Goal: Task Accomplishment & Management: Manage account settings

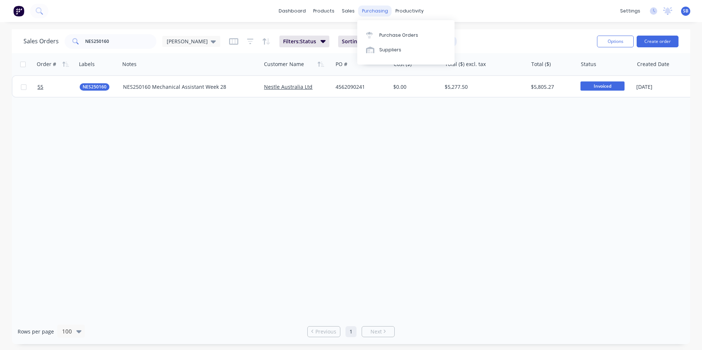
click at [371, 10] on div "purchasing" at bounding box center [374, 11] width 33 height 11
click at [394, 35] on div "Purchase Orders" at bounding box center [398, 35] width 39 height 7
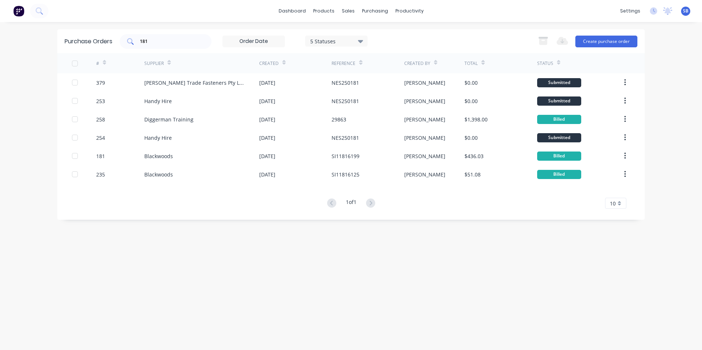
drag, startPoint x: 155, startPoint y: 45, endPoint x: 125, endPoint y: 39, distance: 30.7
click at [125, 39] on div "181" at bounding box center [166, 41] width 92 height 15
type input "1"
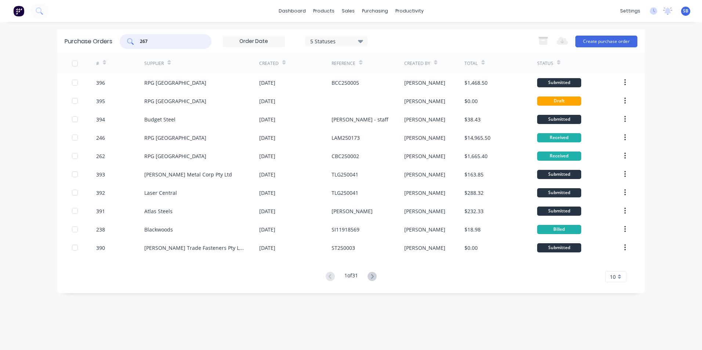
type input "267"
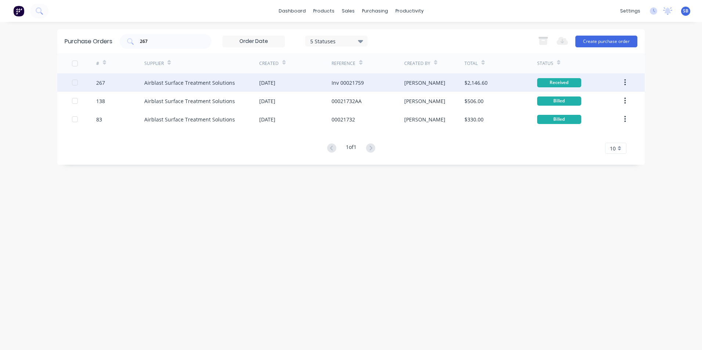
click at [419, 75] on div "[PERSON_NAME]" at bounding box center [434, 82] width 61 height 18
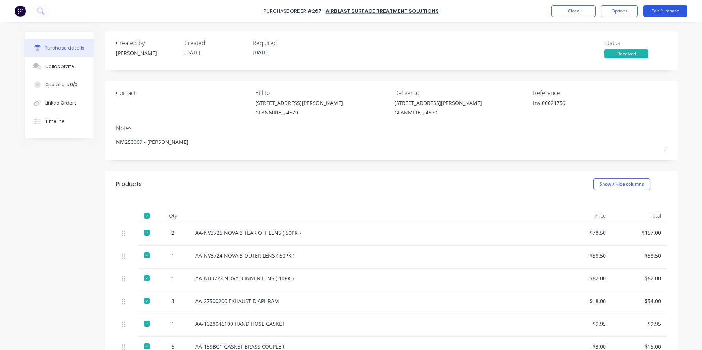
click at [655, 15] on button "Edit Purchase" at bounding box center [665, 11] width 44 height 12
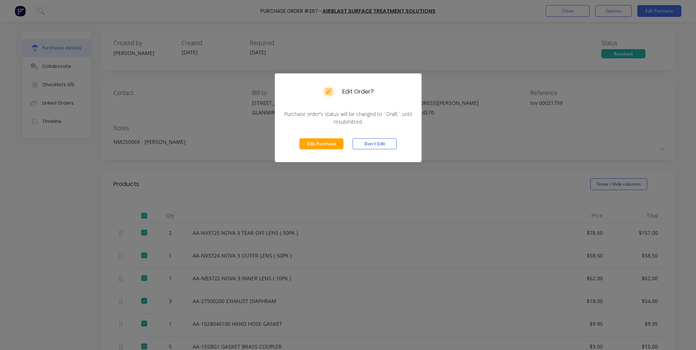
click at [326, 137] on div "Edit Purchase Don't Edit" at bounding box center [348, 143] width 147 height 37
click at [325, 142] on button "Edit Purchase" at bounding box center [321, 143] width 44 height 11
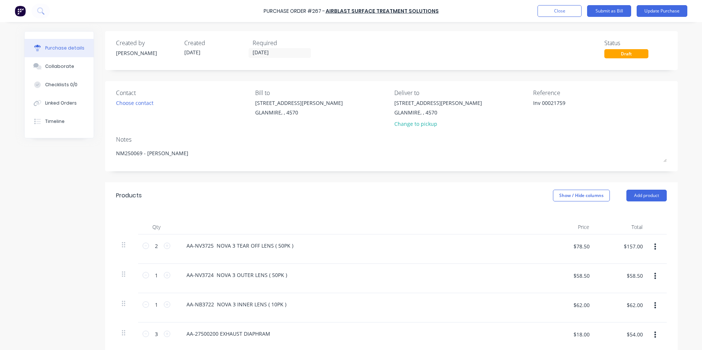
drag, startPoint x: 539, startPoint y: 102, endPoint x: 499, endPoint y: 99, distance: 40.8
click at [499, 99] on div "Contact Choose contact [PERSON_NAME] to [STREET_ADDRESS][PERSON_NAME] Deliver t…" at bounding box center [391, 109] width 550 height 43
type textarea "x"
type textarea "00021759"
type textarea "x"
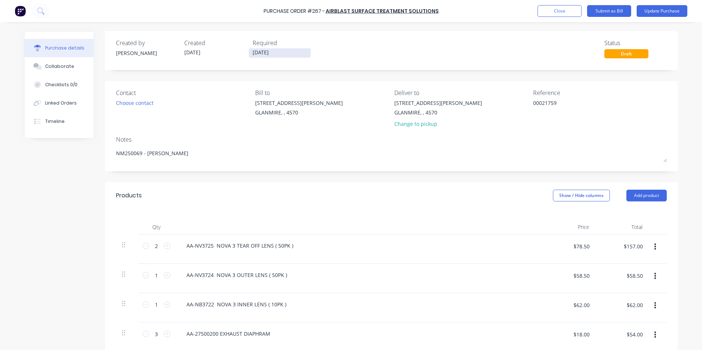
type textarea "00021759"
click at [293, 48] on label "[DATE]" at bounding box center [279, 53] width 62 height 10
click at [293, 48] on input "[DATE]" at bounding box center [280, 52] width 62 height 9
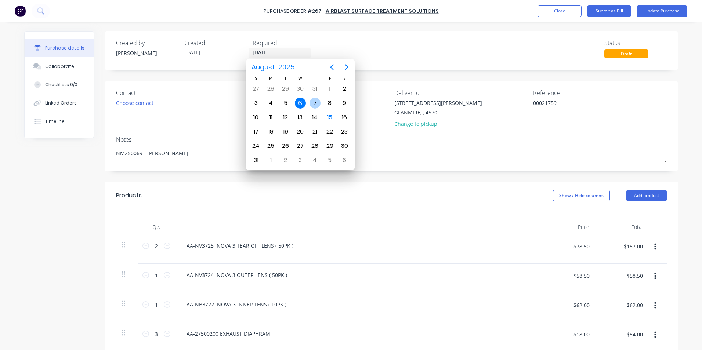
click at [315, 107] on div "7" at bounding box center [314, 103] width 11 height 11
type textarea "x"
type input "[DATE]"
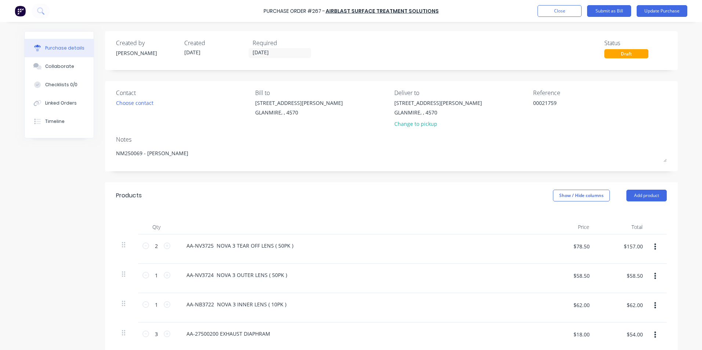
click at [564, 203] on div "Products Show / Hide columns Add product" at bounding box center [391, 195] width 572 height 26
click at [557, 192] on button "Show / Hide columns" at bounding box center [581, 196] width 57 height 12
click at [557, 220] on span at bounding box center [555, 219] width 6 height 6
click at [552, 216] on input "Account" at bounding box center [552, 216] width 0 height 0
click at [522, 244] on span "Select..." at bounding box center [526, 246] width 22 height 8
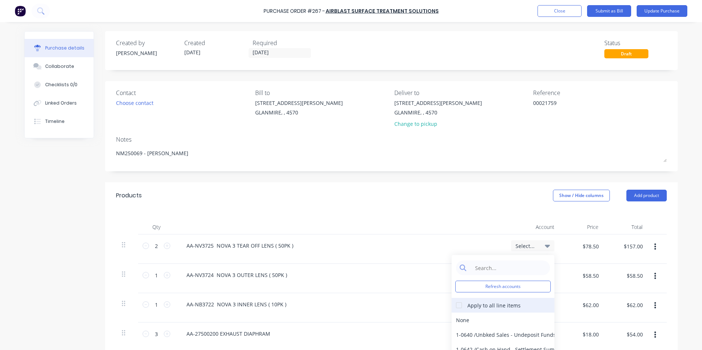
click at [455, 305] on div at bounding box center [458, 305] width 15 height 15
type textarea "x"
click at [487, 270] on input at bounding box center [508, 267] width 75 height 15
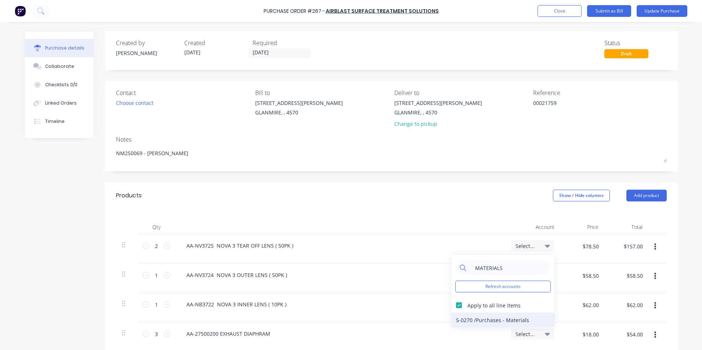
type input "MATERIALS"
click at [467, 321] on div "5-0270 / Purchases - Materials" at bounding box center [502, 320] width 103 height 15
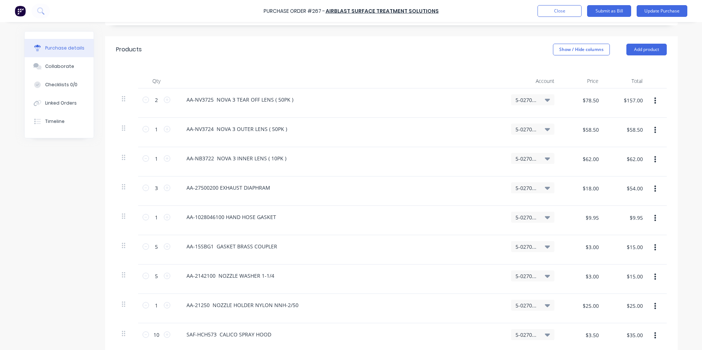
scroll to position [294, 0]
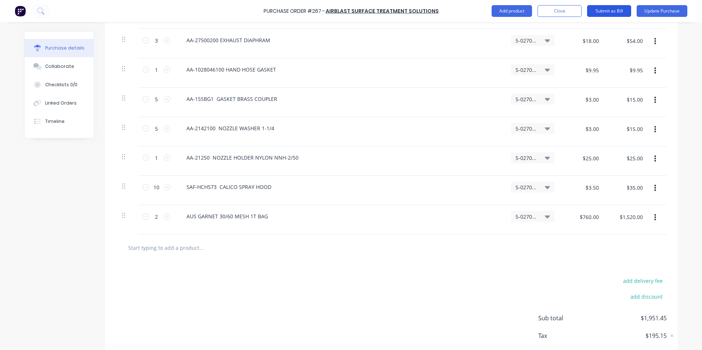
click at [606, 11] on button "Submit as Bill" at bounding box center [609, 11] width 44 height 12
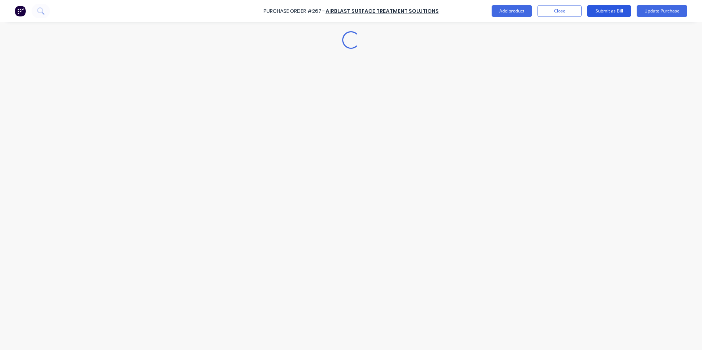
scroll to position [0, 0]
type textarea "x"
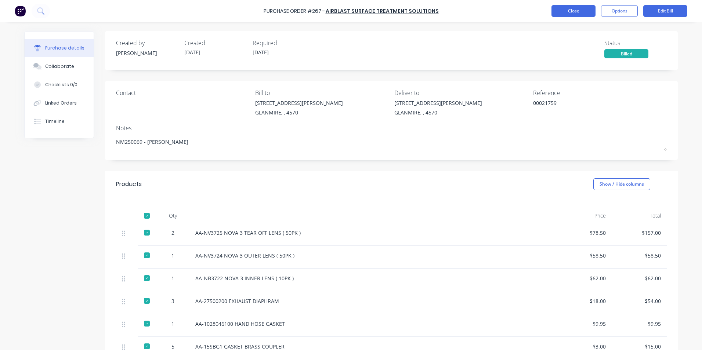
click at [571, 9] on button "Close" at bounding box center [573, 11] width 44 height 12
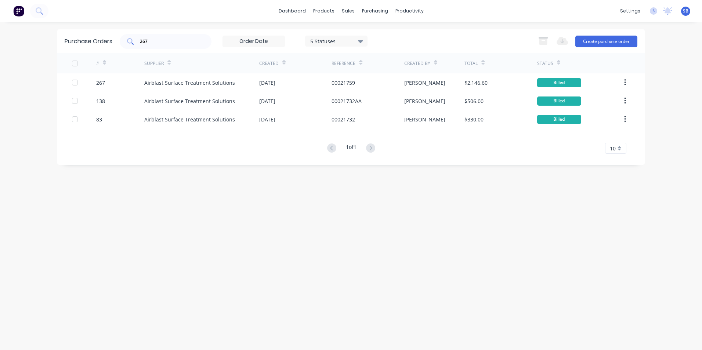
click at [168, 38] on input "267" at bounding box center [169, 41] width 61 height 7
type input "2"
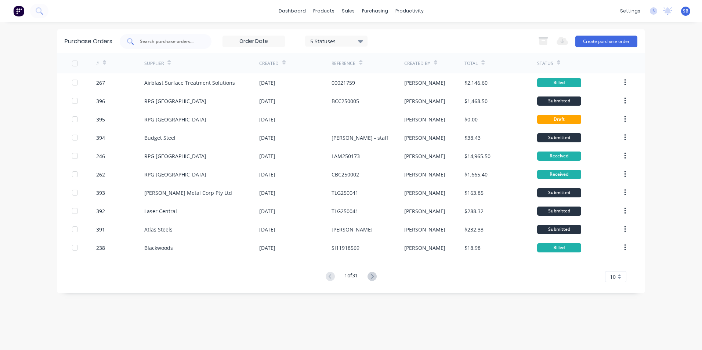
click at [185, 41] on input "text" at bounding box center [169, 41] width 61 height 7
type input "278"
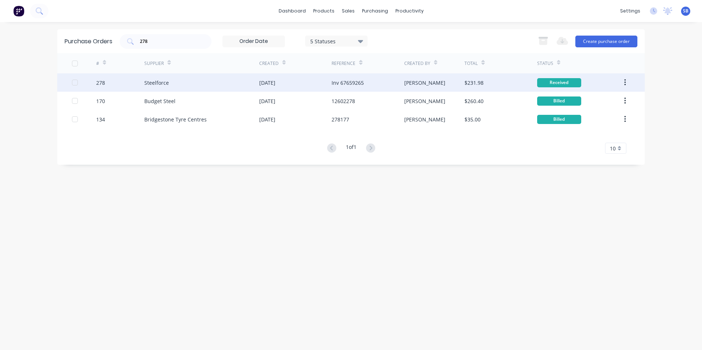
click at [453, 83] on div "[PERSON_NAME]" at bounding box center [434, 82] width 61 height 18
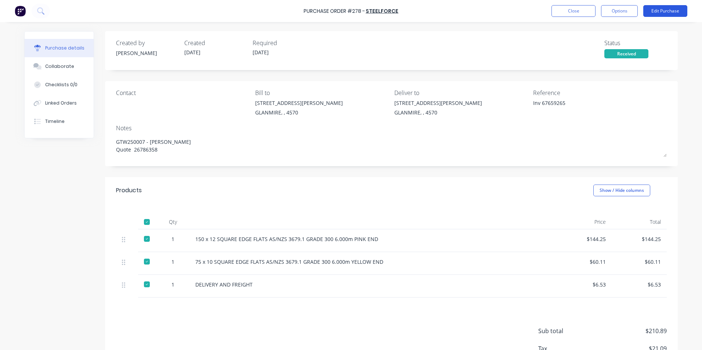
click at [664, 8] on button "Edit Purchase" at bounding box center [665, 11] width 44 height 12
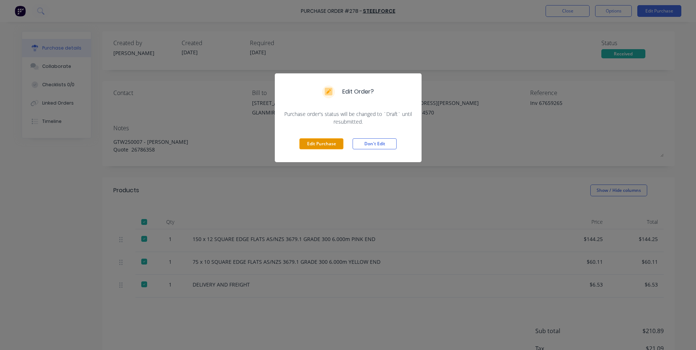
click at [335, 139] on button "Edit Purchase" at bounding box center [321, 143] width 44 height 11
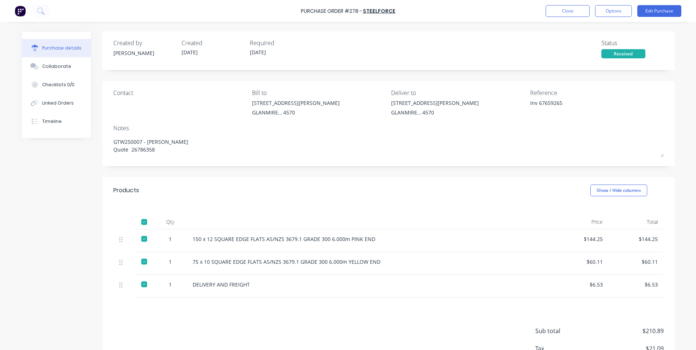
type textarea "x"
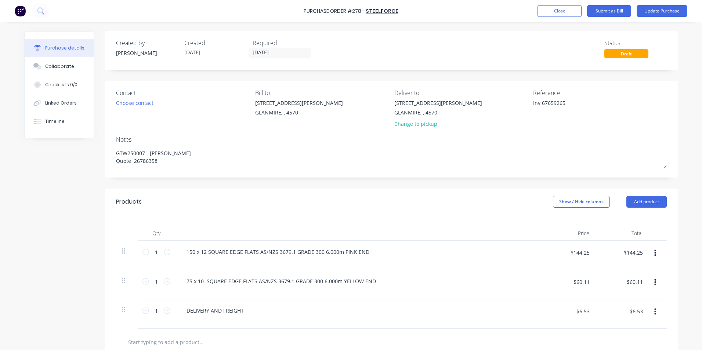
drag, startPoint x: 539, startPoint y: 103, endPoint x: 445, endPoint y: 99, distance: 94.4
click at [445, 91] on div "Contact Choose contact [PERSON_NAME] to [STREET_ADDRESS][PERSON_NAME] Deliver t…" at bounding box center [391, 109] width 550 height 43
type textarea "67659265"
type textarea "x"
type textarea "67659265"
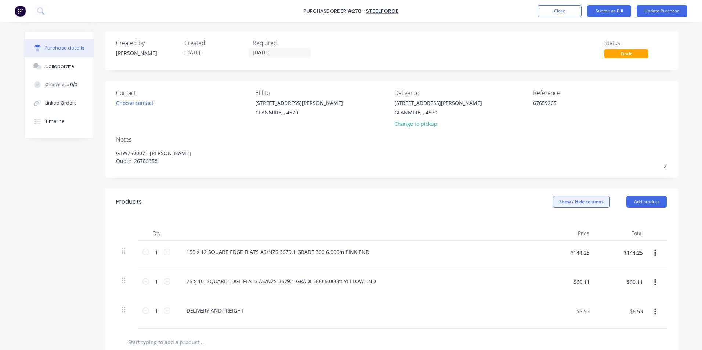
click at [564, 200] on button "Show / Hide columns" at bounding box center [581, 202] width 57 height 12
click at [553, 225] on span at bounding box center [555, 226] width 6 height 6
click at [552, 223] on input "Account" at bounding box center [552, 223] width 0 height 0
click at [518, 256] on div "Select..." at bounding box center [532, 252] width 43 height 11
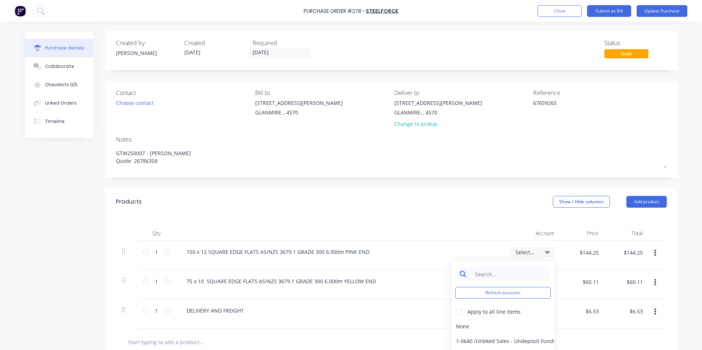
type textarea "x"
click at [503, 278] on input at bounding box center [508, 274] width 75 height 15
type input "MATE"
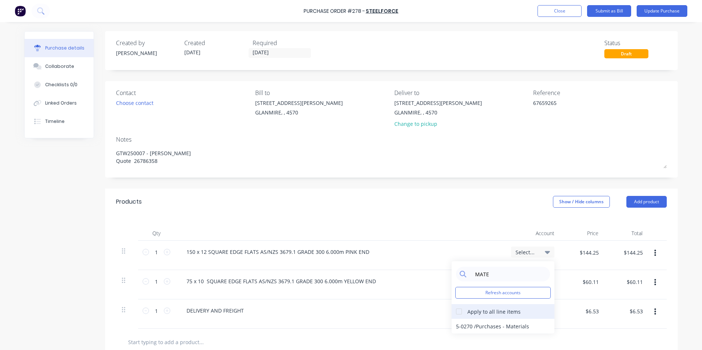
click at [458, 313] on div at bounding box center [458, 311] width 15 height 15
click at [460, 323] on div "5-0270 / Purchases - Materials" at bounding box center [502, 326] width 103 height 15
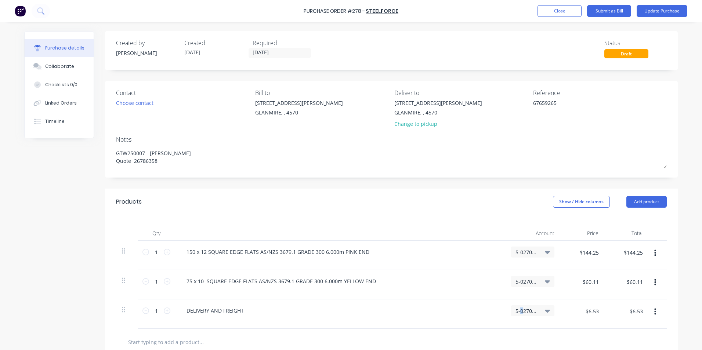
drag, startPoint x: 518, startPoint y: 305, endPoint x: 521, endPoint y: 308, distance: 4.9
click at [521, 308] on div "5-0270 / Purchases - Materials" at bounding box center [532, 313] width 55 height 29
click at [521, 309] on span "5-0270 / Purchases - Materials" at bounding box center [526, 311] width 22 height 8
type textarea "x"
click at [495, 334] on input at bounding box center [508, 332] width 75 height 15
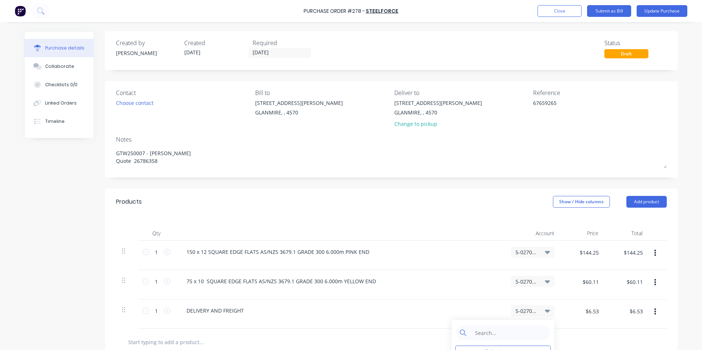
scroll to position [134, 0]
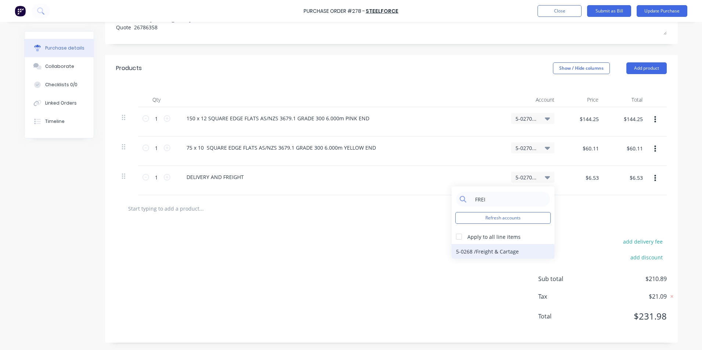
type input "FREI"
click at [489, 252] on div "5-0268 / Freight & Cartage" at bounding box center [502, 251] width 103 height 15
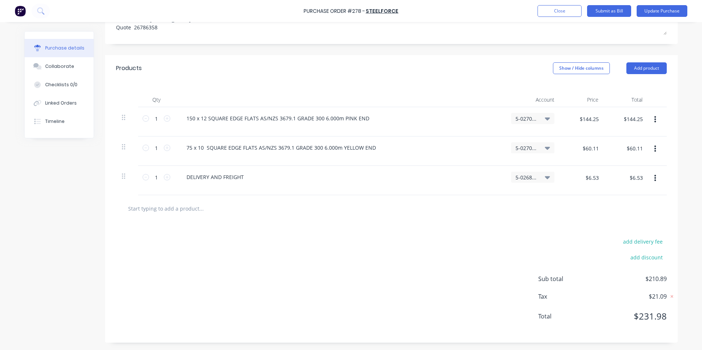
click at [405, 241] on div "add delivery fee add discount Sub total $210.89 Tax $21.09 Total $231.98" at bounding box center [391, 282] width 572 height 121
click at [618, 10] on button "Submit as Bill" at bounding box center [609, 11] width 44 height 12
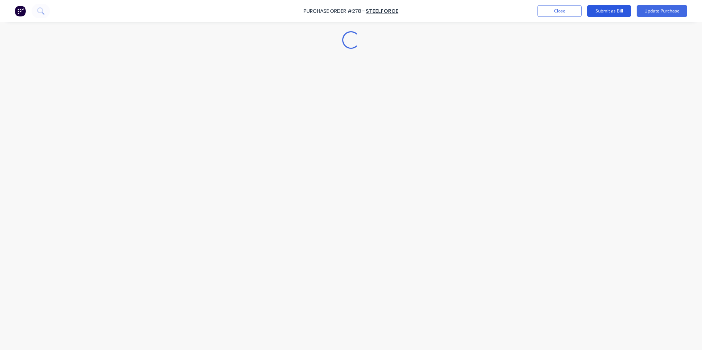
scroll to position [0, 0]
type textarea "x"
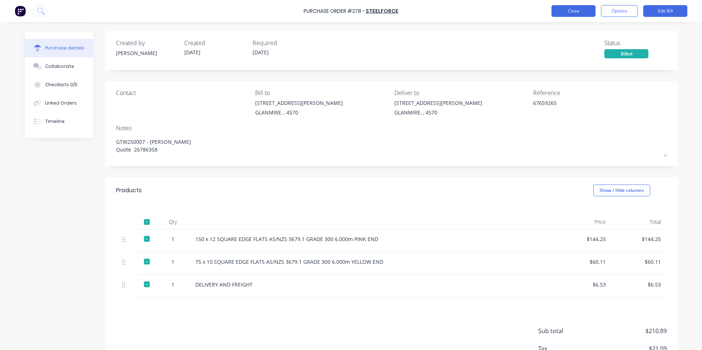
click at [561, 16] on button "Close" at bounding box center [573, 11] width 44 height 12
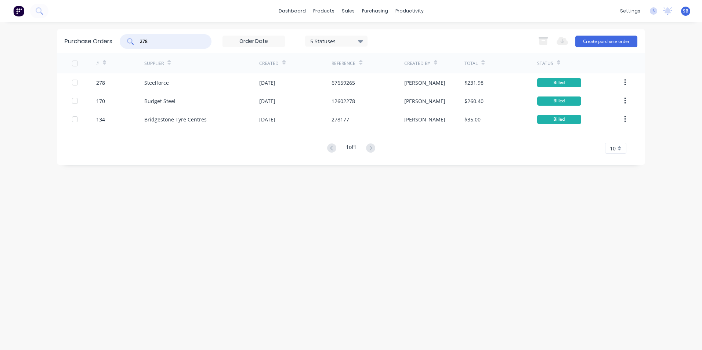
drag, startPoint x: 181, startPoint y: 41, endPoint x: 125, endPoint y: 37, distance: 55.9
click at [125, 37] on div "278" at bounding box center [166, 41] width 92 height 15
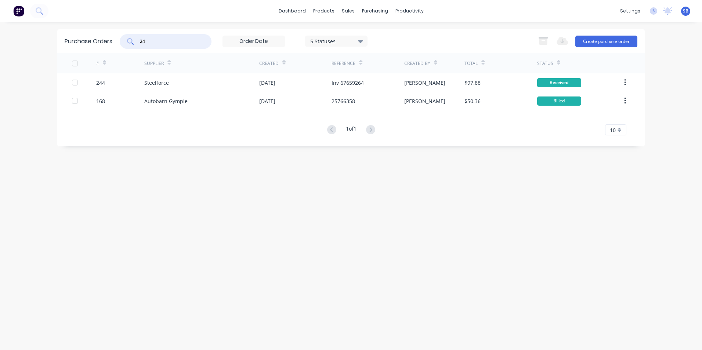
type input "2"
type input "265"
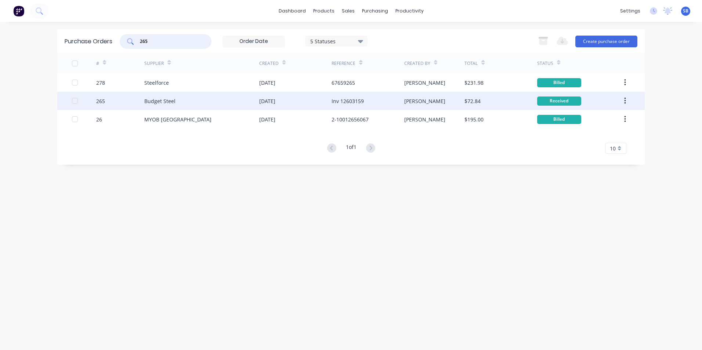
click at [404, 96] on div "[PERSON_NAME]" at bounding box center [434, 101] width 61 height 18
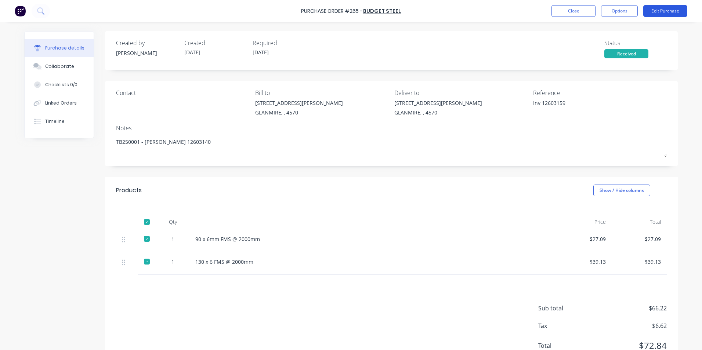
click at [665, 11] on button "Edit Purchase" at bounding box center [665, 11] width 44 height 12
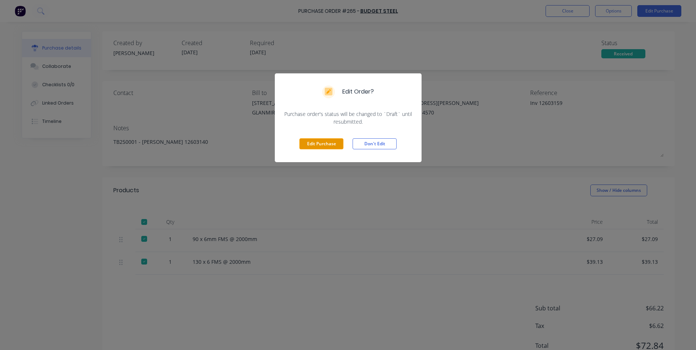
click at [320, 139] on div "Edit Purchase Don't Edit" at bounding box center [348, 143] width 147 height 37
click at [320, 142] on button "Edit Purchase" at bounding box center [321, 143] width 44 height 11
type textarea "x"
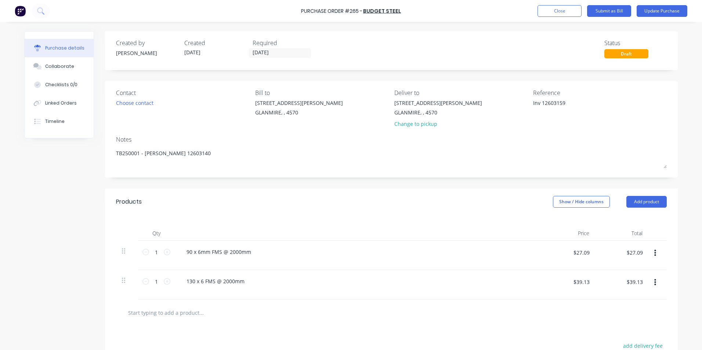
drag, startPoint x: 538, startPoint y: 101, endPoint x: 473, endPoint y: 102, distance: 65.3
click at [473, 102] on div "Contact Choose contact [PERSON_NAME] to [STREET_ADDRESS][PERSON_NAME] Deliver t…" at bounding box center [391, 109] width 550 height 43
type textarea "12603159"
type textarea "x"
type textarea "12603159"
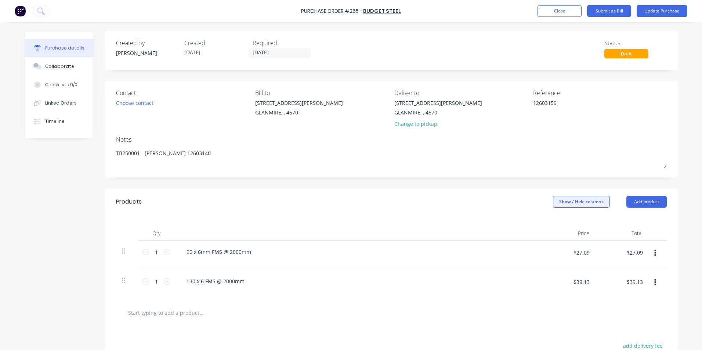
click at [587, 201] on button "Show / Hide columns" at bounding box center [581, 202] width 57 height 12
click at [561, 223] on label "Account" at bounding box center [558, 226] width 13 height 6
click at [552, 223] on input "Account" at bounding box center [552, 223] width 0 height 0
click at [528, 254] on span "Select..." at bounding box center [526, 252] width 22 height 8
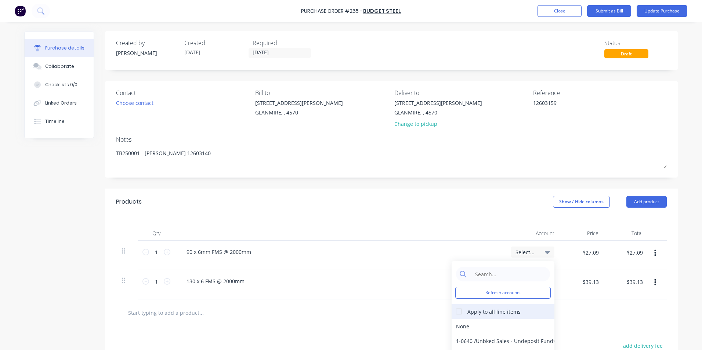
click at [455, 309] on div at bounding box center [458, 311] width 15 height 15
type textarea "x"
click at [471, 274] on input at bounding box center [508, 274] width 75 height 15
type input "MATER"
click at [467, 327] on div "5-0270 / Purchases - Materials" at bounding box center [502, 326] width 103 height 15
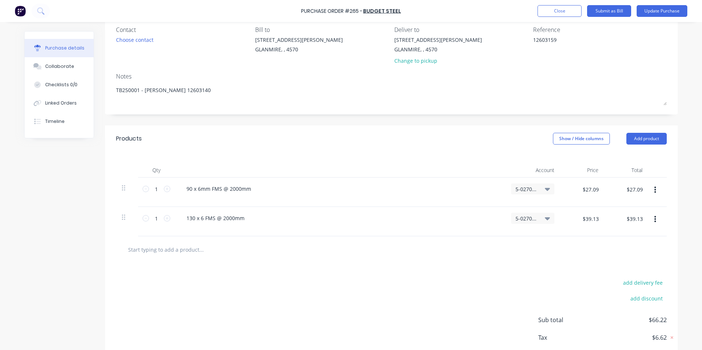
scroll to position [104, 0]
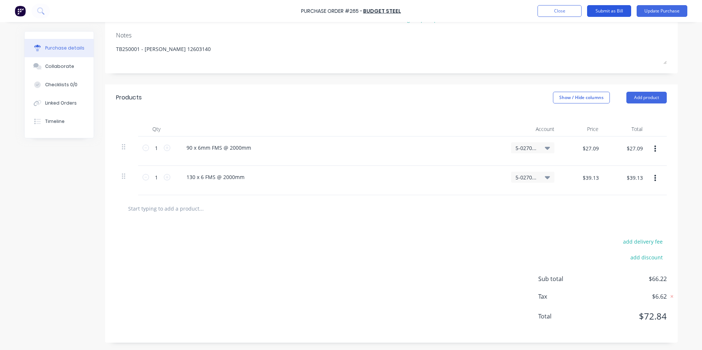
click at [619, 10] on button "Submit as Bill" at bounding box center [609, 11] width 44 height 12
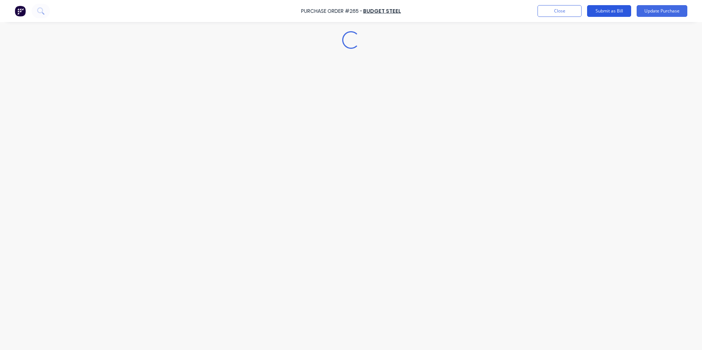
scroll to position [0, 0]
type textarea "x"
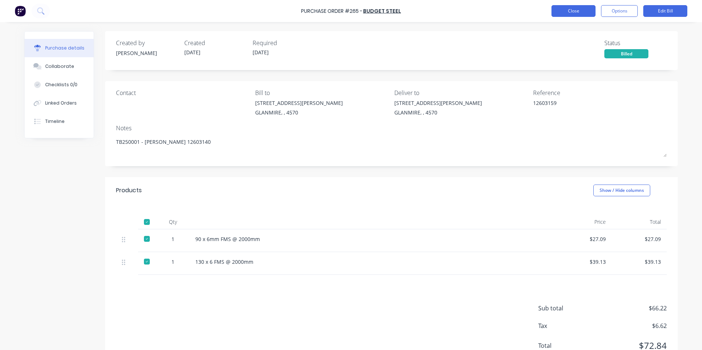
click at [582, 10] on button "Close" at bounding box center [573, 11] width 44 height 12
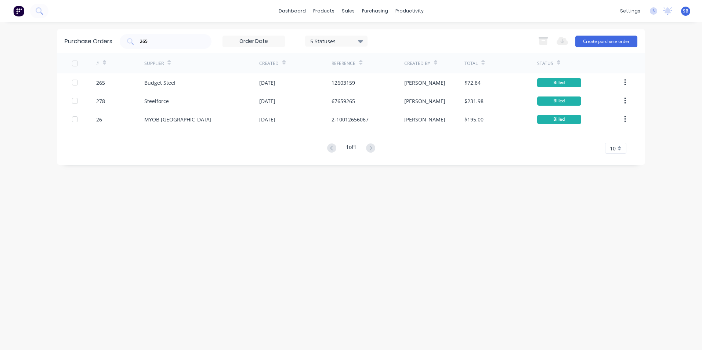
drag, startPoint x: 156, startPoint y: 37, endPoint x: 119, endPoint y: 37, distance: 37.1
click at [119, 37] on div "Purchase Orders 265 5 Statuses 5 Statuses Export to Excel (XLSX) Create purchas…" at bounding box center [350, 41] width 587 height 24
click at [159, 40] on input "265" at bounding box center [169, 41] width 61 height 7
type input "2"
type input "263"
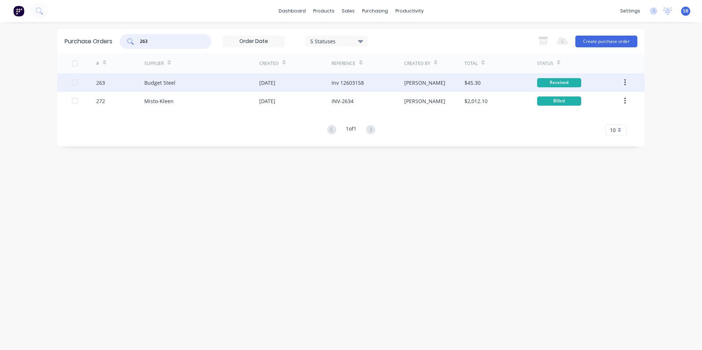
click at [453, 83] on div "[PERSON_NAME]" at bounding box center [434, 82] width 61 height 18
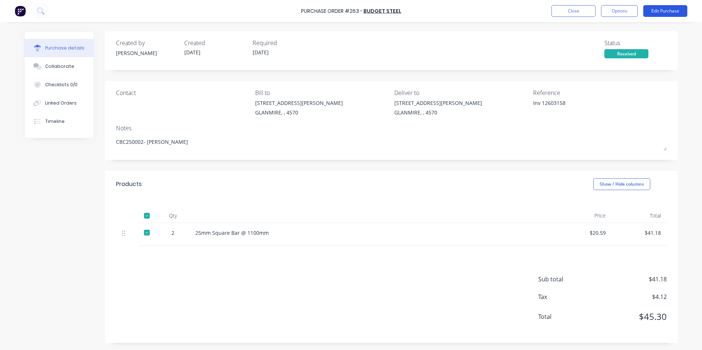
click at [667, 8] on button "Edit Purchase" at bounding box center [665, 11] width 44 height 12
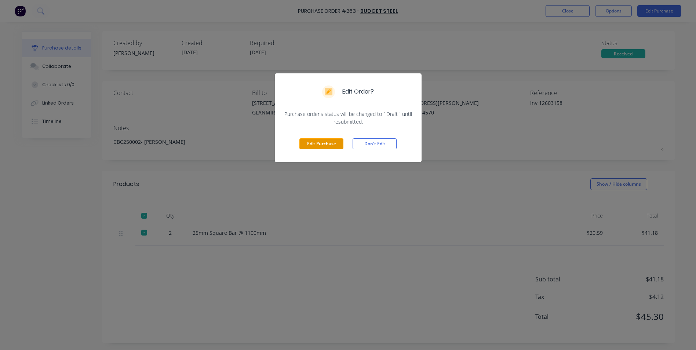
click at [324, 144] on button "Edit Purchase" at bounding box center [321, 143] width 44 height 11
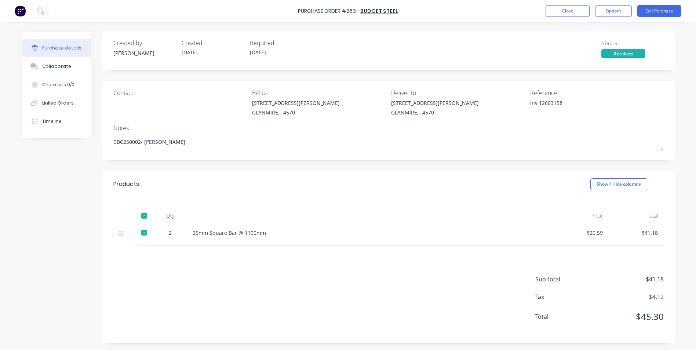
type textarea "x"
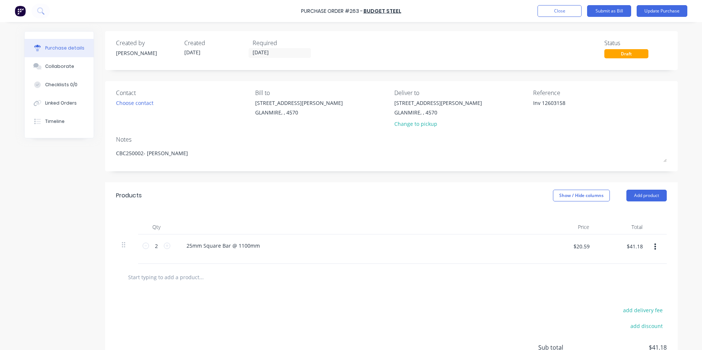
drag, startPoint x: 539, startPoint y: 102, endPoint x: 450, endPoint y: 102, distance: 89.5
click at [450, 102] on div "Contact Choose contact [PERSON_NAME] to [STREET_ADDRESS][PERSON_NAME] Deliver t…" at bounding box center [391, 109] width 550 height 43
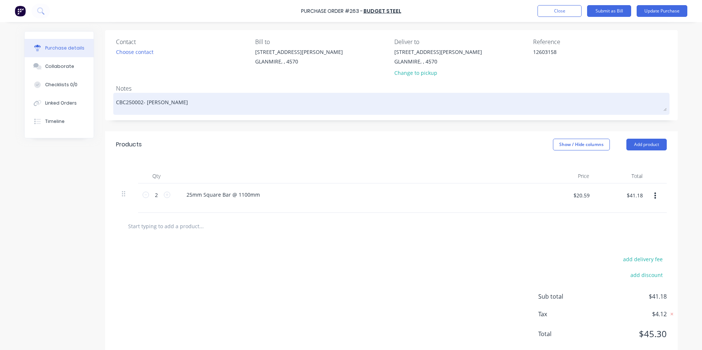
scroll to position [69, 0]
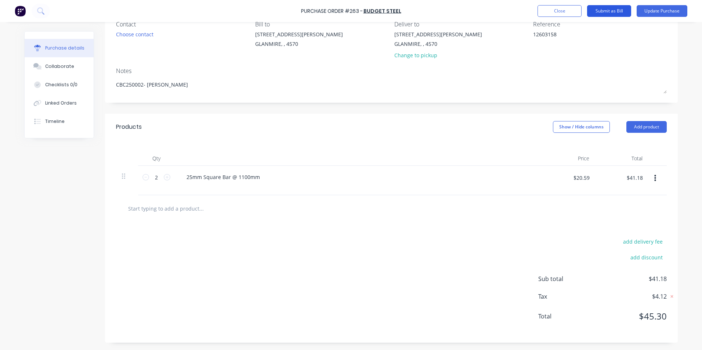
type textarea "12603158"
type textarea "x"
type textarea "12603158"
click at [615, 9] on button "Submit as Bill" at bounding box center [609, 11] width 44 height 12
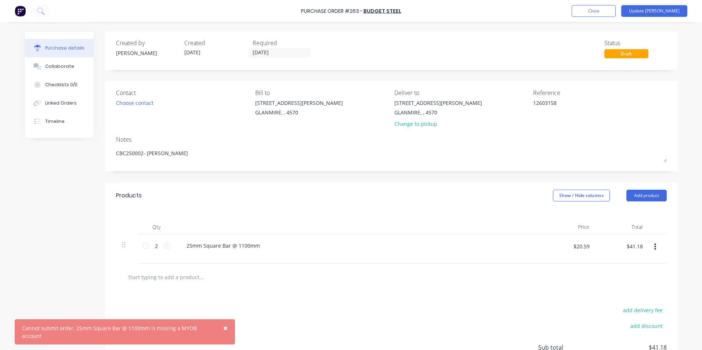
click at [572, 189] on div "Products Show / Hide columns Add product" at bounding box center [391, 195] width 572 height 26
click at [572, 193] on button "Show / Hide columns" at bounding box center [581, 196] width 57 height 12
click at [556, 218] on span at bounding box center [555, 219] width 6 height 6
click at [552, 216] on input "Account" at bounding box center [552, 216] width 0 height 0
click at [513, 252] on div "Select..." at bounding box center [532, 248] width 55 height 29
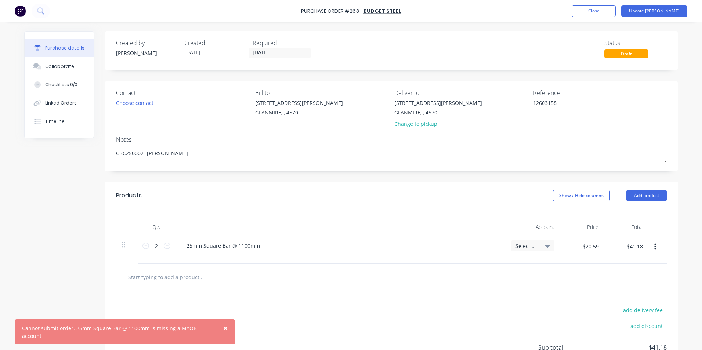
click at [515, 248] on span "Select..." at bounding box center [526, 246] width 22 height 8
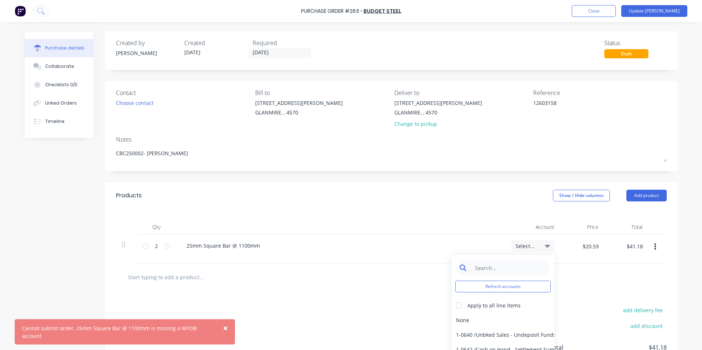
type textarea "x"
click at [521, 268] on input at bounding box center [508, 267] width 75 height 15
type input "MATER"
click at [525, 322] on div "5-0270 / Purchases - Materials" at bounding box center [502, 320] width 103 height 15
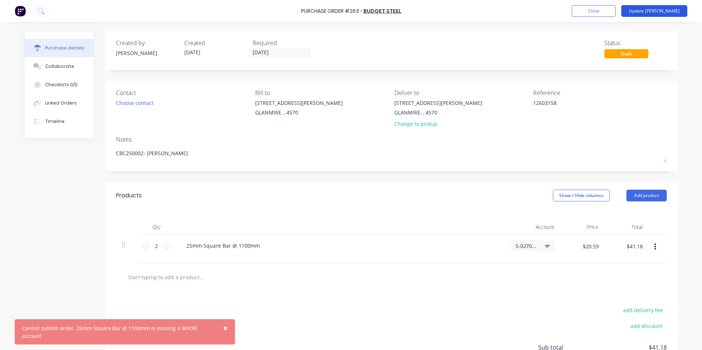
click at [672, 7] on button "Update [PERSON_NAME]" at bounding box center [654, 11] width 66 height 12
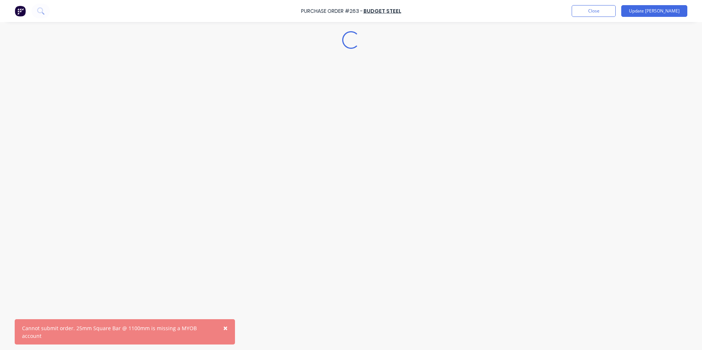
type textarea "x"
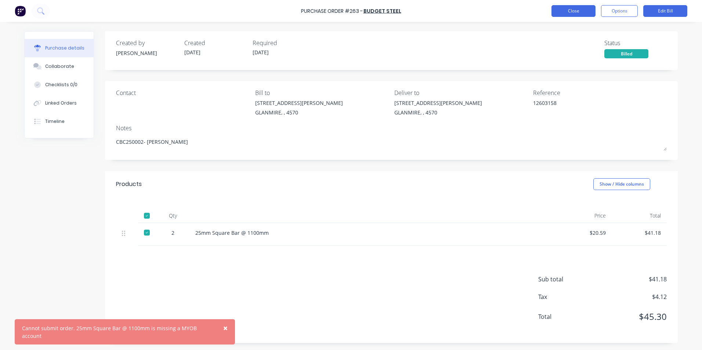
click at [561, 11] on button "Close" at bounding box center [573, 11] width 44 height 12
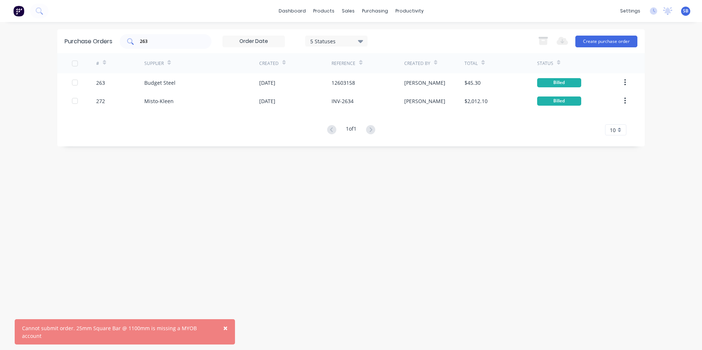
click at [199, 44] on div "263" at bounding box center [166, 41] width 92 height 15
type input "225"
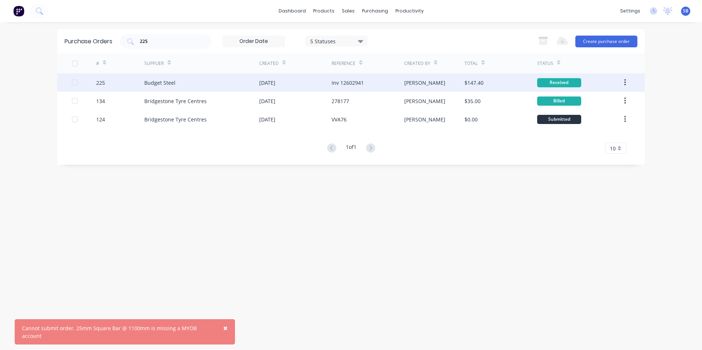
click at [393, 79] on div "Inv 12602941" at bounding box center [367, 82] width 72 height 18
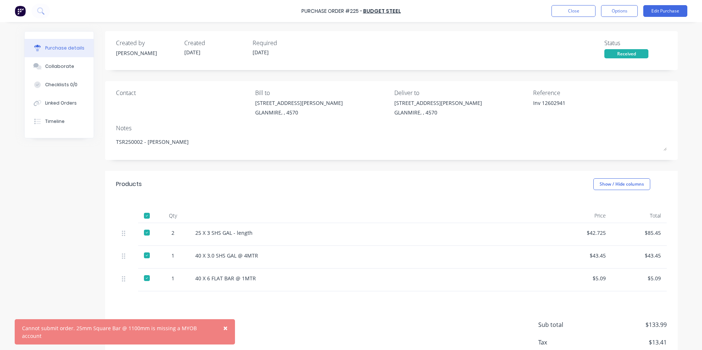
click at [228, 337] on button "×" at bounding box center [225, 328] width 19 height 18
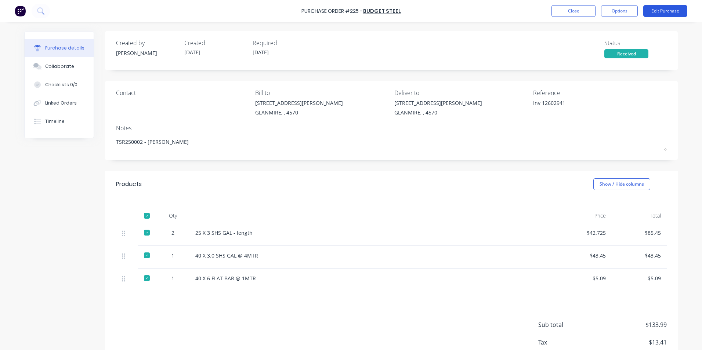
click at [668, 9] on button "Edit Purchase" at bounding box center [665, 11] width 44 height 12
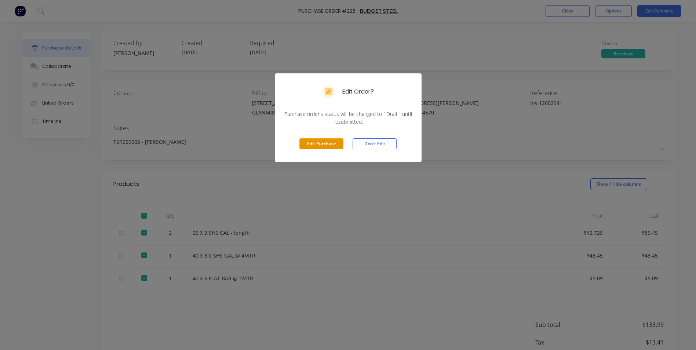
click at [334, 143] on button "Edit Purchase" at bounding box center [321, 143] width 44 height 11
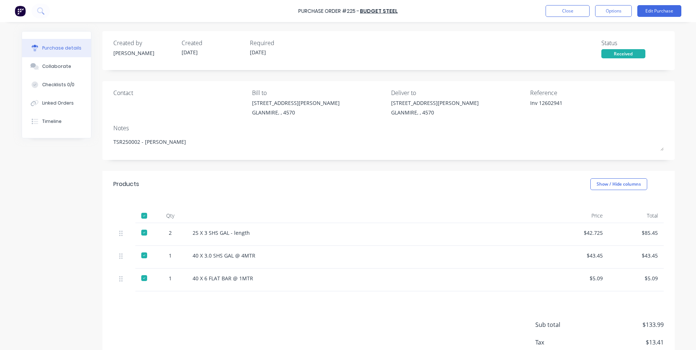
type textarea "x"
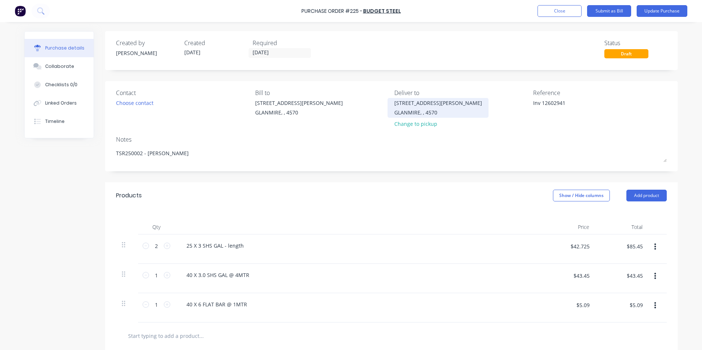
drag, startPoint x: 538, startPoint y: 103, endPoint x: 393, endPoint y: 106, distance: 145.3
click at [394, 106] on div "Contact Choose contact [PERSON_NAME] to [STREET_ADDRESS][PERSON_NAME] Deliver t…" at bounding box center [391, 109] width 550 height 43
type textarea "12602941"
type textarea "x"
type textarea "12602941"
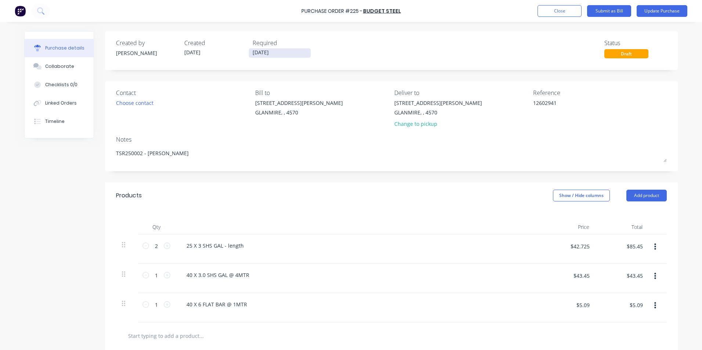
click at [259, 50] on input "[DATE]" at bounding box center [280, 52] width 62 height 9
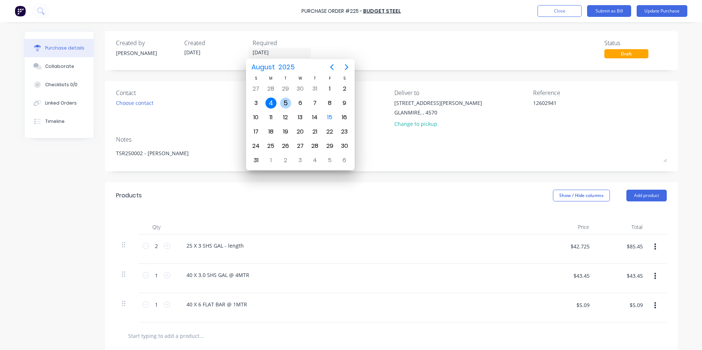
click at [282, 102] on div "5" at bounding box center [285, 103] width 11 height 11
type textarea "x"
type input "[DATE]"
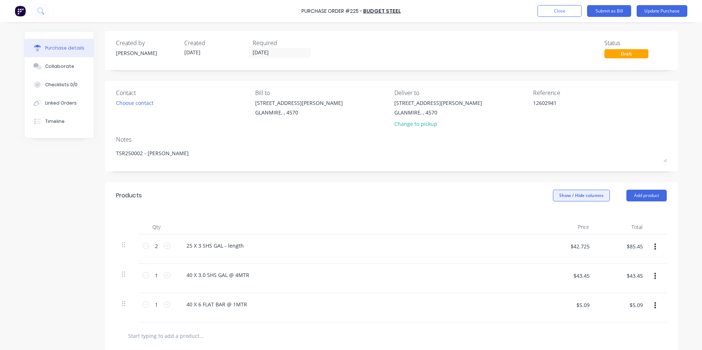
click at [575, 193] on button "Show / Hide columns" at bounding box center [581, 196] width 57 height 12
click at [553, 222] on span at bounding box center [555, 219] width 6 height 6
click at [552, 216] on input "Account" at bounding box center [552, 216] width 0 height 0
click at [529, 248] on span "Select..." at bounding box center [526, 246] width 22 height 8
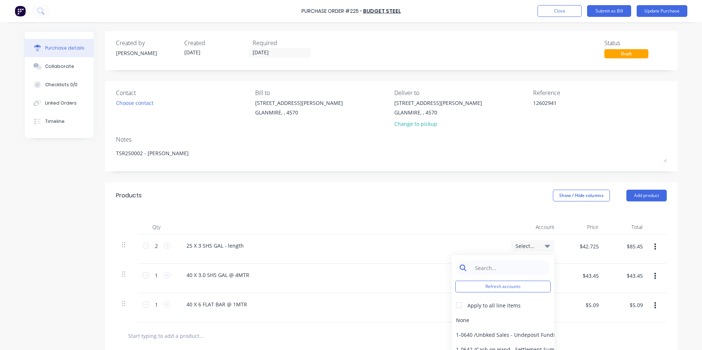
type textarea "x"
click at [502, 267] on input at bounding box center [508, 267] width 75 height 15
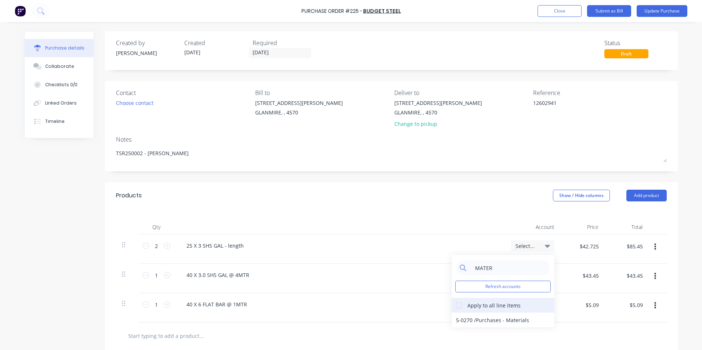
type input "MATER"
click at [457, 307] on div at bounding box center [458, 305] width 15 height 15
click at [462, 318] on div "5-0270 / Purchases - Materials" at bounding box center [502, 320] width 103 height 15
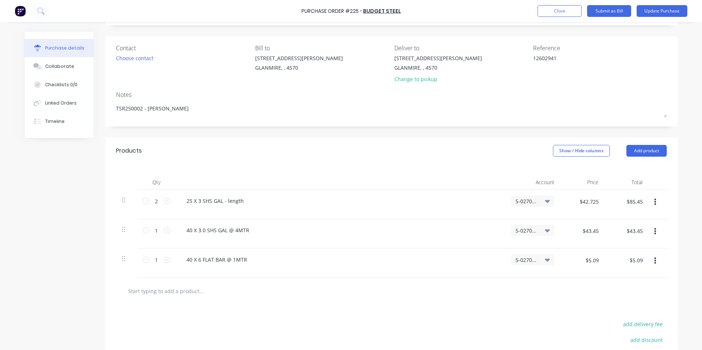
scroll to position [127, 0]
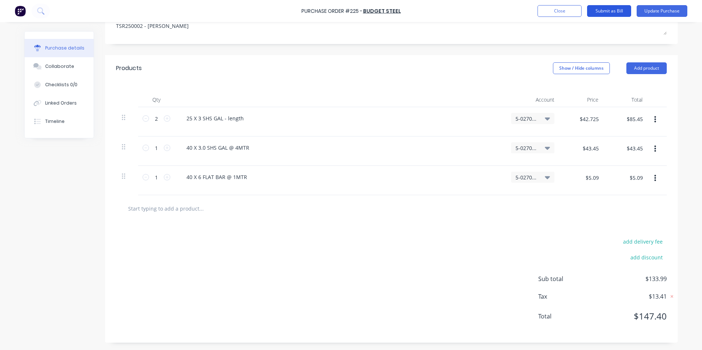
click at [602, 9] on button "Submit as Bill" at bounding box center [609, 11] width 44 height 12
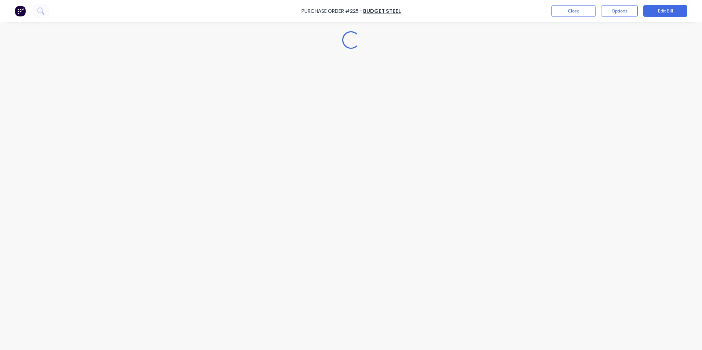
type textarea "x"
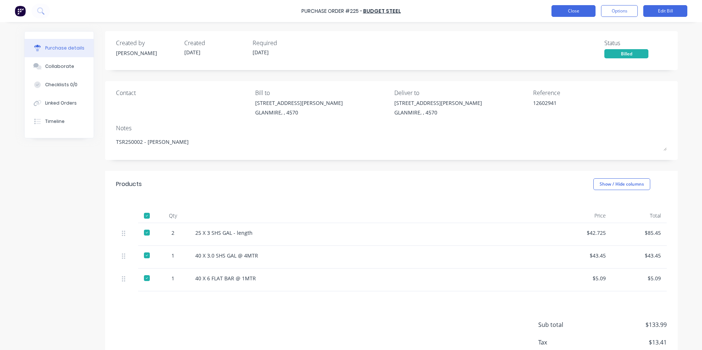
click at [574, 10] on button "Close" at bounding box center [573, 11] width 44 height 12
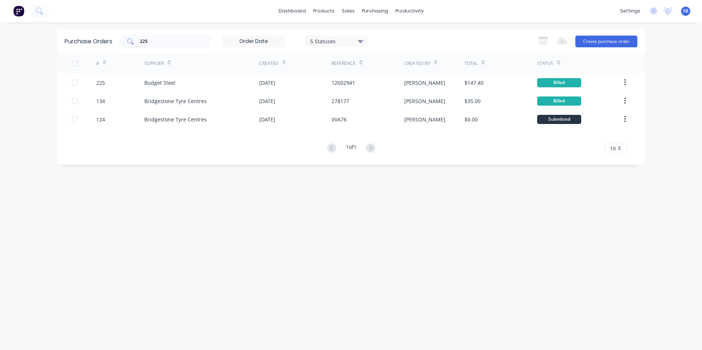
click at [197, 45] on div "225" at bounding box center [166, 41] width 92 height 15
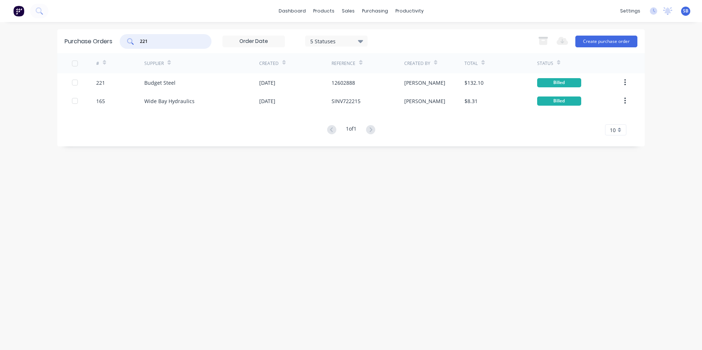
click at [161, 47] on div "221" at bounding box center [166, 41] width 92 height 15
type input "215"
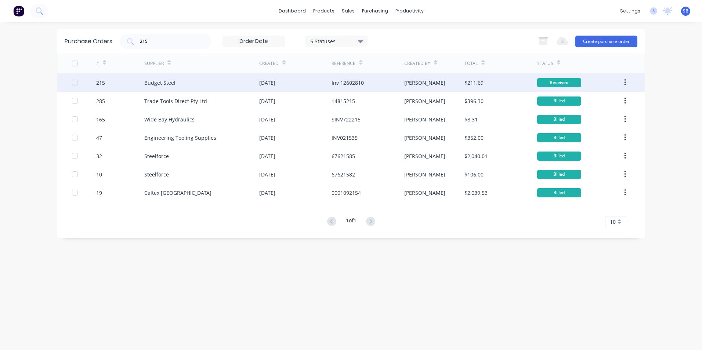
click at [383, 84] on div "Inv 12602810" at bounding box center [367, 82] width 72 height 18
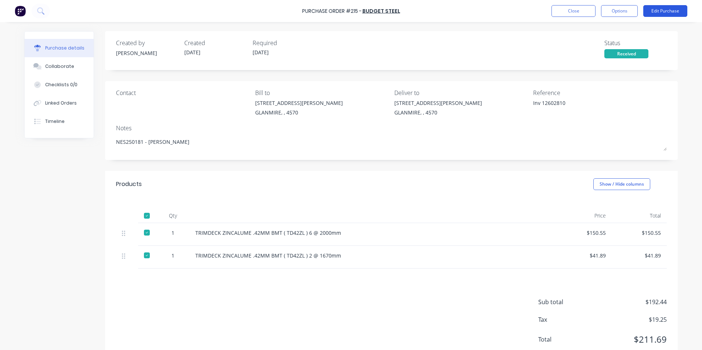
click at [667, 7] on button "Edit Purchase" at bounding box center [665, 11] width 44 height 12
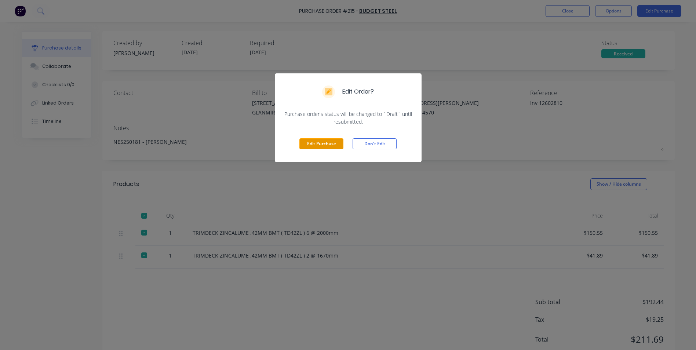
click at [317, 143] on button "Edit Purchase" at bounding box center [321, 143] width 44 height 11
type textarea "x"
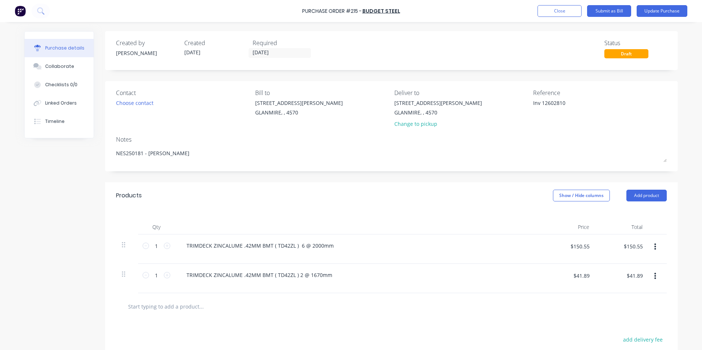
drag, startPoint x: 539, startPoint y: 103, endPoint x: 480, endPoint y: 103, distance: 59.1
click at [480, 103] on div "Contact Choose contact [PERSON_NAME] to [STREET_ADDRESS][PERSON_NAME] Deliver t…" at bounding box center [391, 109] width 550 height 43
type textarea "12602810"
type textarea "x"
type textarea "12602810"
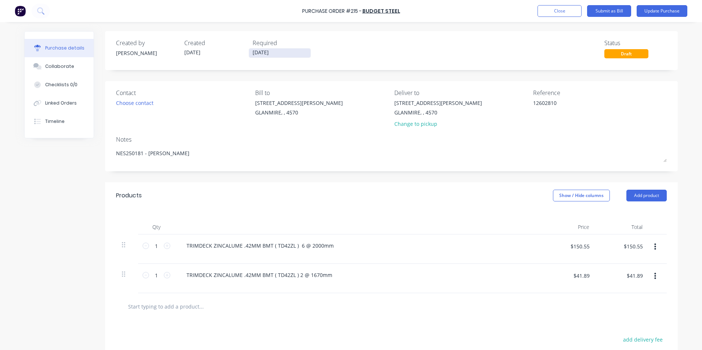
click at [249, 50] on input "[DATE]" at bounding box center [280, 52] width 62 height 9
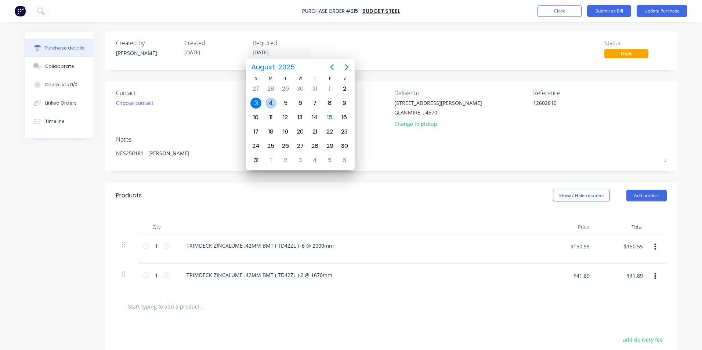
click at [271, 98] on div "4" at bounding box center [270, 103] width 11 height 11
type textarea "x"
type input "[DATE]"
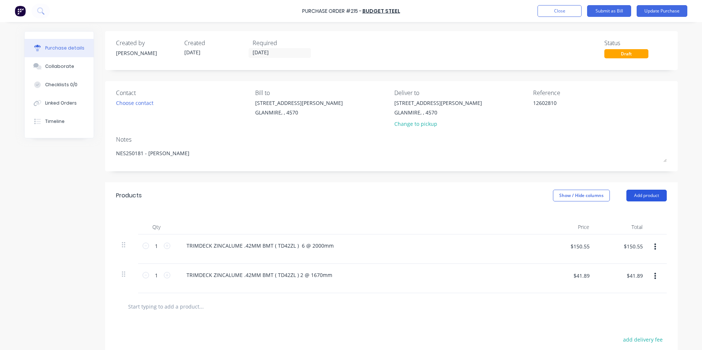
click at [638, 194] on button "Add product" at bounding box center [646, 196] width 40 height 12
click at [538, 135] on div "Notes" at bounding box center [391, 139] width 550 height 9
click at [575, 196] on button "Show / Hide columns" at bounding box center [581, 196] width 57 height 12
click at [561, 216] on label "Account" at bounding box center [558, 219] width 13 height 6
click at [552, 216] on input "Account" at bounding box center [552, 216] width 0 height 0
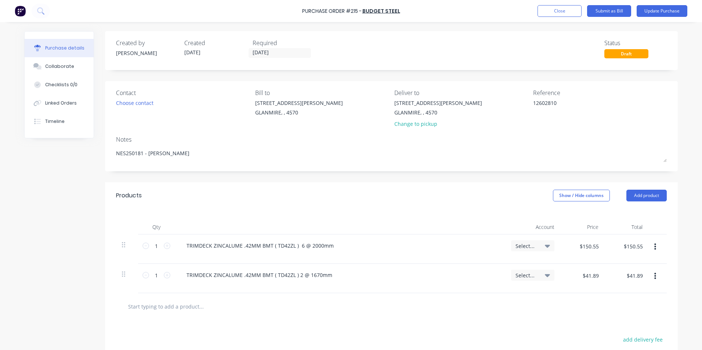
click at [528, 245] on span "Select..." at bounding box center [526, 246] width 22 height 8
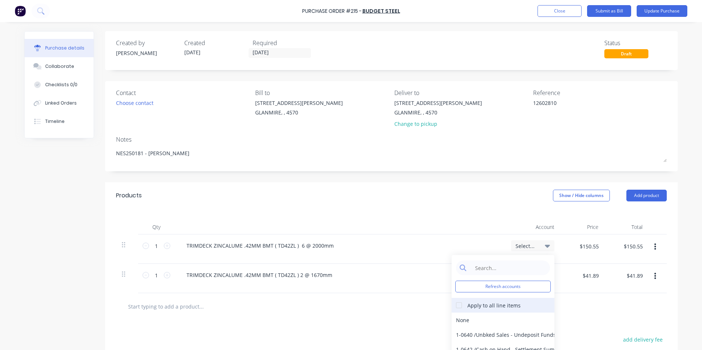
click at [462, 307] on div at bounding box center [458, 305] width 15 height 15
type textarea "x"
click at [482, 267] on input at bounding box center [508, 267] width 75 height 15
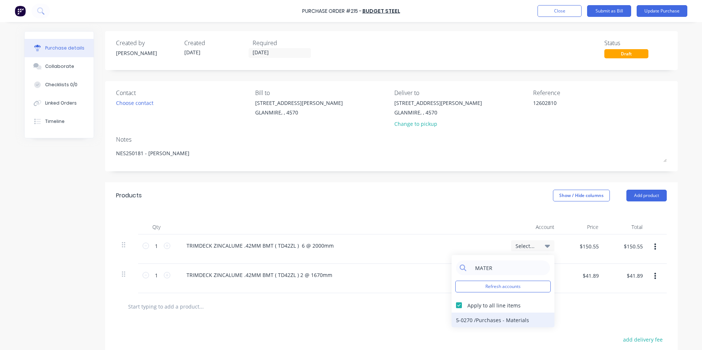
type input "MATER"
click at [475, 319] on div "5-0270 / Purchases - Materials" at bounding box center [502, 320] width 103 height 15
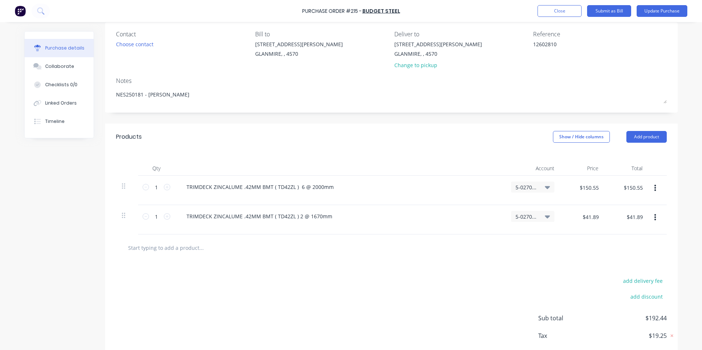
scroll to position [98, 0]
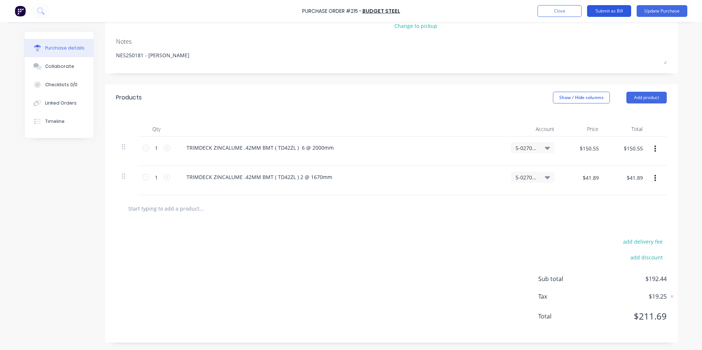
click at [602, 10] on button "Submit as Bill" at bounding box center [609, 11] width 44 height 12
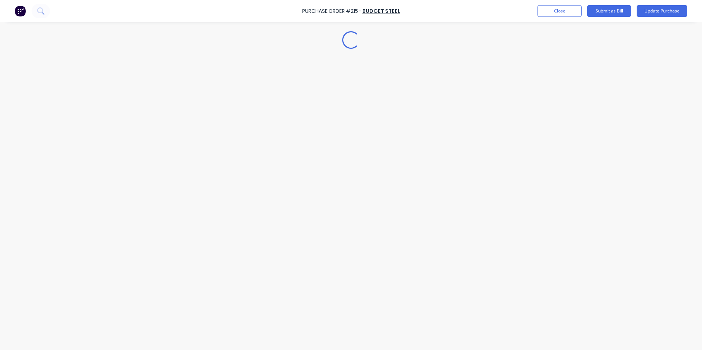
type textarea "x"
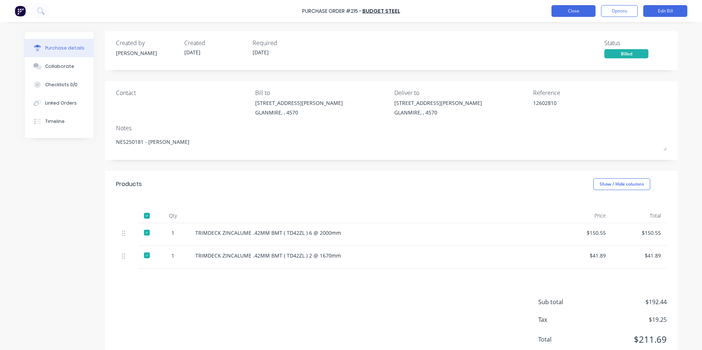
click at [569, 14] on button "Close" at bounding box center [573, 11] width 44 height 12
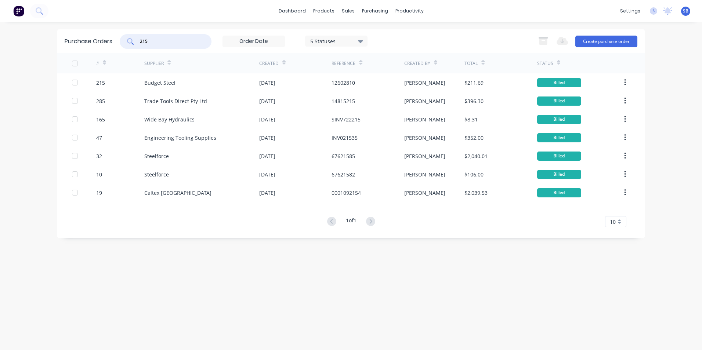
click at [185, 42] on input "215" at bounding box center [169, 41] width 61 height 7
type input "228"
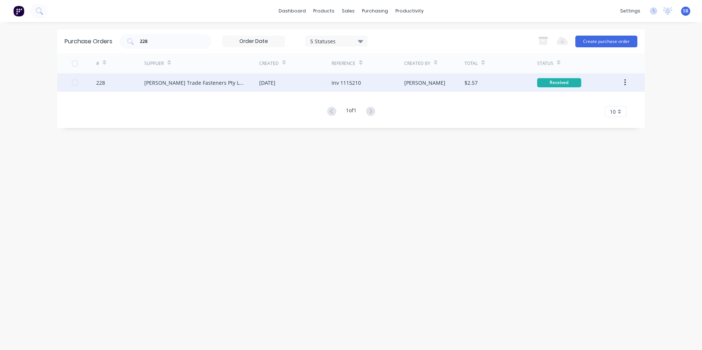
click at [467, 85] on div "$2.57" at bounding box center [470, 83] width 13 height 8
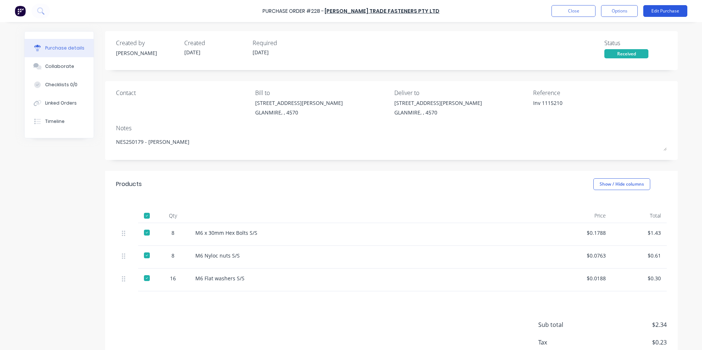
click at [661, 8] on button "Edit Purchase" at bounding box center [665, 11] width 44 height 12
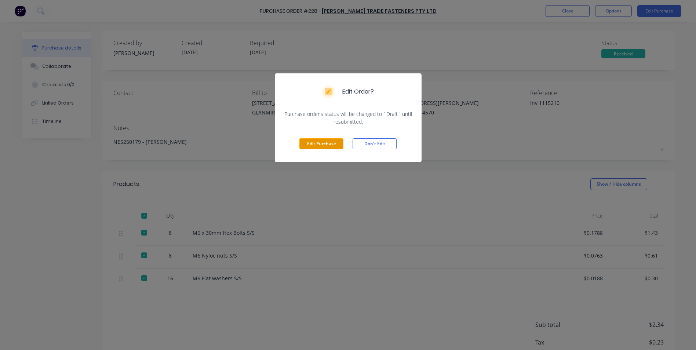
click at [306, 142] on button "Edit Purchase" at bounding box center [321, 143] width 44 height 11
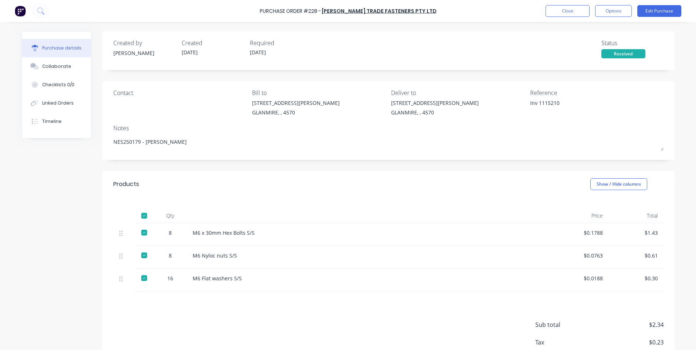
type textarea "x"
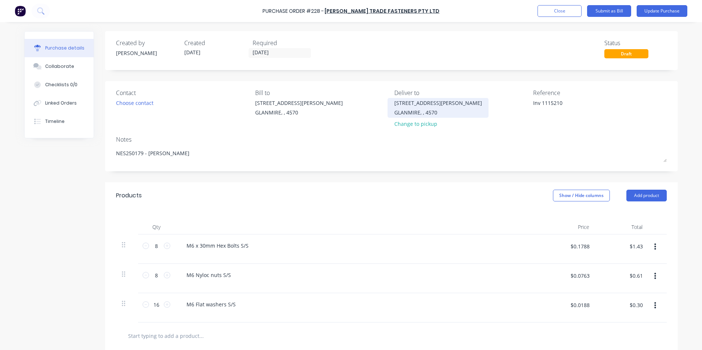
drag, startPoint x: 539, startPoint y: 101, endPoint x: 428, endPoint y: 102, distance: 110.8
click at [428, 102] on div "Contact Choose contact [PERSON_NAME] to [STREET_ADDRESS][PERSON_NAME] Deliver t…" at bounding box center [391, 109] width 550 height 43
type textarea "1115210"
type textarea "x"
type textarea "1115210"
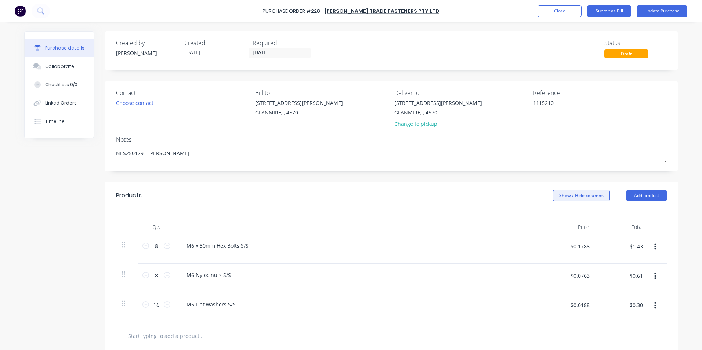
click at [605, 196] on button "Show / Hide columns" at bounding box center [581, 196] width 57 height 12
click at [564, 218] on label "Account" at bounding box center [558, 219] width 13 height 6
click at [552, 216] on input "Account" at bounding box center [552, 216] width 0 height 0
click at [523, 244] on span "Select..." at bounding box center [526, 246] width 22 height 8
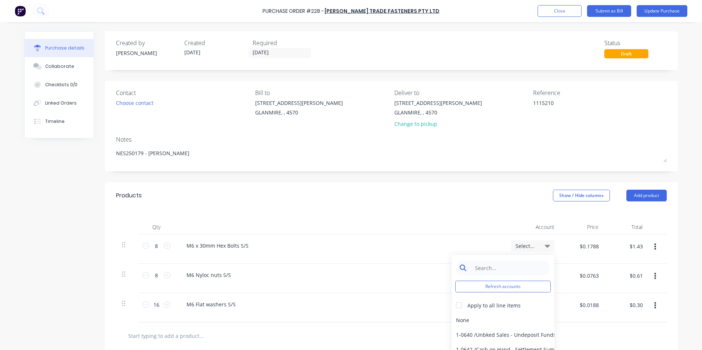
type textarea "x"
click at [494, 268] on input at bounding box center [508, 267] width 75 height 15
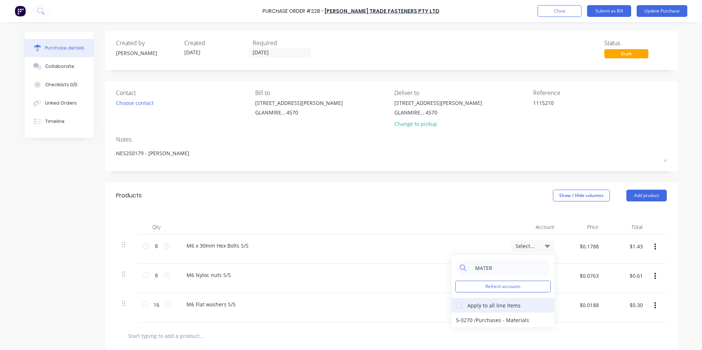
type input "MATER"
click at [456, 306] on div at bounding box center [458, 305] width 15 height 15
click at [459, 316] on div "5-0270 / Purchases - Materials" at bounding box center [502, 320] width 103 height 15
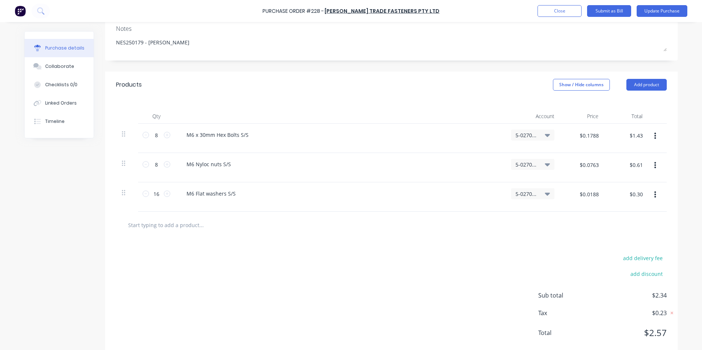
scroll to position [127, 0]
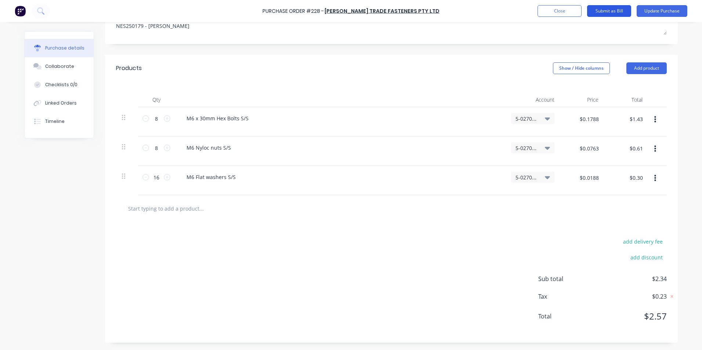
click at [605, 14] on button "Submit as Bill" at bounding box center [609, 11] width 44 height 12
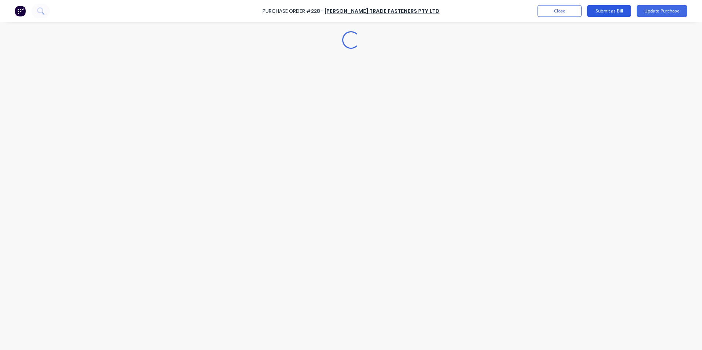
type textarea "x"
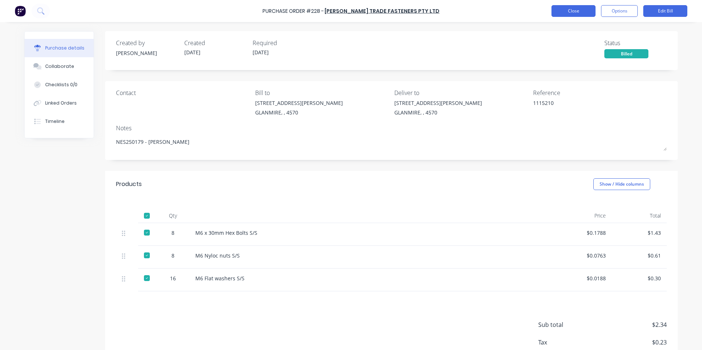
click at [582, 14] on button "Close" at bounding box center [573, 11] width 44 height 12
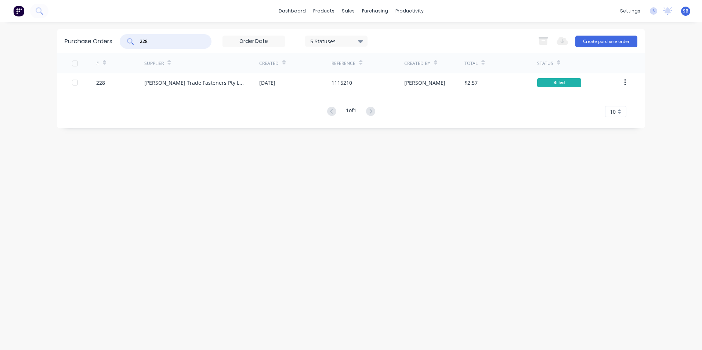
click at [163, 42] on input "228" at bounding box center [169, 41] width 61 height 7
type input "2"
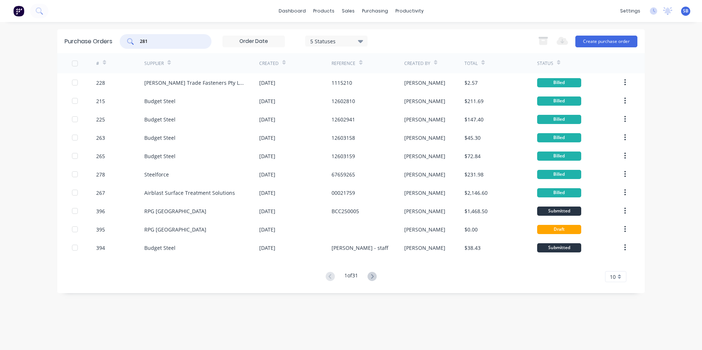
type input "281"
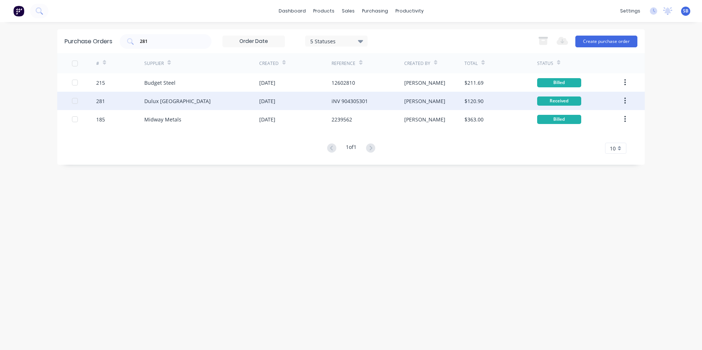
click at [388, 102] on div "iNV 904305301" at bounding box center [367, 101] width 72 height 18
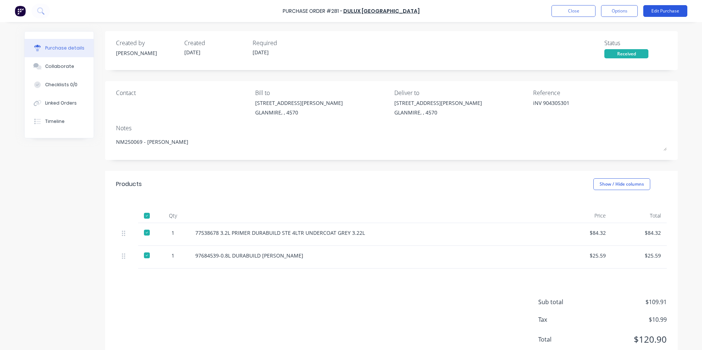
click at [675, 11] on button "Edit Purchase" at bounding box center [665, 11] width 44 height 12
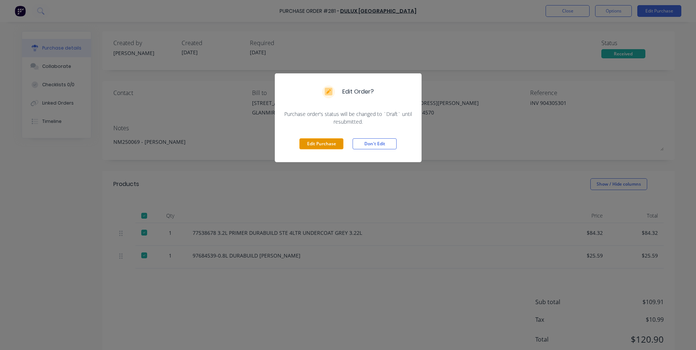
drag, startPoint x: 303, startPoint y: 142, endPoint x: 310, endPoint y: 140, distance: 7.0
click at [304, 143] on button "Edit Purchase" at bounding box center [321, 143] width 44 height 11
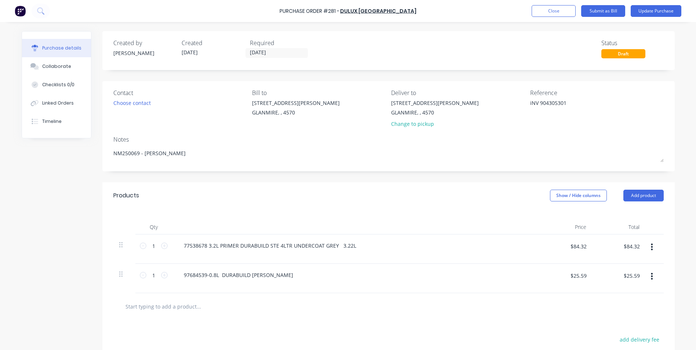
type textarea "x"
drag, startPoint x: 540, startPoint y: 102, endPoint x: 491, endPoint y: 102, distance: 48.4
click at [491, 102] on div "Contact Choose contact [PERSON_NAME] to [STREET_ADDRESS][PERSON_NAME] Deliver t…" at bounding box center [391, 109] width 550 height 43
type textarea "904305301"
type textarea "x"
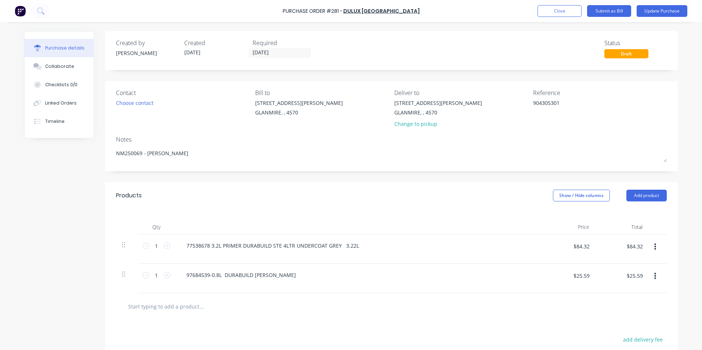
type textarea "904305301"
click at [289, 59] on div "Created by [PERSON_NAME] Created [DATE] Required [DATE] Status Draft" at bounding box center [391, 50] width 572 height 39
click at [272, 52] on input "[DATE]" at bounding box center [280, 52] width 62 height 9
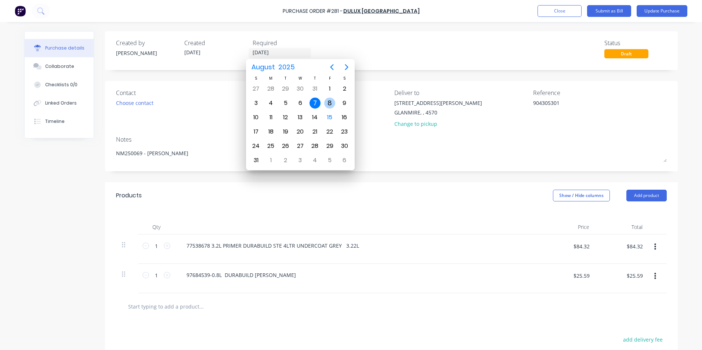
click at [328, 100] on div "8" at bounding box center [329, 103] width 11 height 11
type textarea "x"
type input "[DATE]"
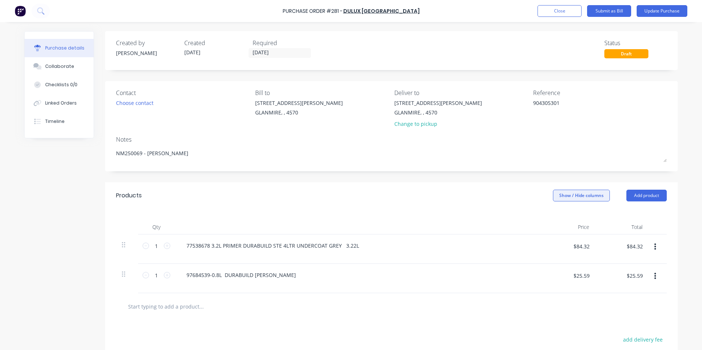
click at [582, 195] on button "Show / Hide columns" at bounding box center [581, 196] width 57 height 12
click at [558, 222] on label "Account" at bounding box center [558, 219] width 13 height 6
click at [552, 216] on input "Account" at bounding box center [552, 216] width 0 height 0
click at [522, 248] on span "Select..." at bounding box center [526, 246] width 22 height 8
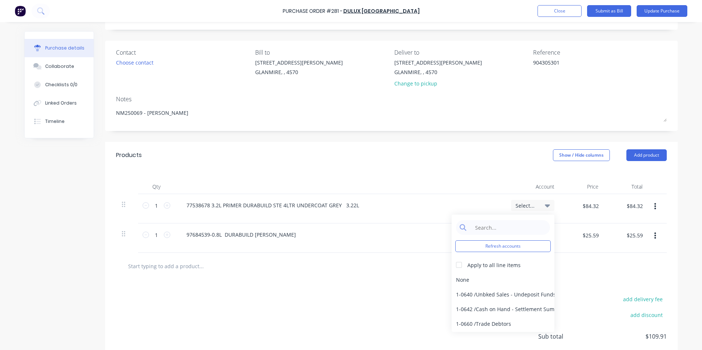
scroll to position [98, 0]
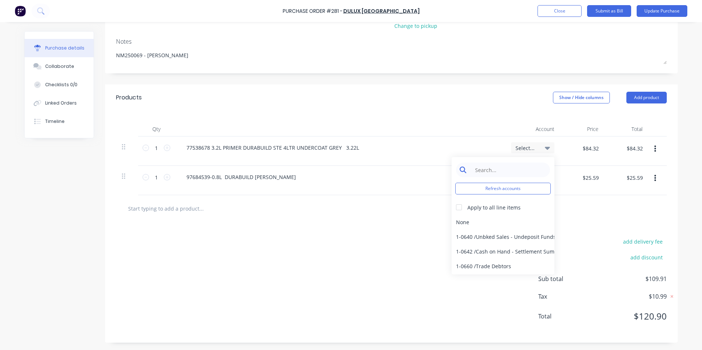
type textarea "x"
click at [471, 167] on input at bounding box center [508, 170] width 75 height 15
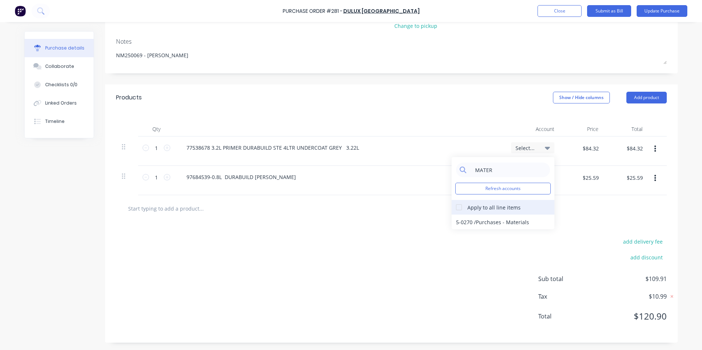
type input "MATER"
click at [458, 205] on div at bounding box center [458, 207] width 15 height 15
click at [475, 219] on div "5-0270 / Purchases - Materials" at bounding box center [502, 222] width 103 height 15
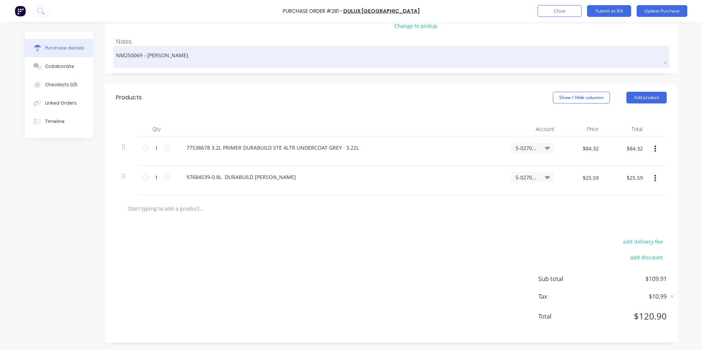
scroll to position [0, 0]
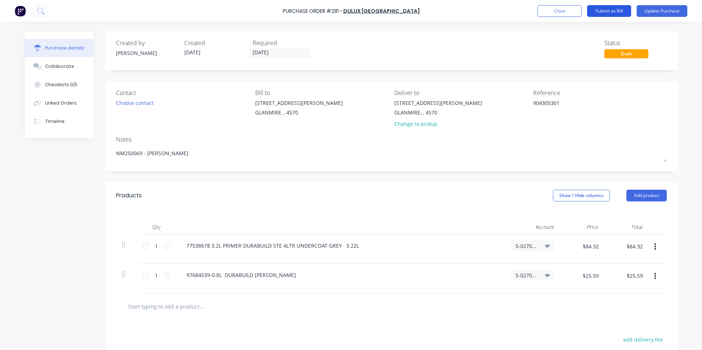
click at [604, 10] on button "Submit as Bill" at bounding box center [609, 11] width 44 height 12
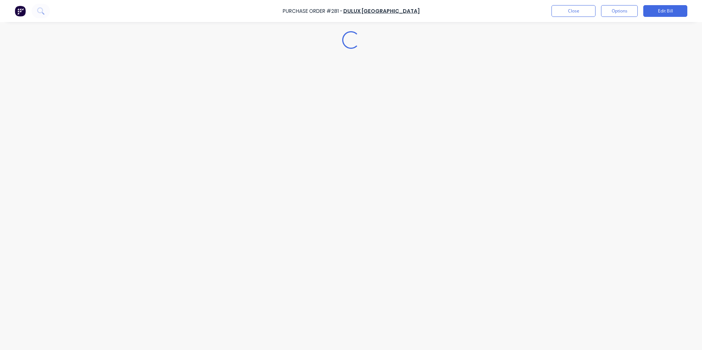
type textarea "x"
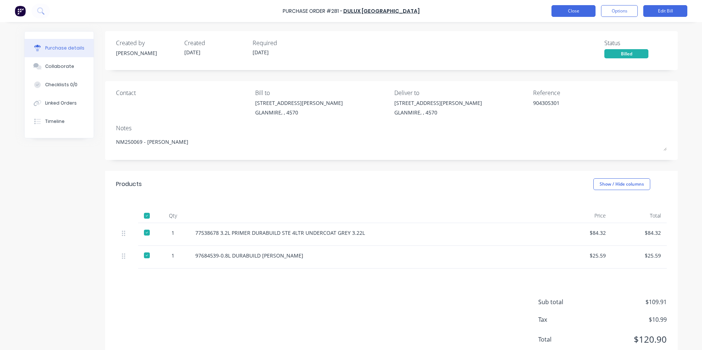
click at [576, 7] on button "Close" at bounding box center [573, 11] width 44 height 12
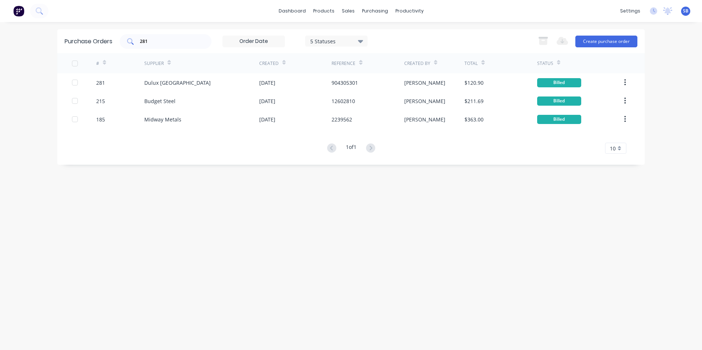
click at [183, 39] on input "281" at bounding box center [169, 41] width 61 height 7
type input "274"
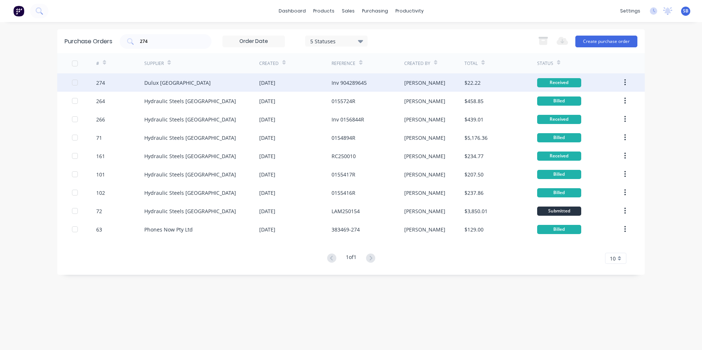
click at [367, 90] on div "Inv 904289645" at bounding box center [367, 82] width 72 height 18
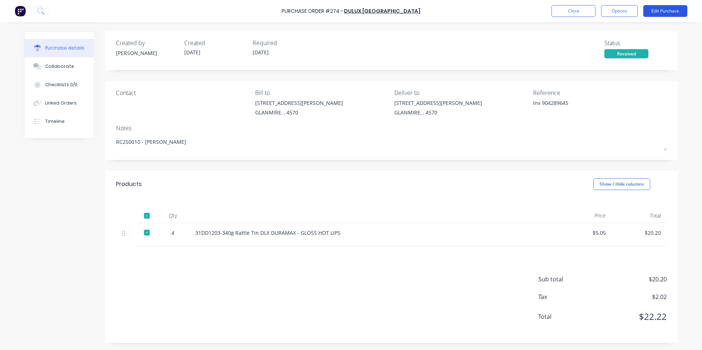
click at [674, 6] on button "Edit Purchase" at bounding box center [665, 11] width 44 height 12
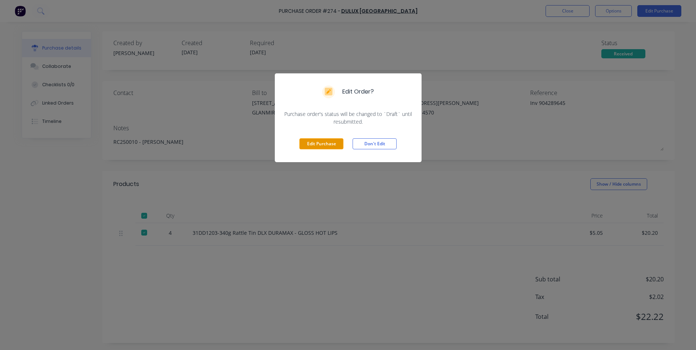
click at [311, 147] on button "Edit Purchase" at bounding box center [321, 143] width 44 height 11
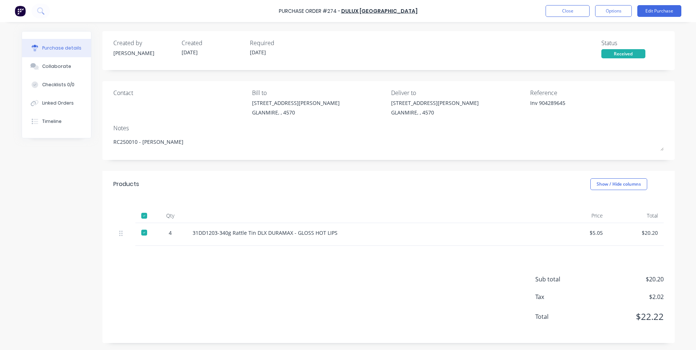
type textarea "x"
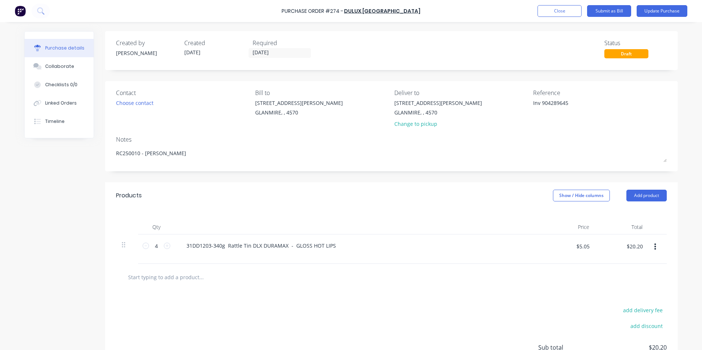
drag, startPoint x: 538, startPoint y: 102, endPoint x: 495, endPoint y: 96, distance: 43.4
click at [499, 96] on div "Contact Choose contact [PERSON_NAME] to [STREET_ADDRESS][PERSON_NAME] Deliver t…" at bounding box center [391, 109] width 550 height 43
type textarea "904289645"
type textarea "x"
type textarea "904289645"
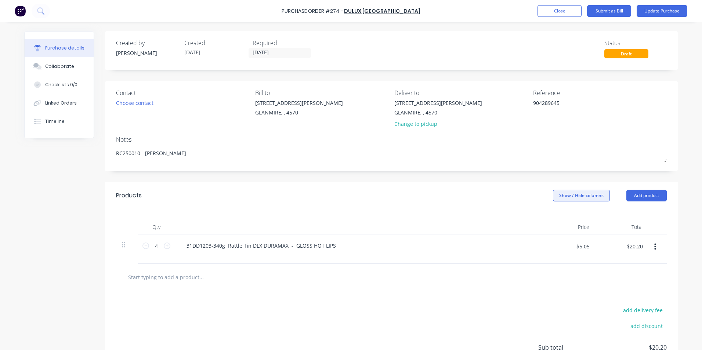
click at [568, 193] on button "Show / Hide columns" at bounding box center [581, 196] width 57 height 12
click at [553, 214] on div "Account Job Discount" at bounding box center [573, 232] width 55 height 42
click at [553, 216] on div "Account Job Discount" at bounding box center [573, 232] width 55 height 42
click at [561, 216] on div "Account Job Discount" at bounding box center [573, 232] width 55 height 42
click at [562, 222] on label "Account" at bounding box center [558, 219] width 13 height 6
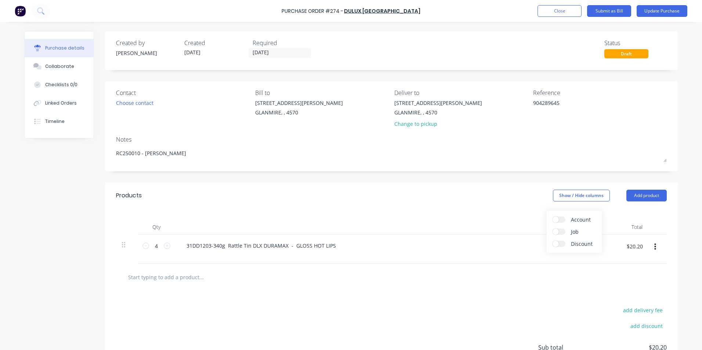
click at [552, 216] on input "Account" at bounding box center [552, 216] width 0 height 0
click at [531, 244] on span "Select..." at bounding box center [526, 246] width 22 height 8
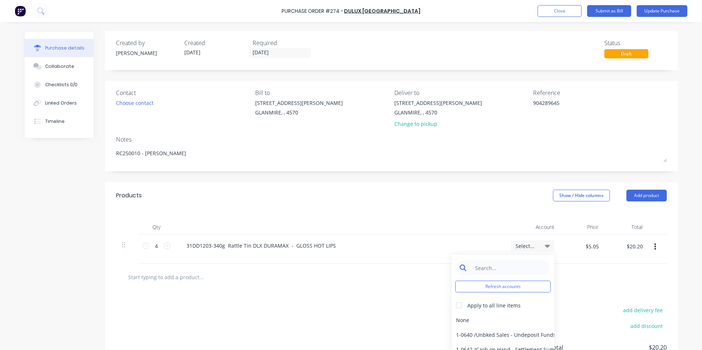
type textarea "x"
click at [501, 265] on input at bounding box center [508, 267] width 75 height 15
type input "MATER"
click at [498, 317] on div "5-0270 / Purchases - Materials" at bounding box center [502, 320] width 103 height 15
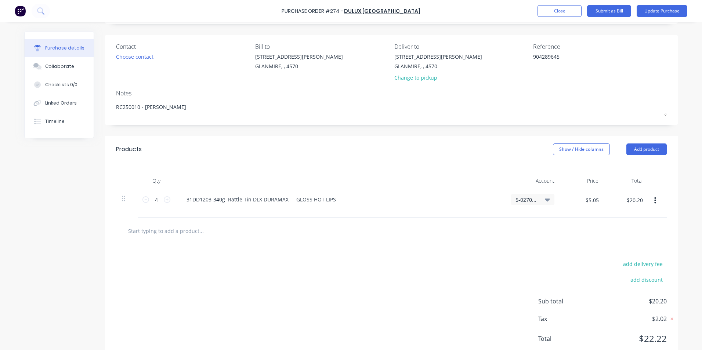
scroll to position [69, 0]
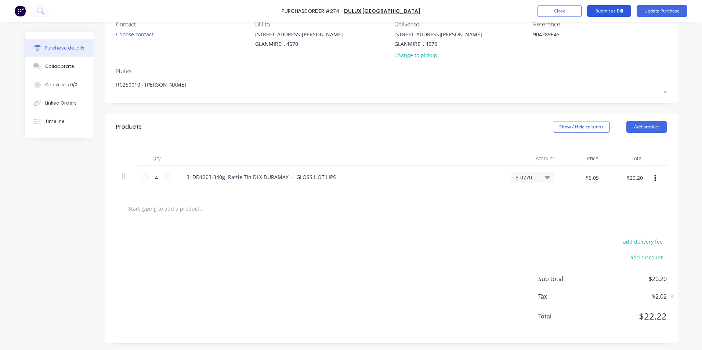
click at [621, 8] on button "Submit as Bill" at bounding box center [609, 11] width 44 height 12
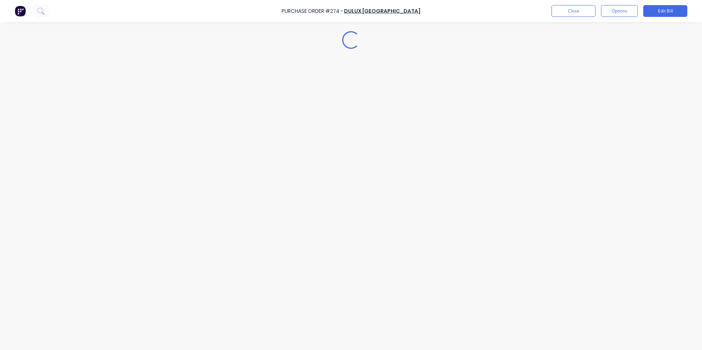
type textarea "x"
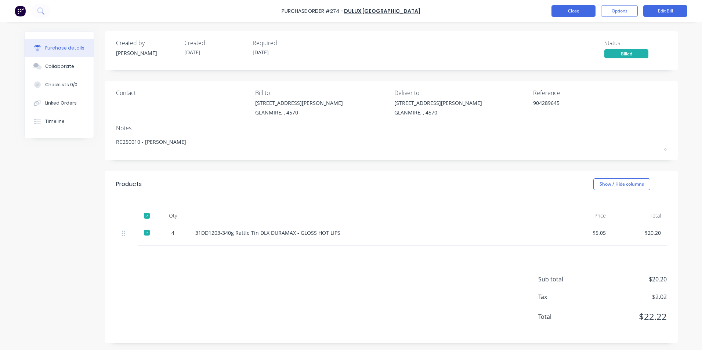
click at [579, 10] on button "Close" at bounding box center [573, 11] width 44 height 12
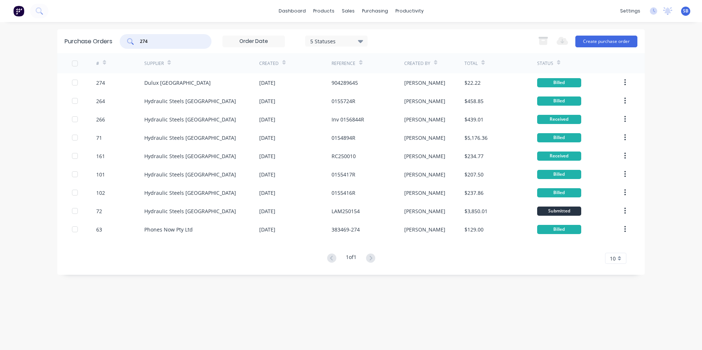
click at [194, 39] on input "274" at bounding box center [169, 41] width 61 height 7
type input "222"
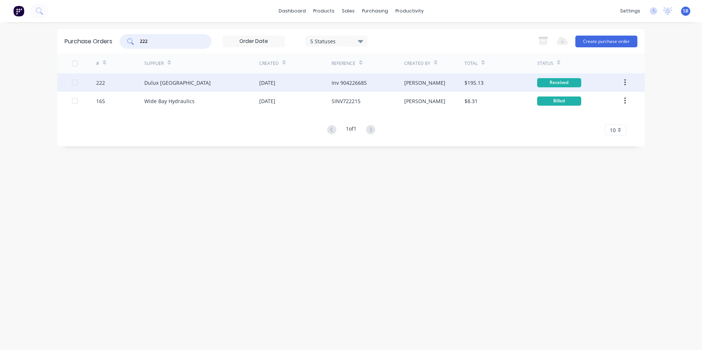
click at [364, 85] on div "Inv 904226685" at bounding box center [348, 83] width 35 height 8
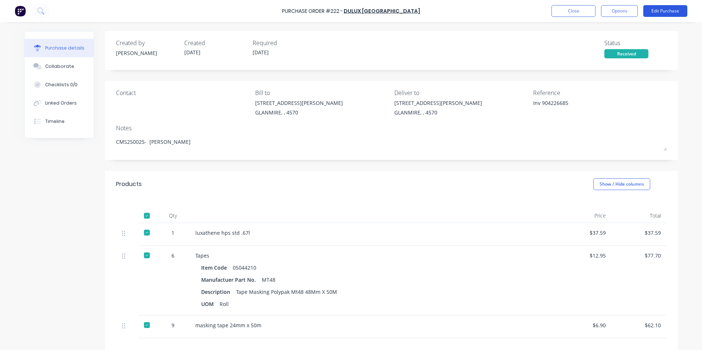
click at [666, 17] on button "Edit Purchase" at bounding box center [665, 11] width 44 height 12
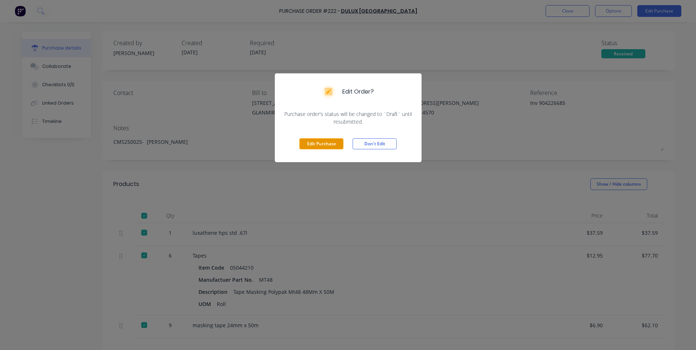
click at [309, 146] on button "Edit Purchase" at bounding box center [321, 143] width 44 height 11
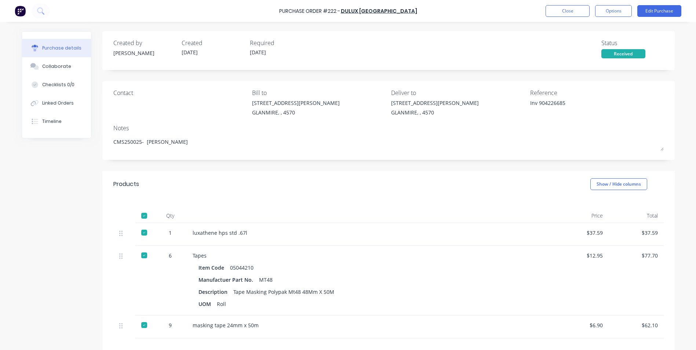
type textarea "x"
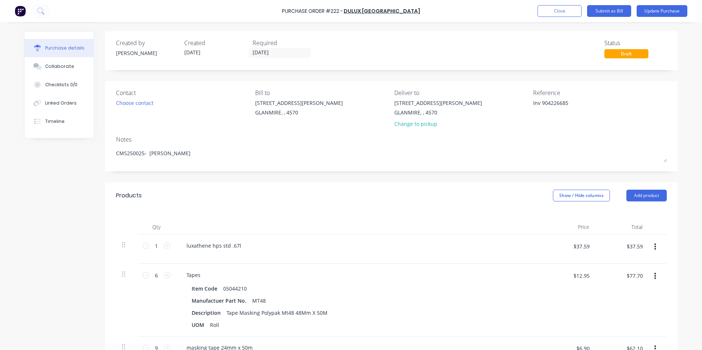
drag, startPoint x: 539, startPoint y: 103, endPoint x: 480, endPoint y: 70, distance: 67.5
click at [488, 81] on div "Created by [PERSON_NAME] Created [DATE] Required [DATE] Status Draft Contact Ch…" at bounding box center [391, 277] width 572 height 492
type textarea "904226685"
type textarea "x"
type textarea "904226685"
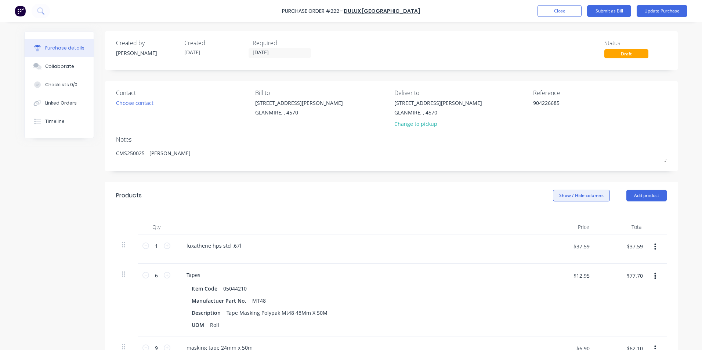
click at [581, 195] on button "Show / Hide columns" at bounding box center [581, 196] width 57 height 12
click at [559, 220] on label "Account" at bounding box center [558, 219] width 13 height 6
click at [552, 216] on input "Account" at bounding box center [552, 216] width 0 height 0
click at [522, 249] on span "Select..." at bounding box center [526, 246] width 22 height 8
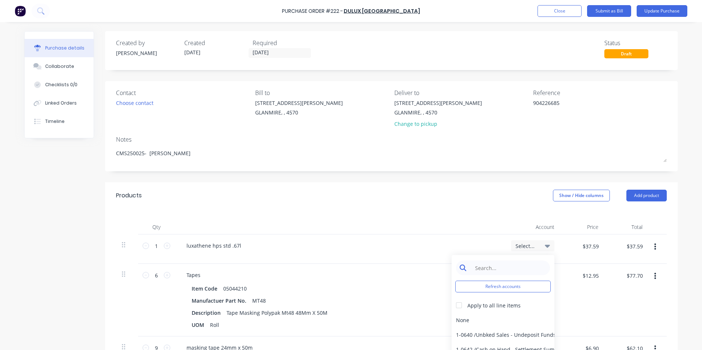
type textarea "x"
click at [499, 269] on input at bounding box center [508, 267] width 75 height 15
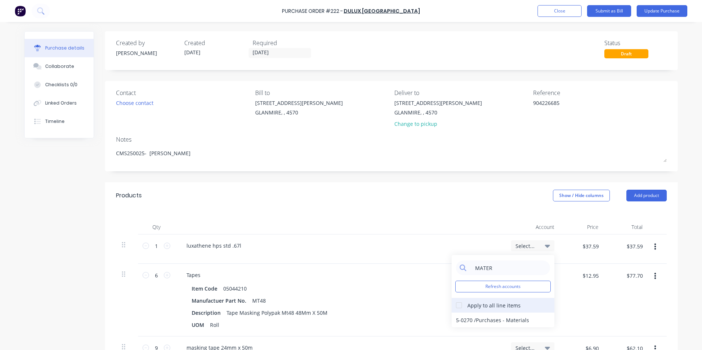
type input "MATER"
click at [453, 306] on div at bounding box center [458, 305] width 15 height 15
click at [480, 319] on div "5-0270 / Purchases - Materials" at bounding box center [502, 320] width 103 height 15
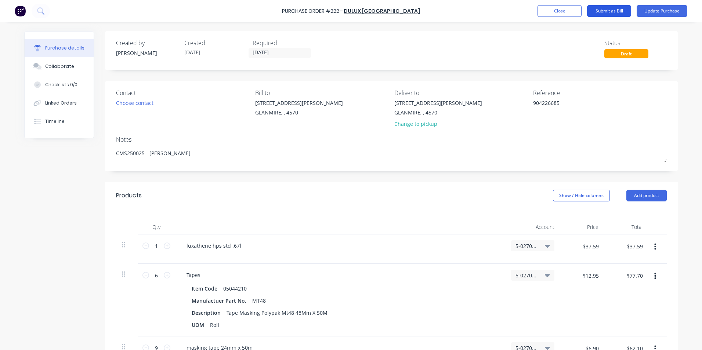
click at [615, 10] on button "Submit as Bill" at bounding box center [609, 11] width 44 height 12
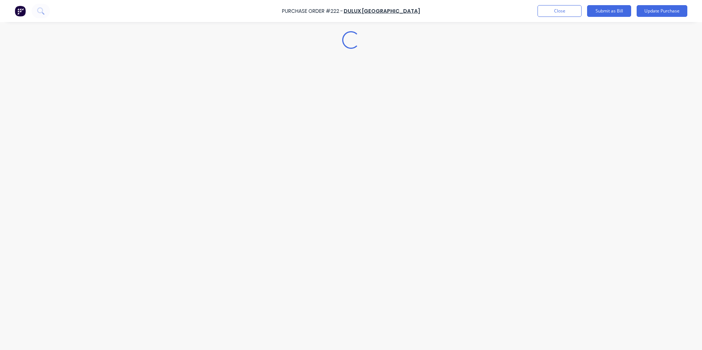
type textarea "x"
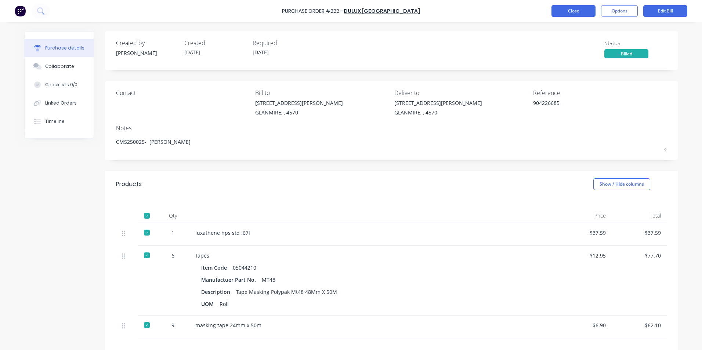
click at [584, 8] on button "Close" at bounding box center [573, 11] width 44 height 12
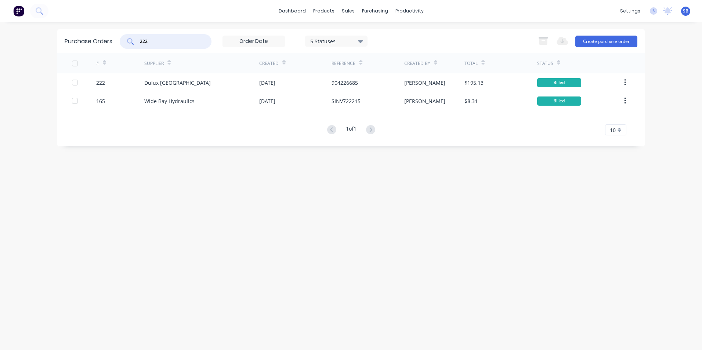
click at [179, 42] on input "222" at bounding box center [169, 41] width 61 height 7
type input "273"
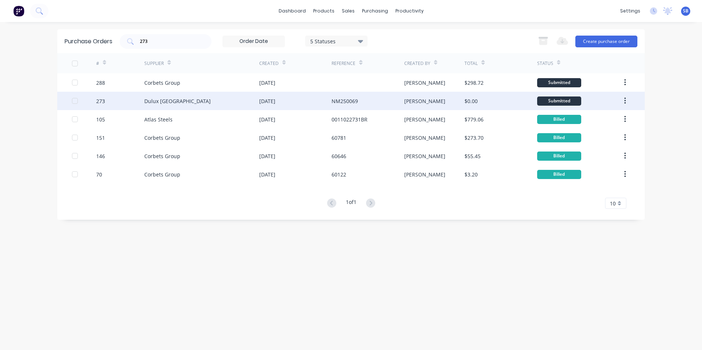
click at [366, 103] on div "NM250069" at bounding box center [367, 101] width 72 height 18
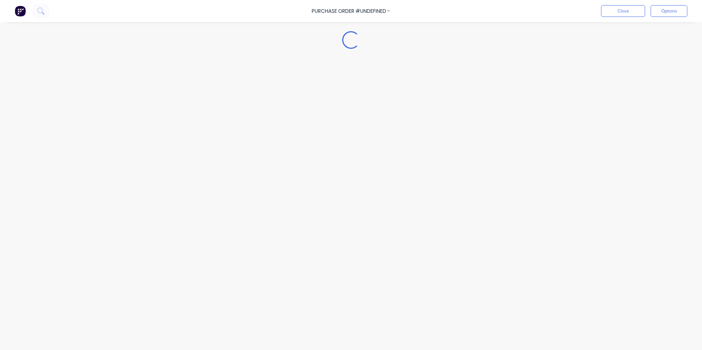
click at [366, 103] on div "Loading..." at bounding box center [351, 163] width 668 height 313
type textarea "x"
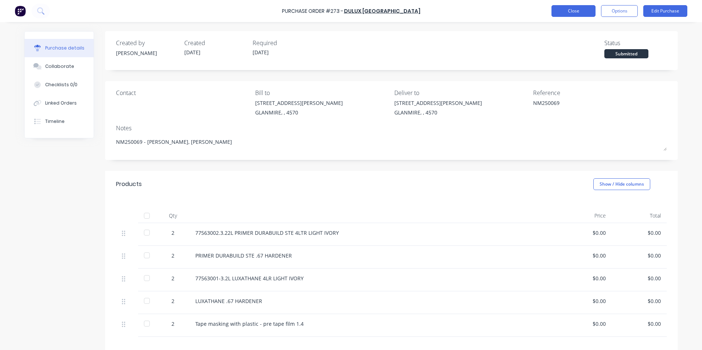
click at [582, 14] on button "Close" at bounding box center [573, 11] width 44 height 12
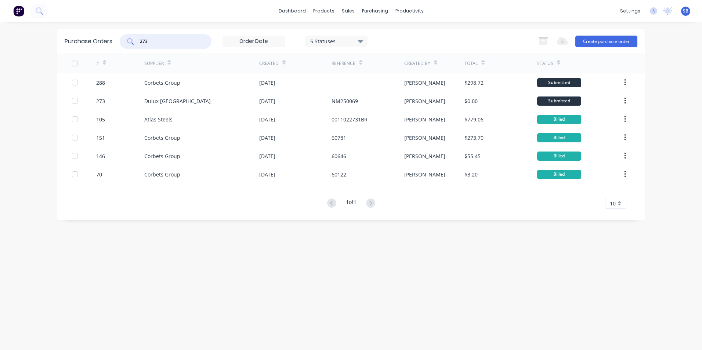
drag, startPoint x: 171, startPoint y: 43, endPoint x: 105, endPoint y: 36, distance: 66.8
click at [105, 36] on div "Purchase Orders 273 5 Statuses 5 Statuses Export to Excel (XLSX) Create purchas…" at bounding box center [350, 41] width 587 height 24
type input "368"
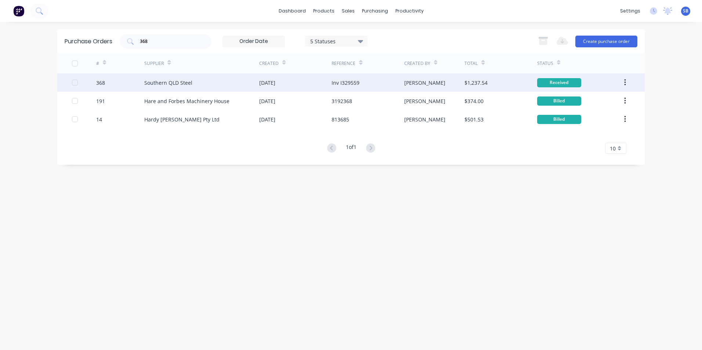
click at [393, 79] on div "Inv I329559" at bounding box center [367, 82] width 72 height 18
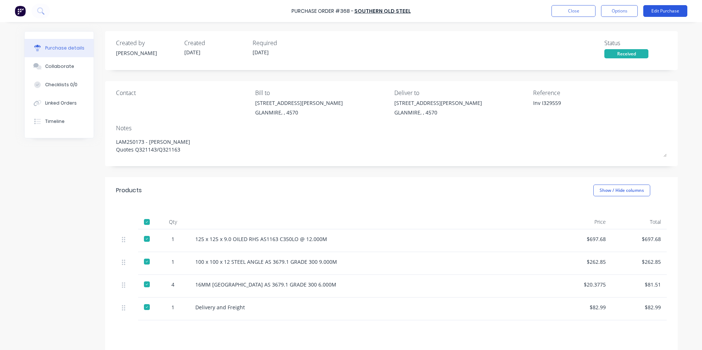
click at [657, 12] on button "Edit Purchase" at bounding box center [665, 11] width 44 height 12
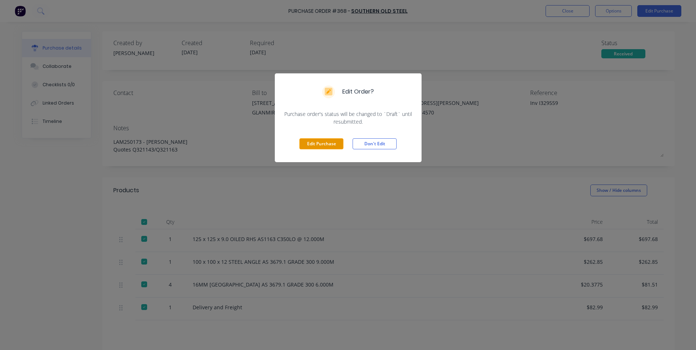
click at [335, 145] on button "Edit Purchase" at bounding box center [321, 143] width 44 height 11
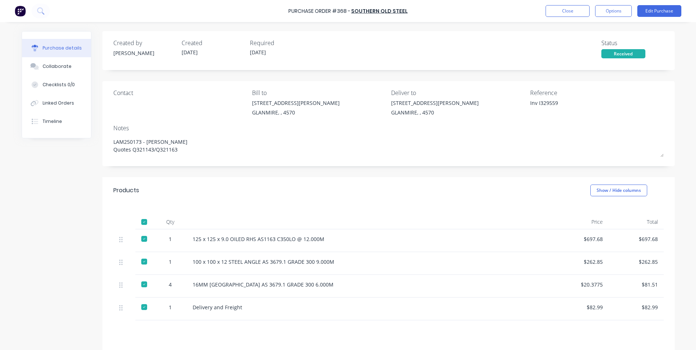
type textarea "x"
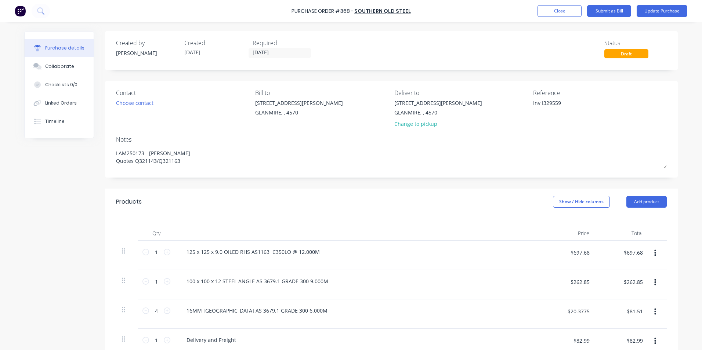
drag, startPoint x: 539, startPoint y: 105, endPoint x: 394, endPoint y: 85, distance: 145.9
click at [394, 85] on div "Contact Choose contact [PERSON_NAME] to [STREET_ADDRESS][PERSON_NAME] Deliver t…" at bounding box center [391, 129] width 572 height 96
type textarea "I329559"
type textarea "x"
type textarea "I329559"
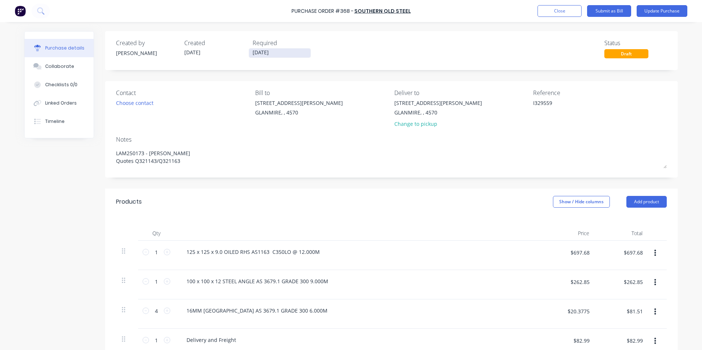
click at [272, 51] on input "[DATE]" at bounding box center [280, 52] width 62 height 9
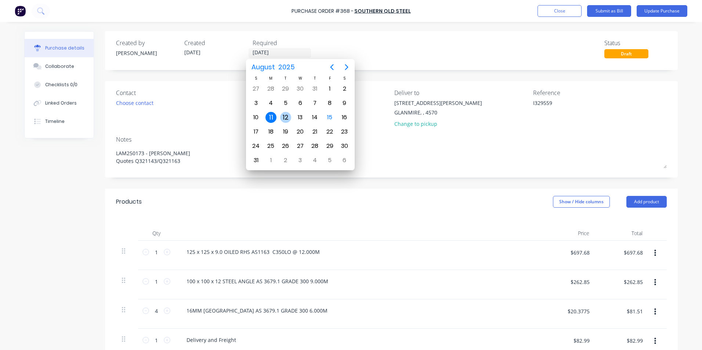
click at [283, 116] on div "12" at bounding box center [285, 117] width 11 height 11
type textarea "x"
type input "[DATE]"
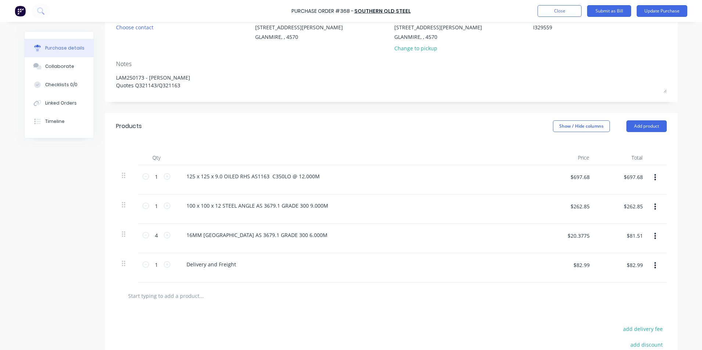
scroll to position [147, 0]
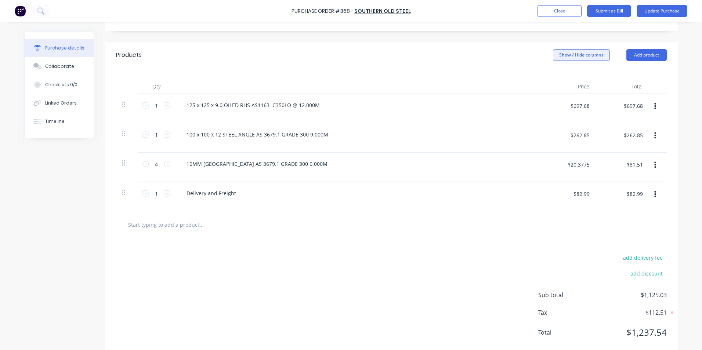
click at [571, 54] on button "Show / Hide columns" at bounding box center [581, 55] width 57 height 12
click at [560, 79] on label "Account" at bounding box center [558, 79] width 13 height 6
click at [552, 76] on input "Account" at bounding box center [552, 76] width 0 height 0
click at [533, 106] on span "Select..." at bounding box center [526, 106] width 22 height 8
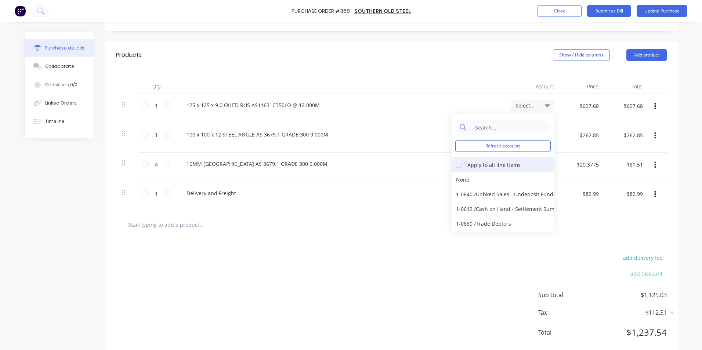
click at [460, 163] on div at bounding box center [458, 164] width 15 height 15
type textarea "x"
click at [473, 127] on input at bounding box center [508, 127] width 75 height 15
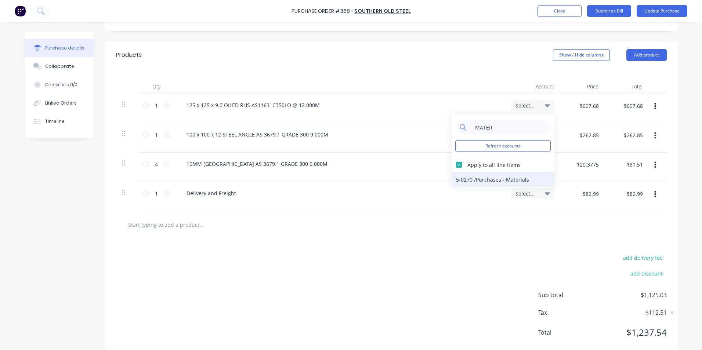
type input "MATER"
click at [482, 179] on div "5-0270 / Purchases - Materials" at bounding box center [502, 179] width 103 height 15
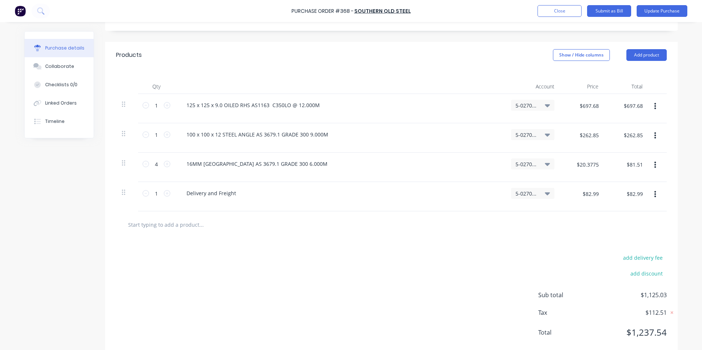
click at [516, 192] on span "5-0270 / Purchases - Materials" at bounding box center [526, 194] width 22 height 8
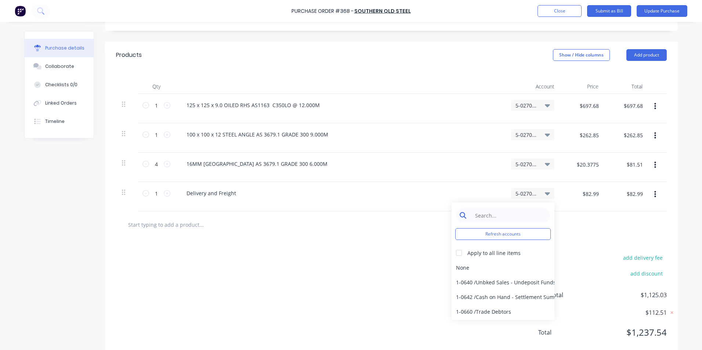
type textarea "x"
click at [495, 216] on input at bounding box center [508, 215] width 75 height 15
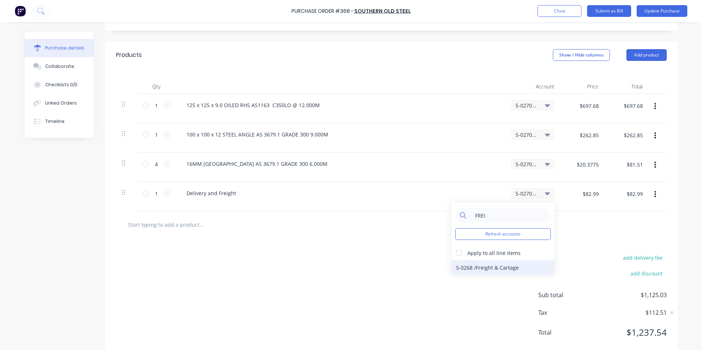
type input "FREI"
click at [505, 264] on div "5-0268 / Freight & Cartage" at bounding box center [502, 267] width 103 height 15
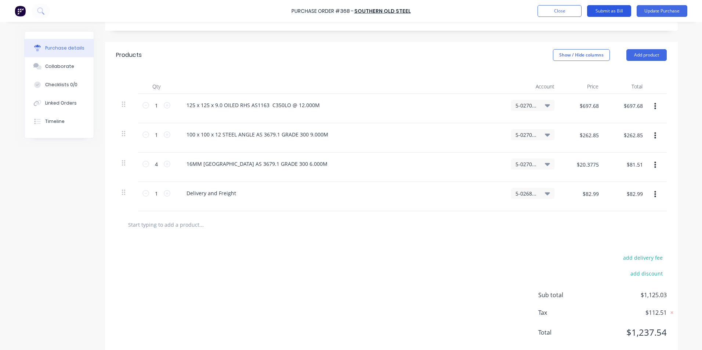
click at [619, 9] on button "Submit as Bill" at bounding box center [609, 11] width 44 height 12
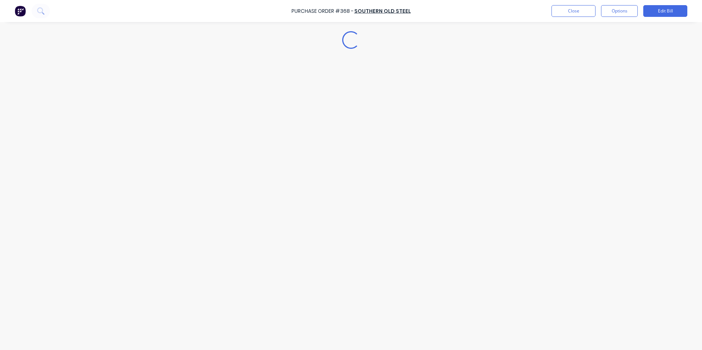
type textarea "x"
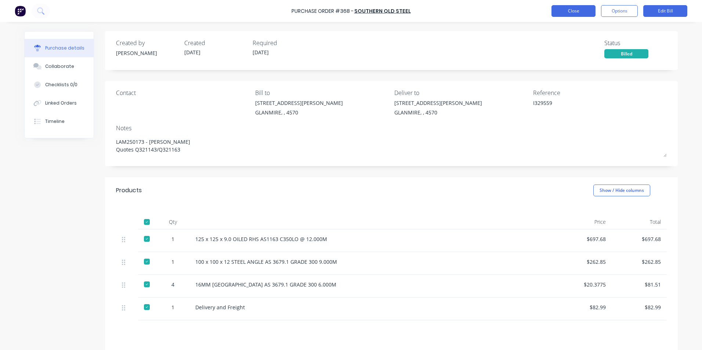
click at [573, 10] on button "Close" at bounding box center [573, 11] width 44 height 12
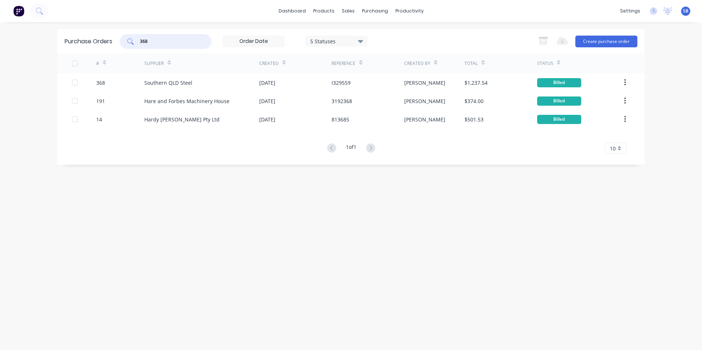
click at [157, 39] on input "368" at bounding box center [169, 41] width 61 height 7
type input "363"
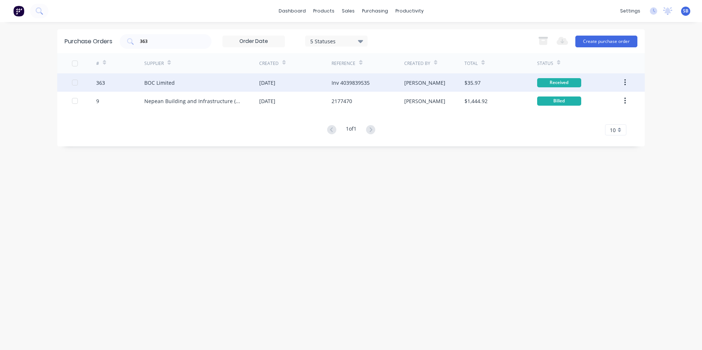
click at [361, 83] on div "Inv 4039839535" at bounding box center [350, 83] width 38 height 8
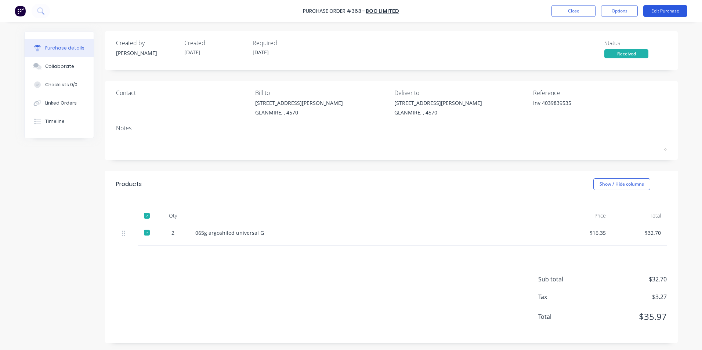
click at [657, 14] on button "Edit Purchase" at bounding box center [665, 11] width 44 height 12
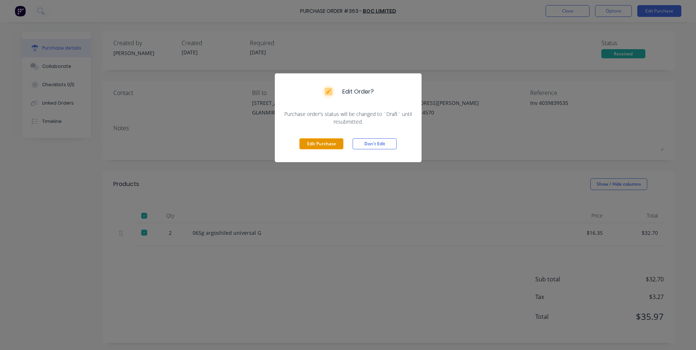
click at [318, 144] on button "Edit Purchase" at bounding box center [321, 143] width 44 height 11
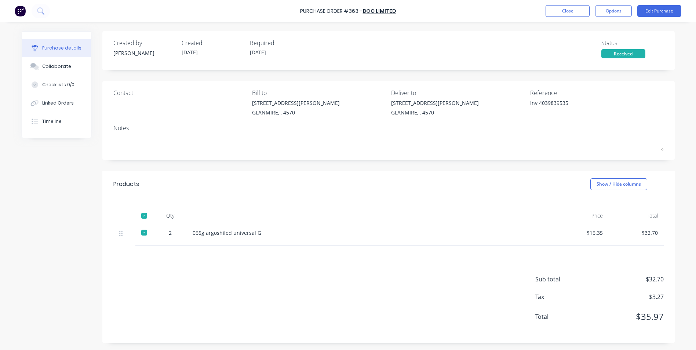
type textarea "x"
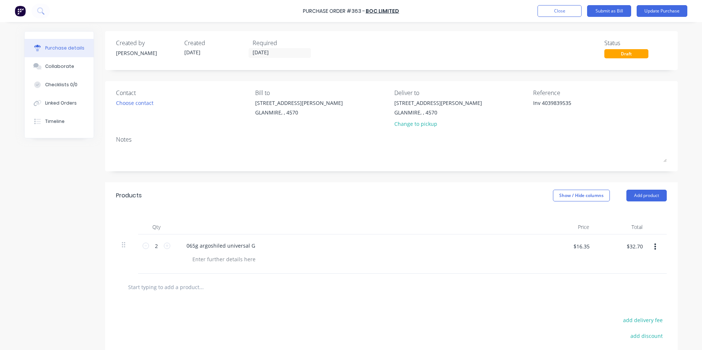
drag, startPoint x: 539, startPoint y: 102, endPoint x: 438, endPoint y: 88, distance: 101.8
click at [438, 88] on div "Contact Choose contact [PERSON_NAME] to [STREET_ADDRESS][PERSON_NAME] Deliver t…" at bounding box center [391, 126] width 572 height 90
type textarea "4039839535"
type textarea "x"
type textarea "4039839535"
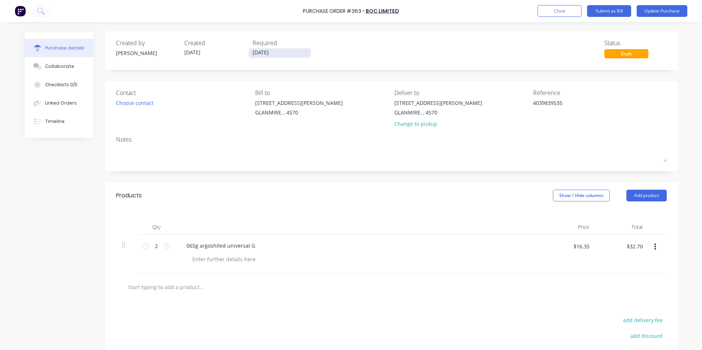
click at [255, 50] on input "[DATE]" at bounding box center [280, 52] width 62 height 9
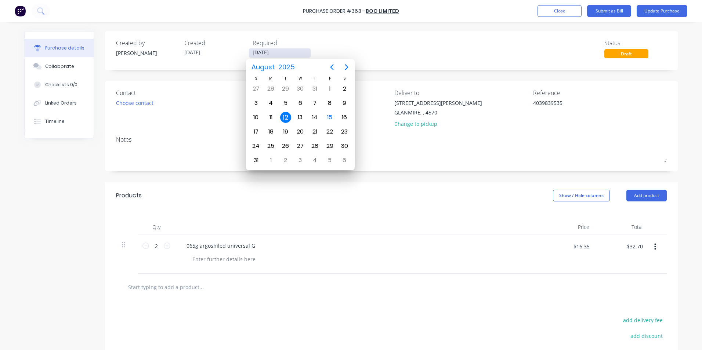
click at [255, 50] on input "[DATE]" at bounding box center [280, 52] width 62 height 9
click at [384, 40] on div "Created by [PERSON_NAME] Created [DATE] Required [DATE] Status Draft" at bounding box center [391, 49] width 550 height 20
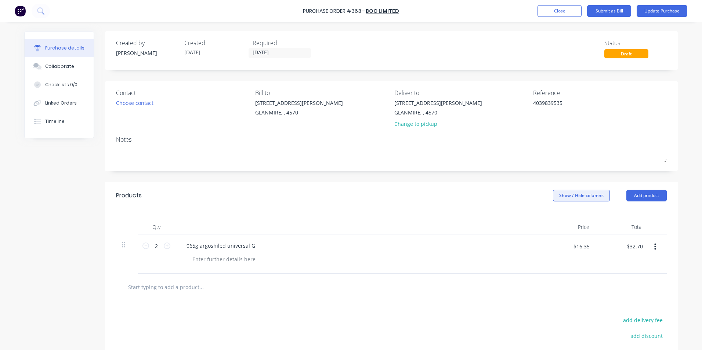
click at [585, 195] on button "Show / Hide columns" at bounding box center [581, 196] width 57 height 12
click at [558, 218] on span at bounding box center [555, 219] width 6 height 6
click at [552, 216] on input "Account" at bounding box center [552, 216] width 0 height 0
click at [536, 244] on div "Select..." at bounding box center [532, 246] width 34 height 7
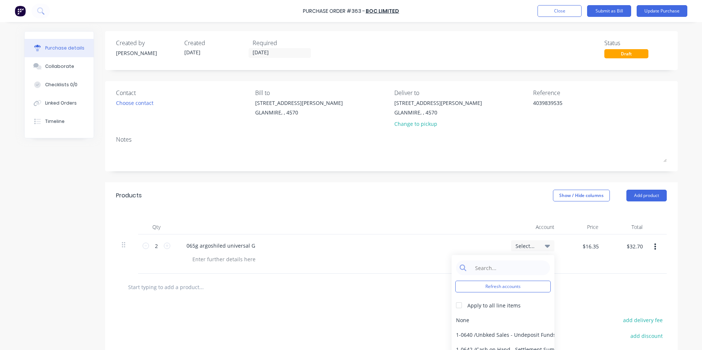
click at [522, 275] on div "Refresh accounts Apply to all line items None 1-0640 / Unbked Sales - Undeposit…" at bounding box center [502, 313] width 103 height 117
type textarea "x"
click at [521, 272] on input at bounding box center [508, 267] width 75 height 15
type input "GAS"
click at [515, 315] on div "6-0371 / Gas" at bounding box center [502, 320] width 103 height 15
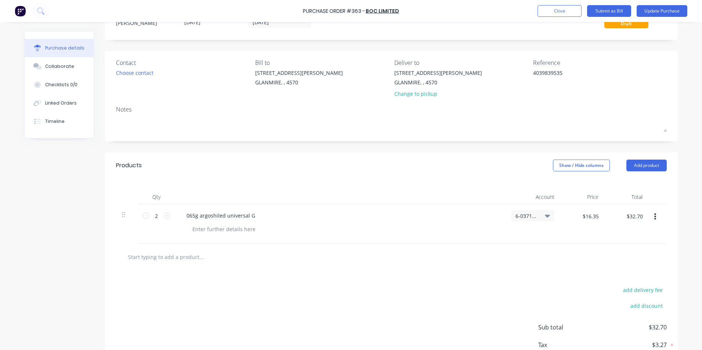
scroll to position [79, 0]
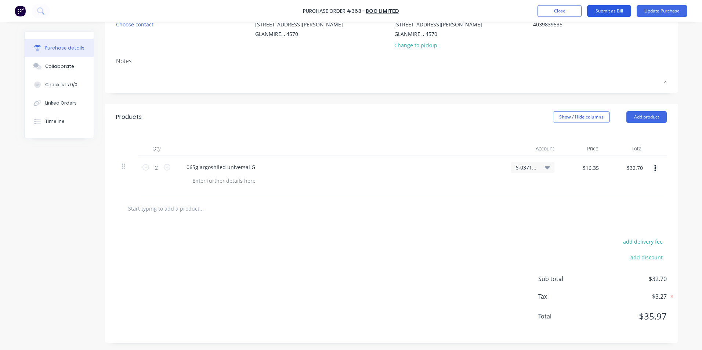
click at [620, 13] on button "Submit as Bill" at bounding box center [609, 11] width 44 height 12
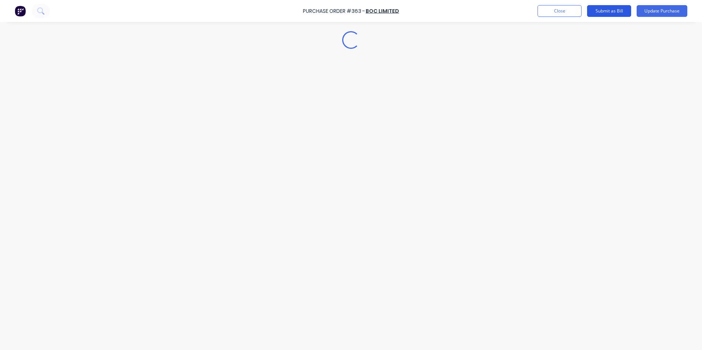
scroll to position [0, 0]
type textarea "x"
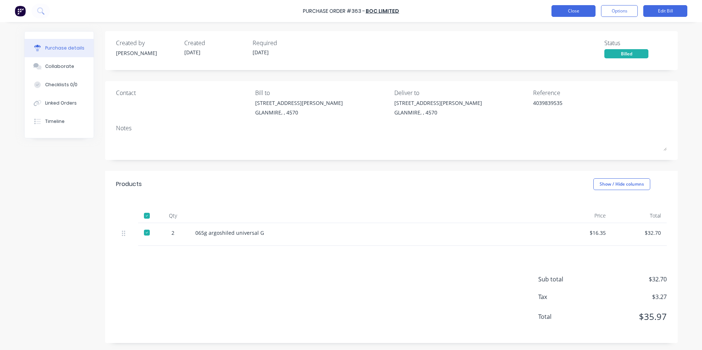
click at [591, 11] on button "Close" at bounding box center [573, 11] width 44 height 12
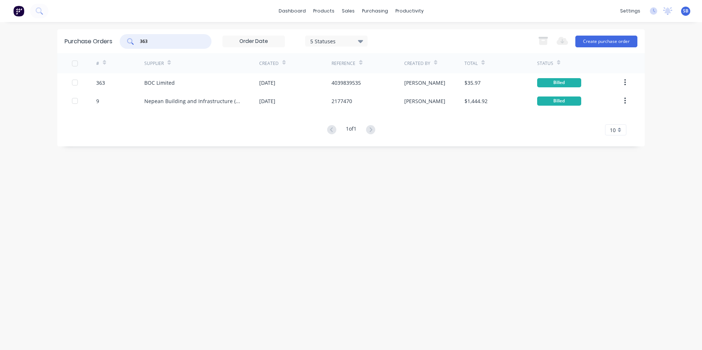
drag, startPoint x: 181, startPoint y: 43, endPoint x: 128, endPoint y: 36, distance: 53.3
click at [128, 36] on div "363" at bounding box center [166, 41] width 92 height 15
type input "280"
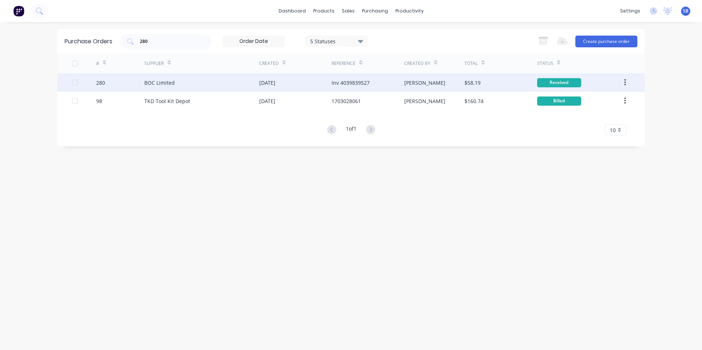
click at [390, 80] on div "Inv 4039839527" at bounding box center [367, 82] width 72 height 18
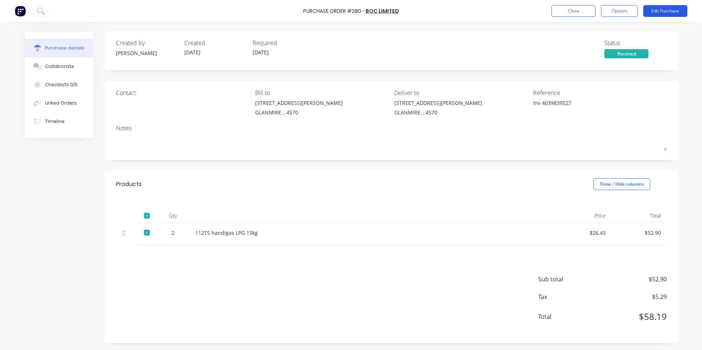
click at [659, 12] on button "Edit Purchase" at bounding box center [665, 11] width 44 height 12
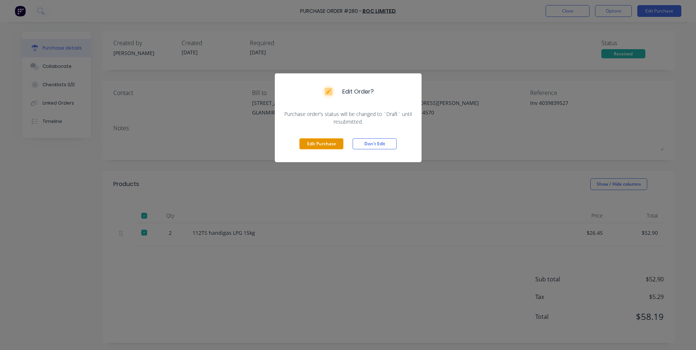
click at [332, 143] on button "Edit Purchase" at bounding box center [321, 143] width 44 height 11
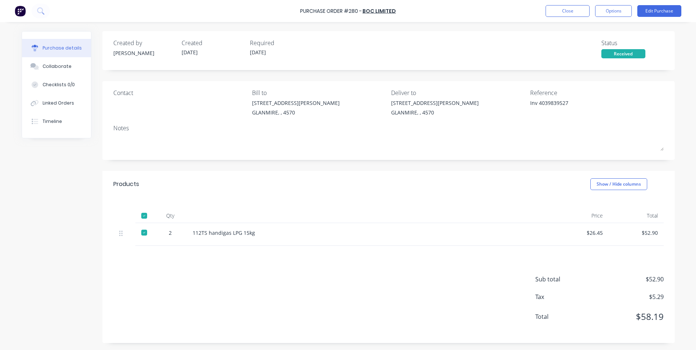
type textarea "x"
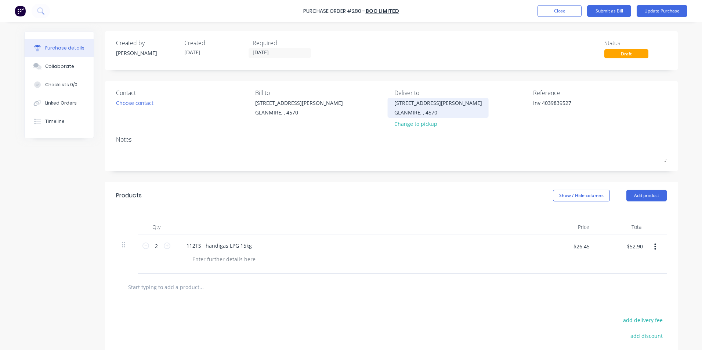
drag, startPoint x: 538, startPoint y: 103, endPoint x: 416, endPoint y: 98, distance: 122.7
click at [416, 98] on div "Contact Choose contact [PERSON_NAME] to [STREET_ADDRESS][PERSON_NAME] Deliver t…" at bounding box center [391, 109] width 550 height 43
type textarea "4039839527"
type textarea "x"
type textarea "4039839527"
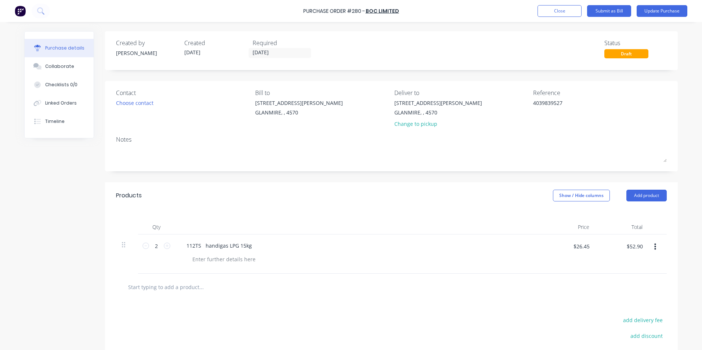
click at [572, 187] on div "Products Show / Hide columns Add product" at bounding box center [391, 195] width 572 height 26
click at [572, 194] on button "Show / Hide columns" at bounding box center [581, 196] width 57 height 12
click at [558, 219] on span at bounding box center [555, 219] width 6 height 6
click at [552, 216] on input "Account" at bounding box center [552, 216] width 0 height 0
click at [522, 246] on span "Select..." at bounding box center [526, 246] width 22 height 8
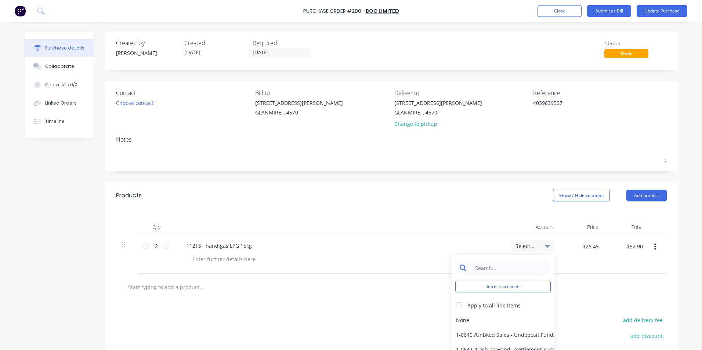
type textarea "x"
click at [523, 270] on input at bounding box center [508, 267] width 75 height 15
type input "GAS"
click at [512, 316] on div "6-0371 / Gas" at bounding box center [502, 320] width 103 height 15
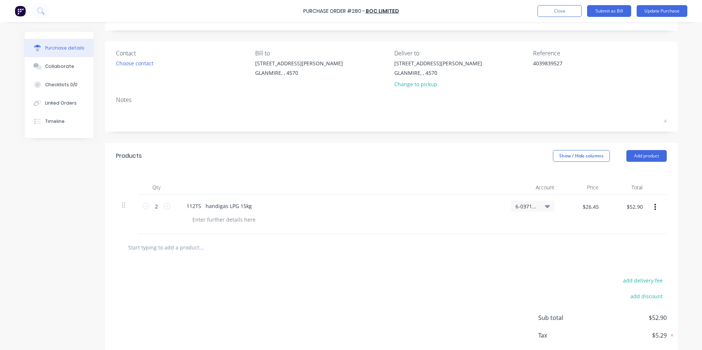
scroll to position [79, 0]
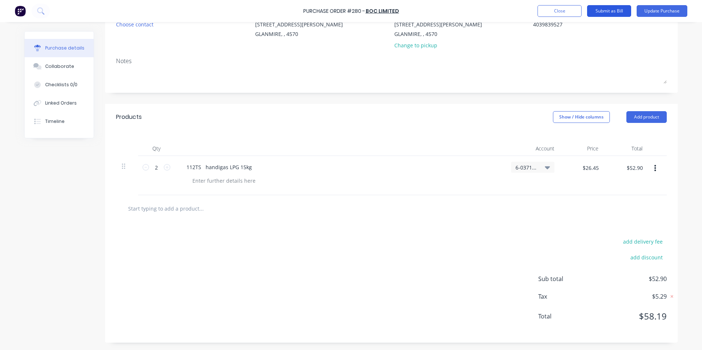
click at [614, 8] on button "Submit as Bill" at bounding box center [609, 11] width 44 height 12
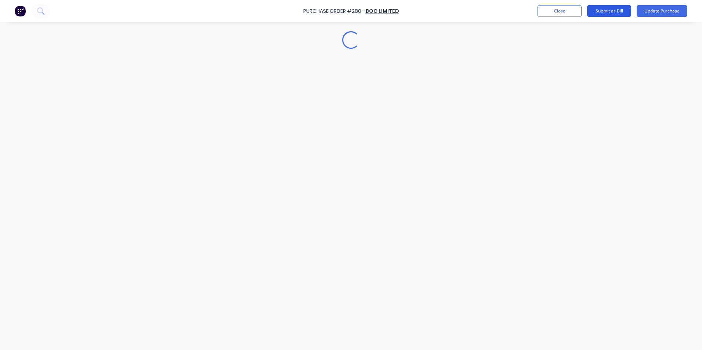
type textarea "x"
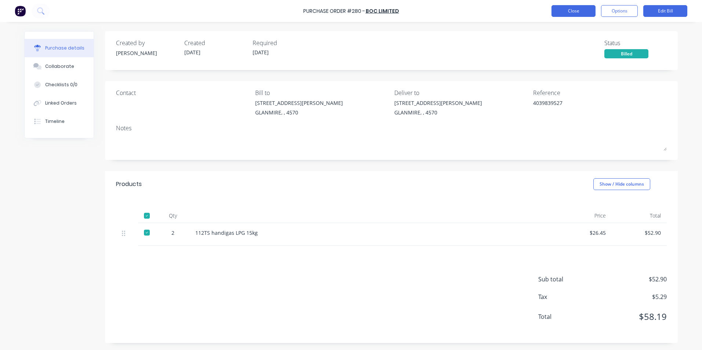
click at [572, 7] on button "Close" at bounding box center [573, 11] width 44 height 12
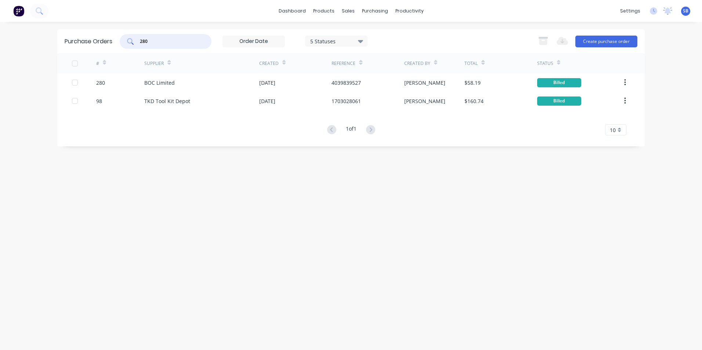
click at [189, 38] on input "280" at bounding box center [169, 41] width 61 height 7
type input "2"
type input "375"
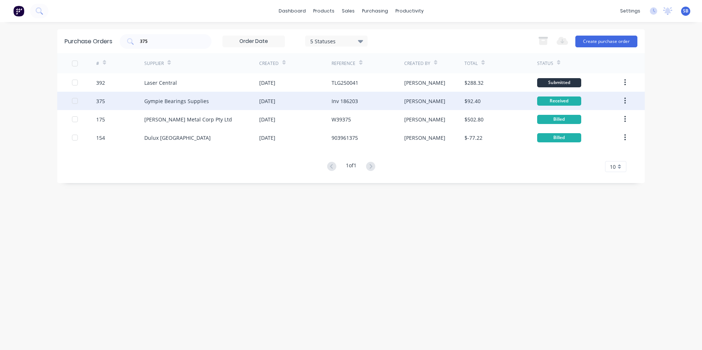
click at [374, 102] on div "Inv 186203" at bounding box center [367, 101] width 72 height 18
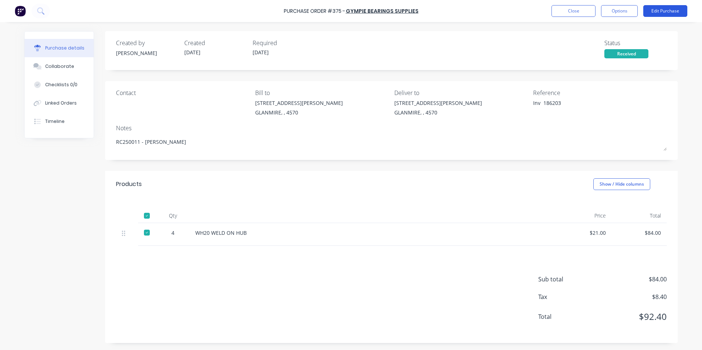
click at [659, 10] on button "Edit Purchase" at bounding box center [665, 11] width 44 height 12
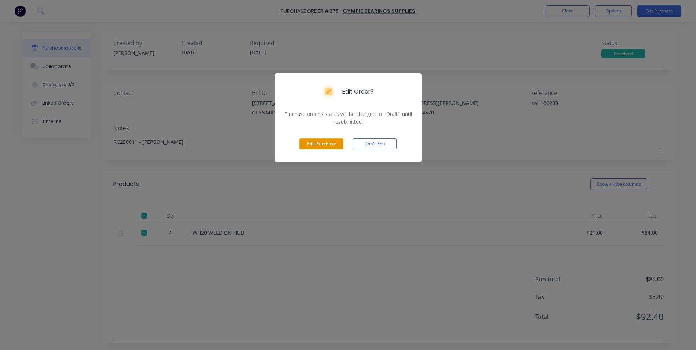
click at [322, 145] on button "Edit Purchase" at bounding box center [321, 143] width 44 height 11
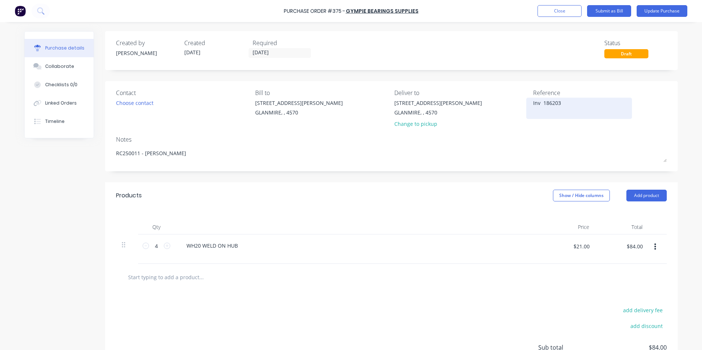
click at [564, 103] on textarea "Inv 186203" at bounding box center [579, 107] width 92 height 17
type textarea "x"
drag, startPoint x: 541, startPoint y: 101, endPoint x: 413, endPoint y: 90, distance: 128.2
click at [413, 90] on div "Contact Choose contact [PERSON_NAME] to [STREET_ADDRESS][PERSON_NAME] Deliver t…" at bounding box center [391, 109] width 550 height 43
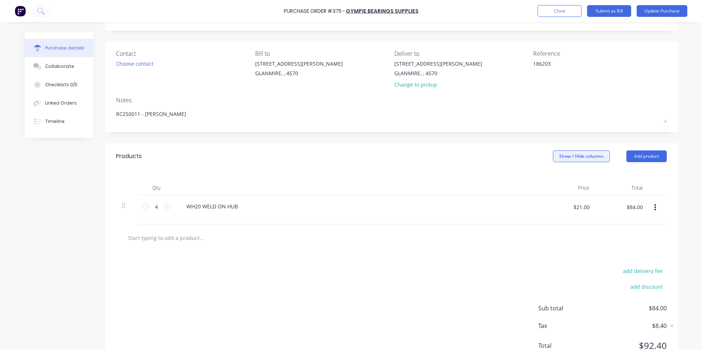
scroll to position [69, 0]
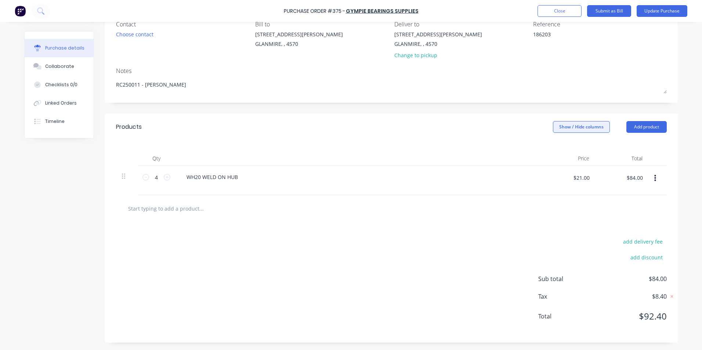
type textarea "186203"
type textarea "x"
type textarea "186203"
click at [571, 132] on button "Show / Hide columns" at bounding box center [581, 127] width 57 height 12
click at [560, 150] on label "Account" at bounding box center [558, 151] width 13 height 6
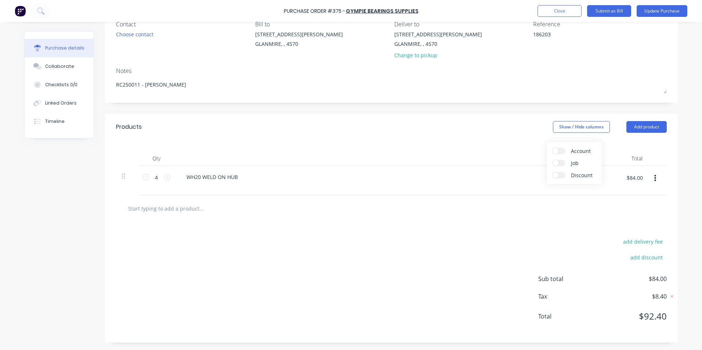
click at [552, 148] on input "Account" at bounding box center [552, 148] width 0 height 0
click at [515, 180] on span "Select..." at bounding box center [526, 178] width 22 height 8
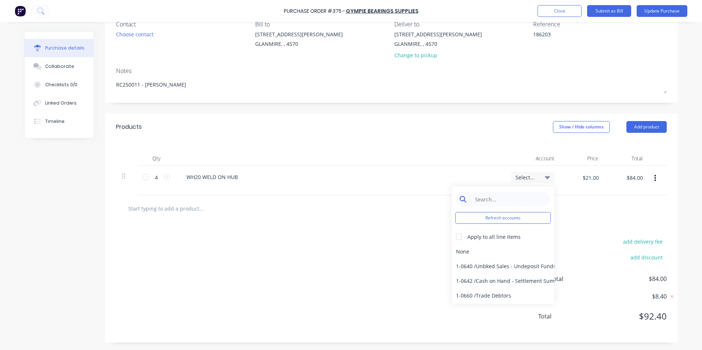
type textarea "x"
click at [503, 201] on input at bounding box center [508, 199] width 75 height 15
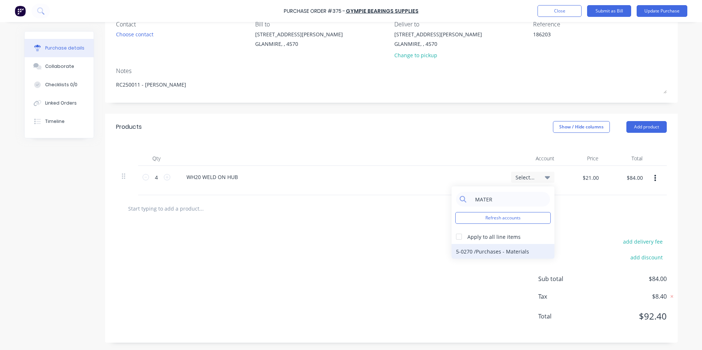
type input "MATER"
click at [496, 252] on div "5-0270 / Purchases - Materials" at bounding box center [502, 251] width 103 height 15
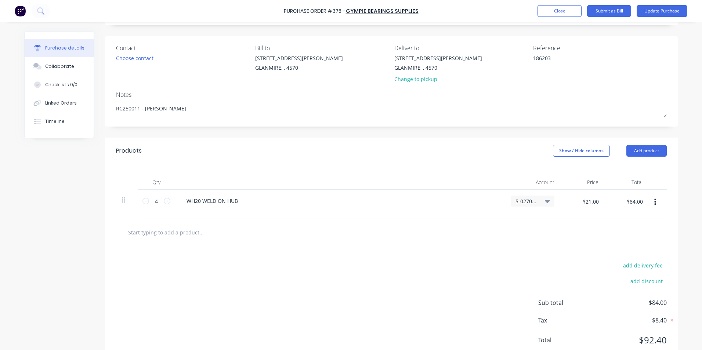
scroll to position [32, 0]
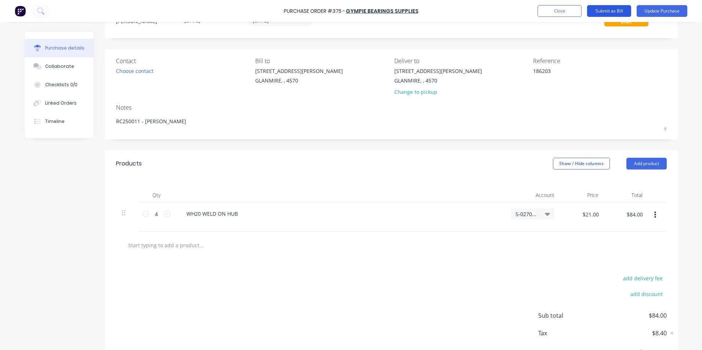
click at [616, 10] on button "Submit as Bill" at bounding box center [609, 11] width 44 height 12
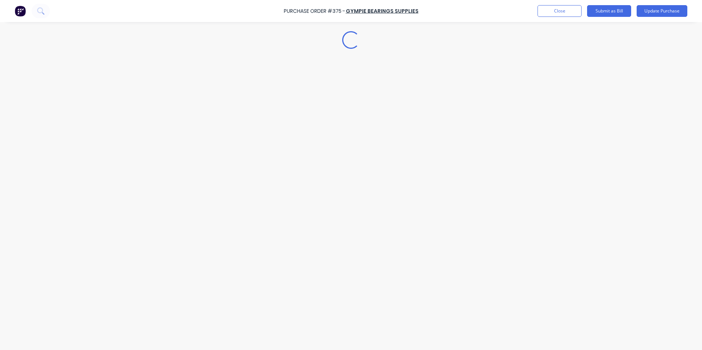
type textarea "x"
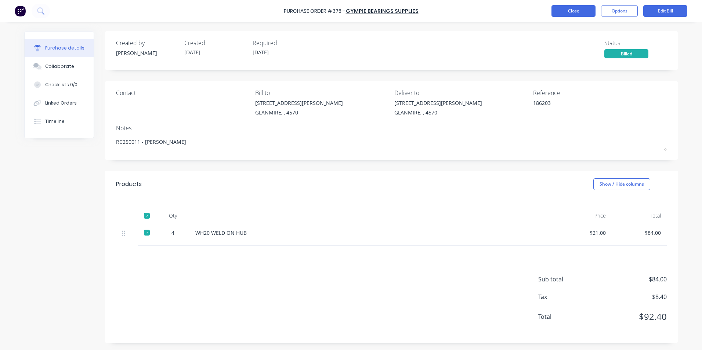
click at [555, 7] on button "Close" at bounding box center [573, 11] width 44 height 12
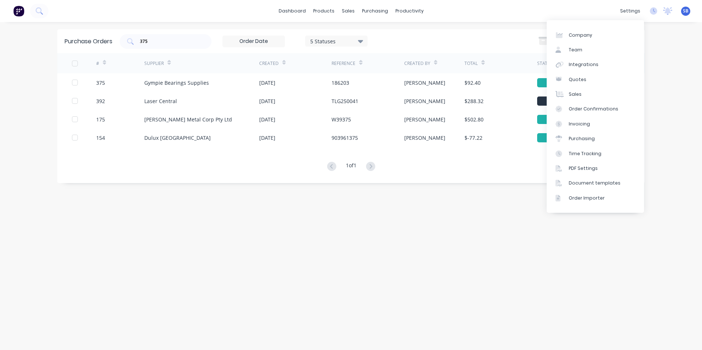
click at [672, 57] on div "dashboard products sales purchasing productivity dashboard products Product Cat…" at bounding box center [351, 175] width 702 height 350
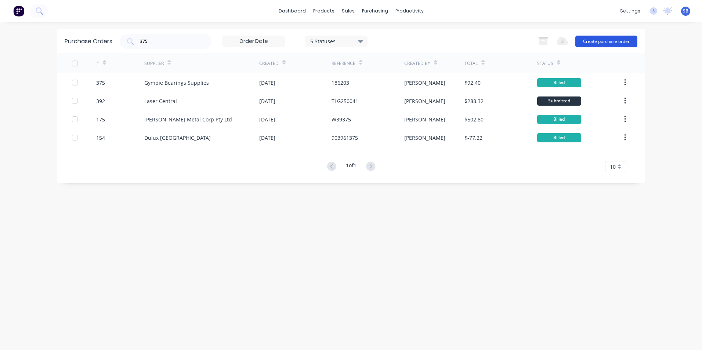
click at [610, 45] on button "Create purchase order" at bounding box center [606, 42] width 62 height 12
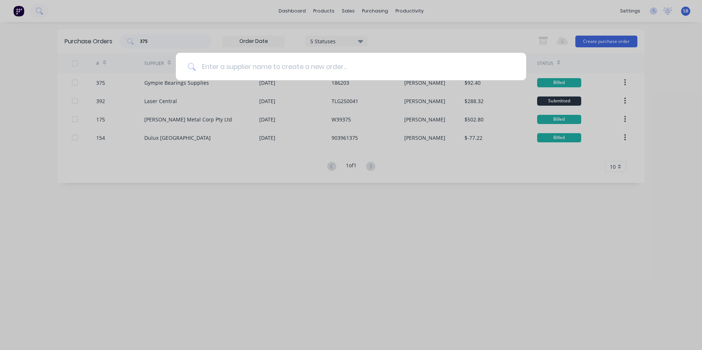
click at [308, 68] on input at bounding box center [355, 67] width 318 height 28
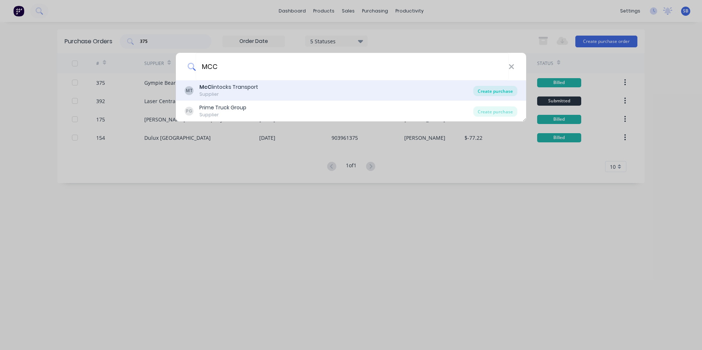
type input "MCC"
click at [508, 89] on div "Create purchase" at bounding box center [495, 91] width 44 height 10
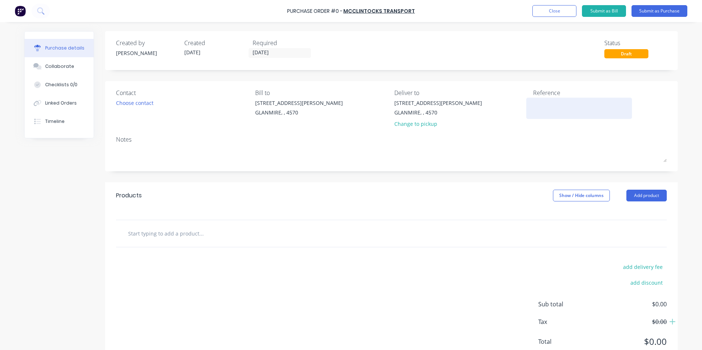
click at [559, 105] on textarea at bounding box center [579, 107] width 92 height 17
type textarea "81"
type textarea "x"
type textarea "815"
type textarea "x"
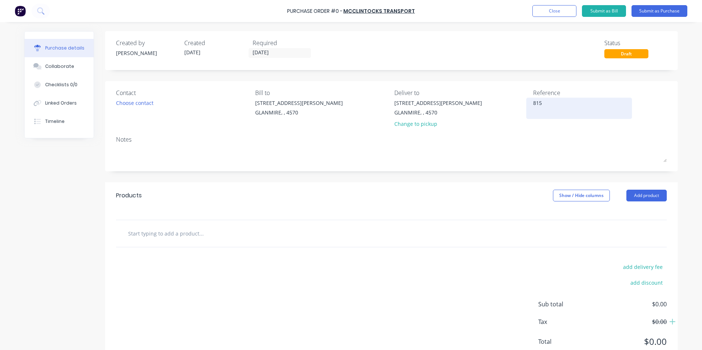
type textarea "8152"
type textarea "x"
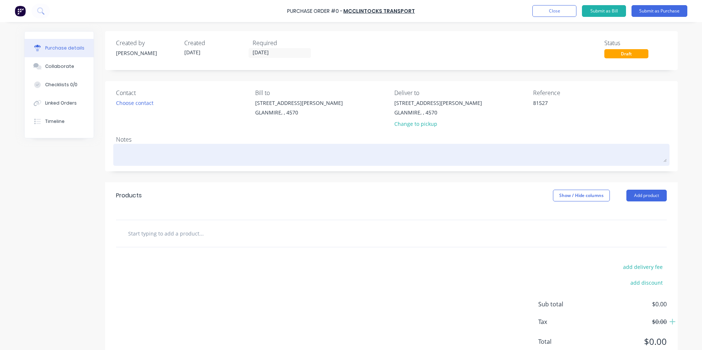
type textarea "81527"
type textarea "x"
type textarea "81527"
click at [544, 150] on textarea at bounding box center [391, 154] width 550 height 17
type textarea "x"
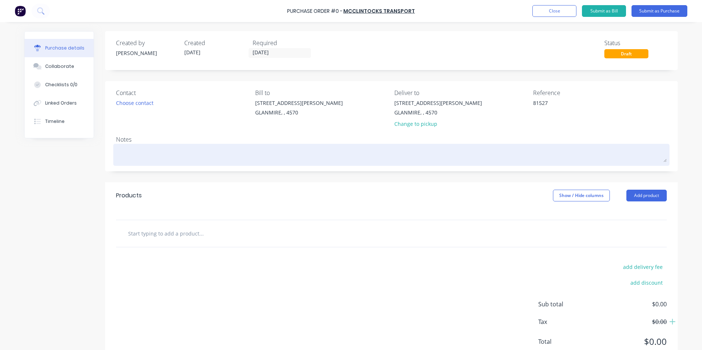
type textarea "F"
type textarea "x"
type textarea "FR"
type textarea "x"
type textarea "FRE"
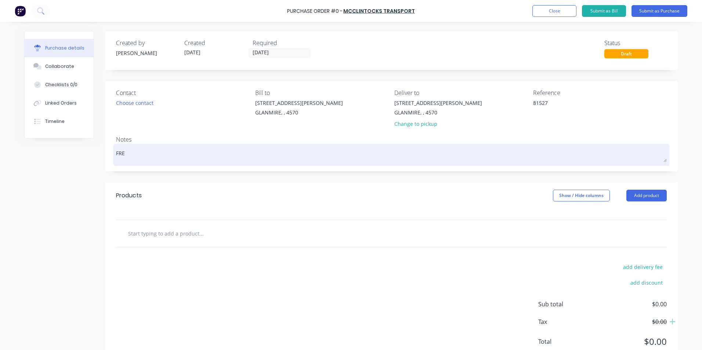
type textarea "x"
type textarea "FREI"
type textarea "x"
type textarea "FREIG"
type textarea "x"
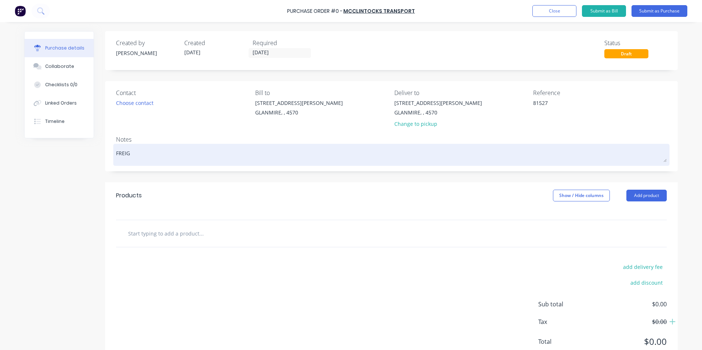
type textarea "FREIGH"
type textarea "x"
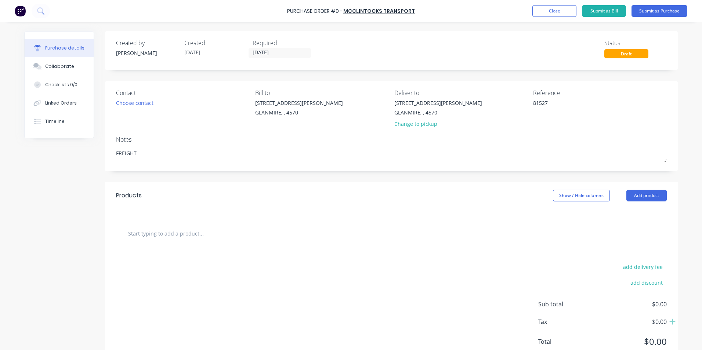
type textarea "FREIGHT"
type textarea "x"
type textarea "FREIGHT"
click at [320, 226] on div at bounding box center [232, 233] width 220 height 15
drag, startPoint x: 242, startPoint y: 223, endPoint x: 187, endPoint y: 236, distance: 56.4
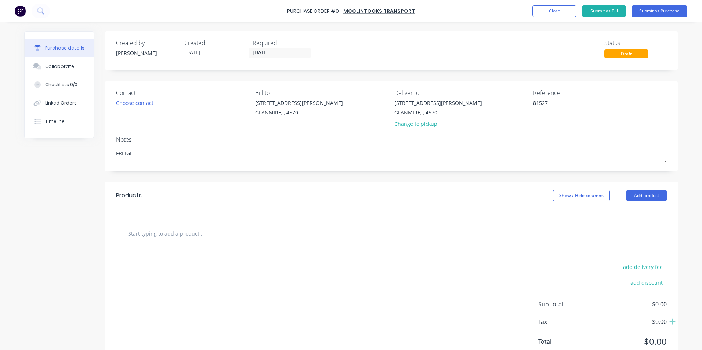
click at [215, 231] on div at bounding box center [391, 233] width 550 height 27
click at [186, 236] on input "text" at bounding box center [201, 233] width 147 height 15
click at [280, 50] on input "[DATE]" at bounding box center [280, 52] width 62 height 9
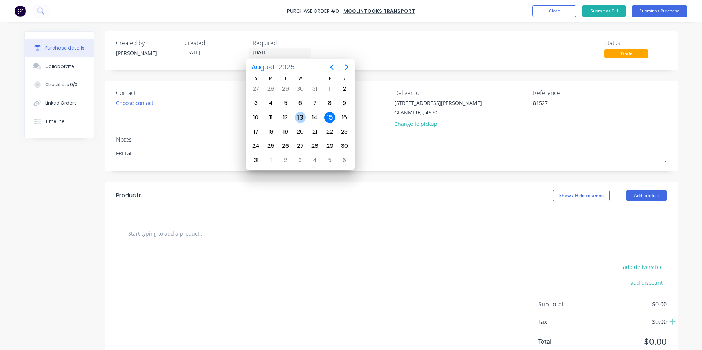
click at [302, 116] on div "13" at bounding box center [300, 117] width 11 height 11
type textarea "x"
type input "[DATE]"
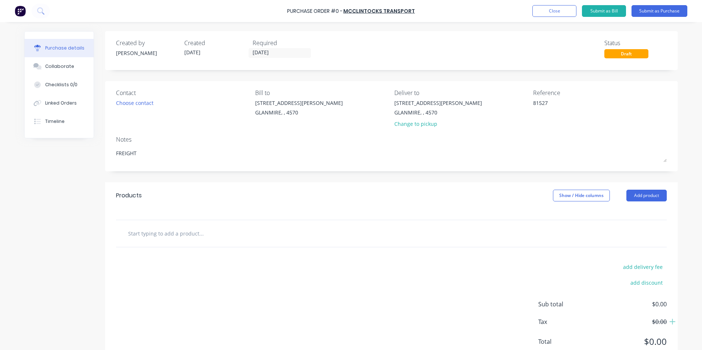
click at [223, 237] on input "text" at bounding box center [201, 233] width 147 height 15
type textarea "x"
type input "M"
type textarea "x"
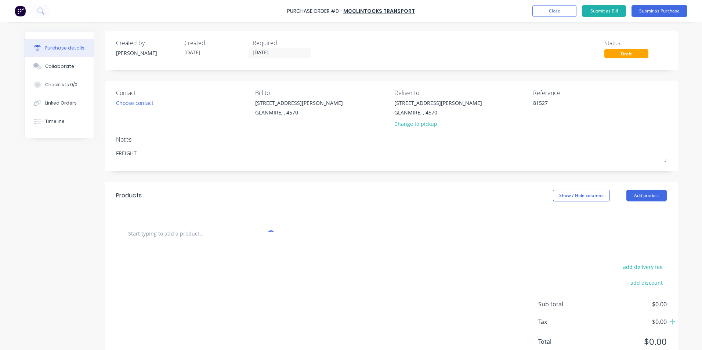
type input "F"
type textarea "x"
type input "FR"
type textarea "x"
type input "FRE"
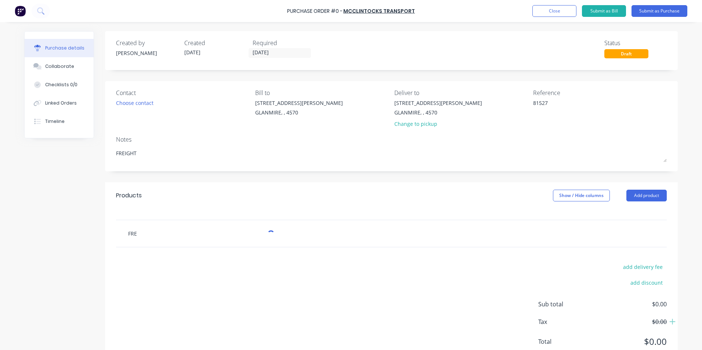
type textarea "x"
type input "FREI"
type textarea "x"
type input "FREIG"
type textarea "x"
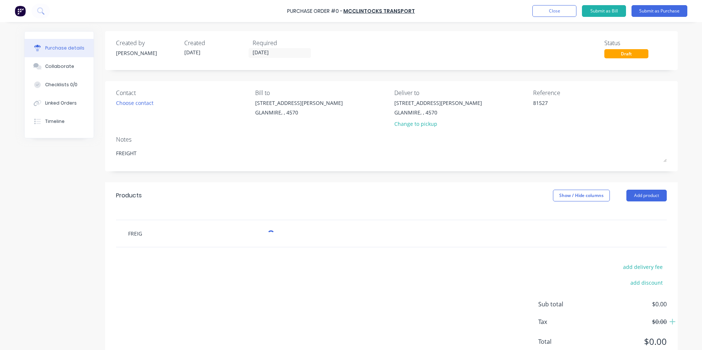
type input "FREIGH"
type textarea "x"
type input "FREIGHT"
type textarea "x"
type input "FREIGHT"
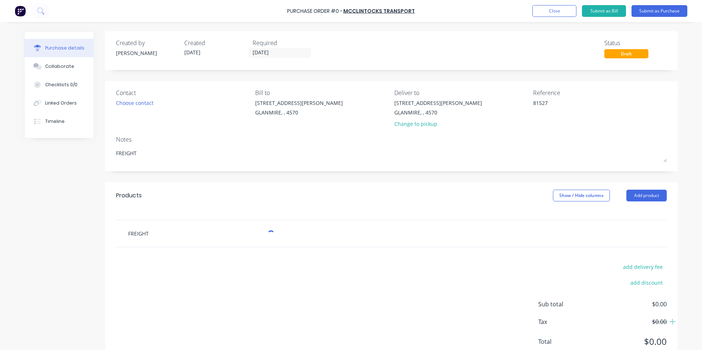
type textarea "x"
type input "FREIGHT -"
type textarea "x"
type input "FREIGHT -"
type textarea "x"
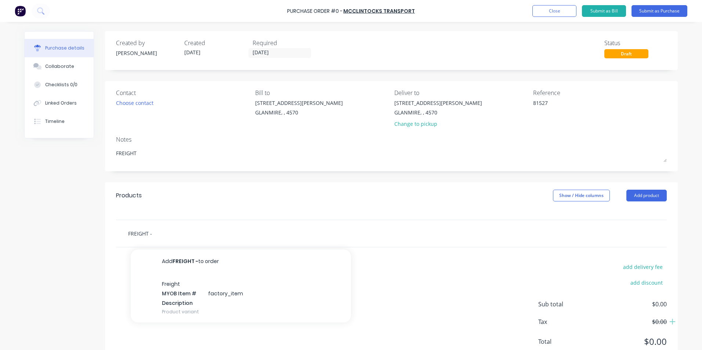
type input "FREIGHT - M"
type textarea "x"
type input "FREIGHT - [GEOGRAPHIC_DATA]"
type textarea "x"
type input "FREIGHT - MOR"
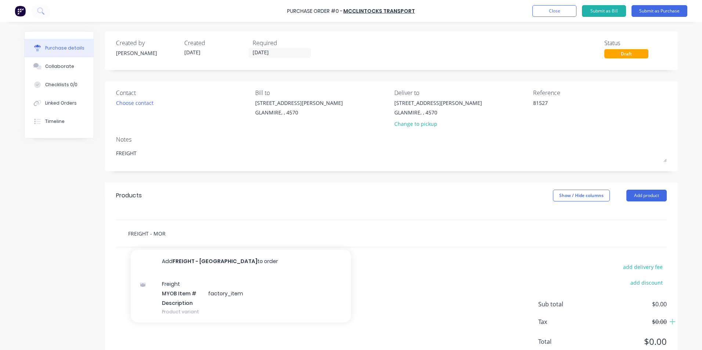
type textarea "x"
type input "FREIGHT - MORG"
type textarea "x"
type input "FREIGHT - [PERSON_NAME]"
type textarea "x"
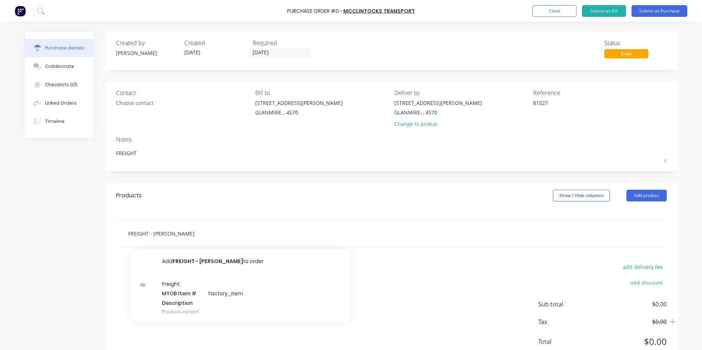
type input "FREIGHT - [PERSON_NAME]"
type textarea "x"
type input "FREIGHT - [PERSON_NAME]"
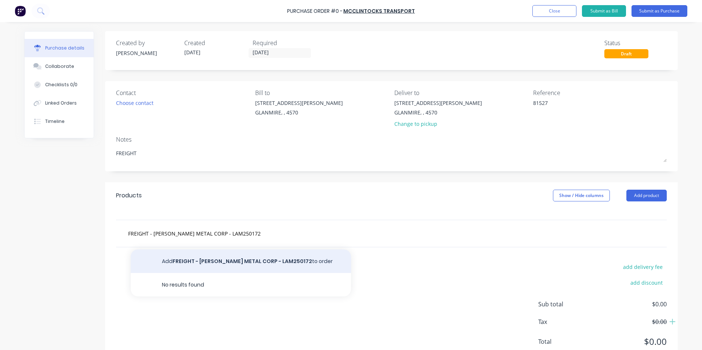
click at [231, 263] on button "Add FREIGHT - [PERSON_NAME] METAL CORP - LAM250172 to order" at bounding box center [241, 260] width 220 height 23
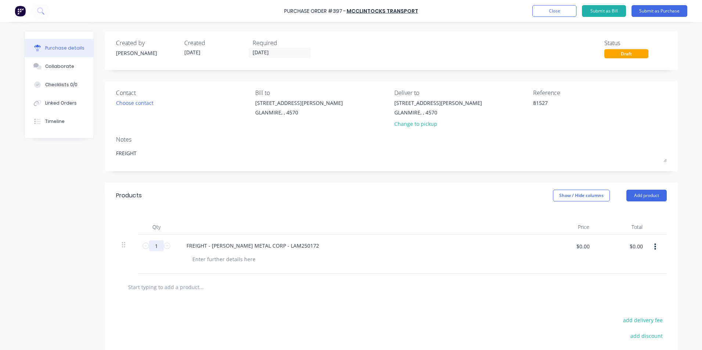
click at [157, 244] on input "1" at bounding box center [156, 245] width 15 height 11
click at [156, 244] on input "1" at bounding box center [156, 245] width 15 height 11
drag, startPoint x: 156, startPoint y: 244, endPoint x: 144, endPoint y: 242, distance: 11.5
click at [144, 242] on div "1 1" at bounding box center [156, 245] width 25 height 11
click at [578, 244] on input "$0.00" at bounding box center [582, 246] width 22 height 12
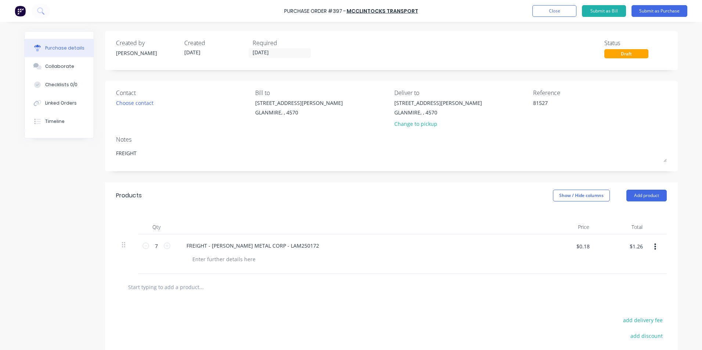
click at [205, 293] on input "text" at bounding box center [201, 287] width 147 height 15
drag, startPoint x: 298, startPoint y: 247, endPoint x: 150, endPoint y: 235, distance: 149.1
click at [150, 235] on div "7 7 FREIGHT - [PERSON_NAME] METAL CORP - LAM250172 $0.18 $0.18 $1.26 $1.26" at bounding box center [391, 253] width 550 height 39
copy div "FREIGHT - [PERSON_NAME] METAL CORP - LAM250172"
click at [208, 285] on input "text" at bounding box center [201, 287] width 147 height 15
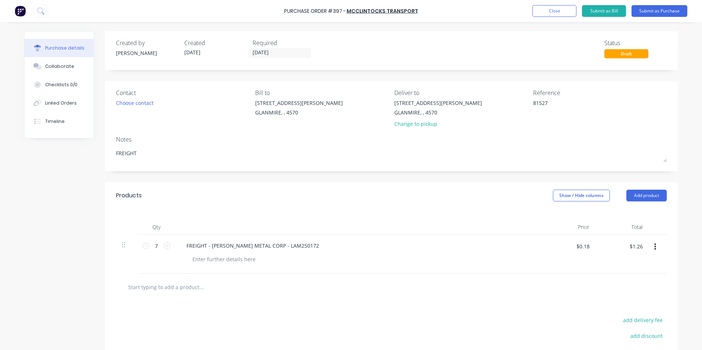
paste input "FREIGHT - [PERSON_NAME] METAL CORP - LAM250172"
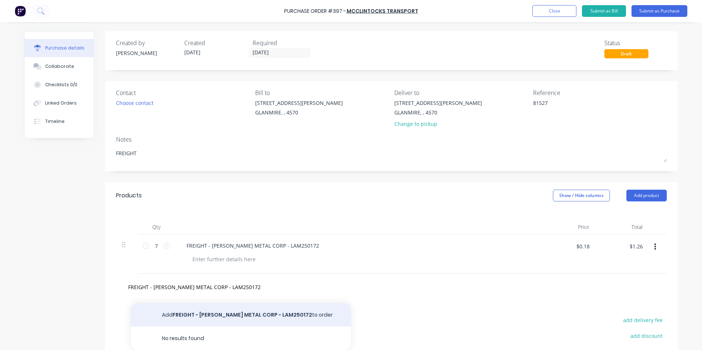
click at [232, 311] on button "Add FREIGHT - [PERSON_NAME] METAL CORP - LAM250172 to order" at bounding box center [241, 314] width 220 height 23
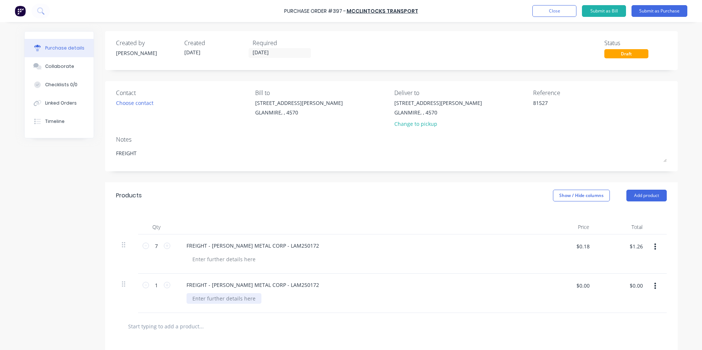
click at [219, 301] on div at bounding box center [223, 298] width 75 height 11
click at [218, 320] on input "text" at bounding box center [201, 326] width 147 height 15
paste input "FREIGHT - [PERSON_NAME] METAL CORP - LAM250172"
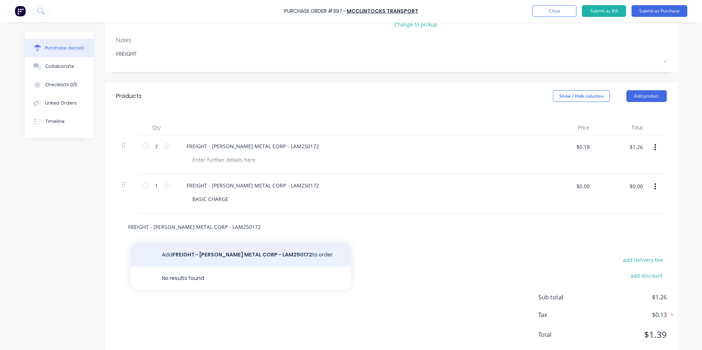
scroll to position [118, 0]
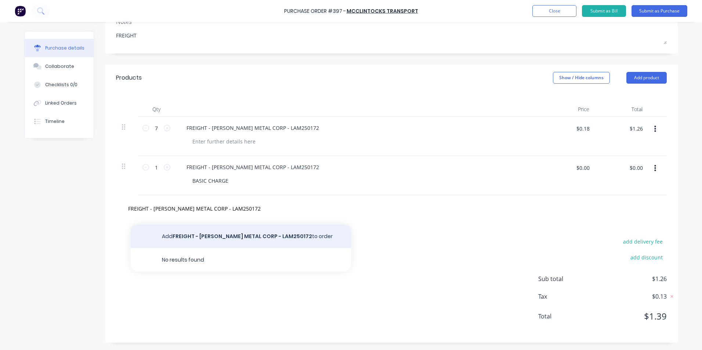
click at [258, 244] on button "Add FREIGHT - [PERSON_NAME] METAL CORP - LAM250172 to order" at bounding box center [241, 236] width 220 height 23
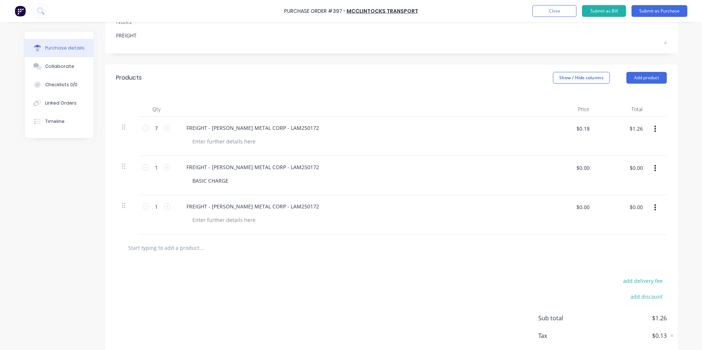
click at [223, 226] on div "FREIGHT - [PERSON_NAME] METAL CORP - LAM250172" at bounding box center [358, 214] width 367 height 39
click at [223, 221] on div at bounding box center [223, 220] width 75 height 11
click at [582, 166] on input "$0.00" at bounding box center [582, 168] width 22 height 12
click at [579, 204] on input "$0.00" at bounding box center [582, 207] width 22 height 12
click at [430, 287] on div "add delivery fee add discount Sub total $79.26 Tax $7.93 Total $87.19" at bounding box center [391, 321] width 572 height 121
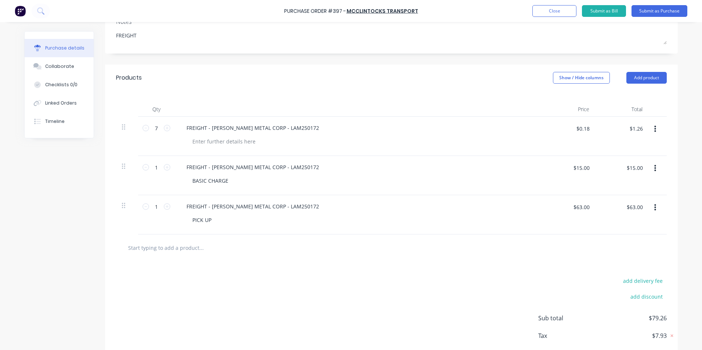
click at [157, 247] on input "text" at bounding box center [201, 247] width 147 height 15
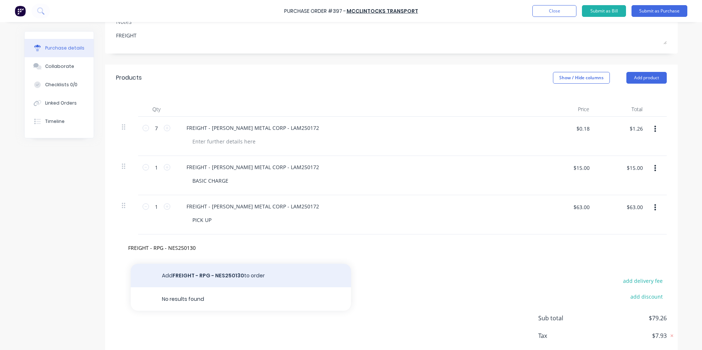
click at [208, 280] on button "Add FREIGHT - RPG - NES250130 to order" at bounding box center [241, 275] width 220 height 23
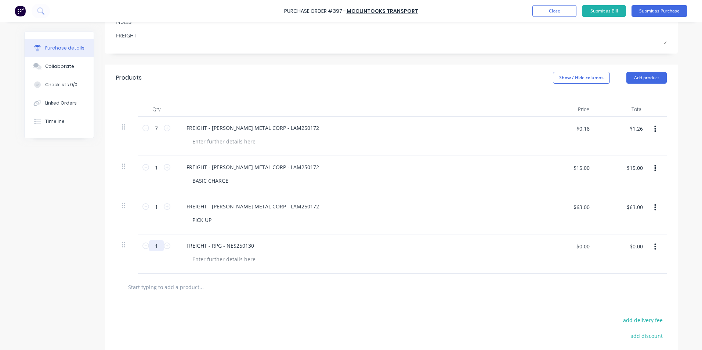
click at [149, 248] on input "1" at bounding box center [156, 245] width 15 height 11
click at [575, 249] on input "$0.00" at bounding box center [582, 246] width 22 height 12
click at [361, 295] on div at bounding box center [391, 287] width 550 height 27
drag, startPoint x: 252, startPoint y: 245, endPoint x: 168, endPoint y: 234, distance: 85.1
click at [168, 234] on div "7 7 FREIGHT - [PERSON_NAME] METAL CORP - LAM250172 $0.18 $0.18 $1.26 $1.26 1 1 …" at bounding box center [391, 195] width 550 height 157
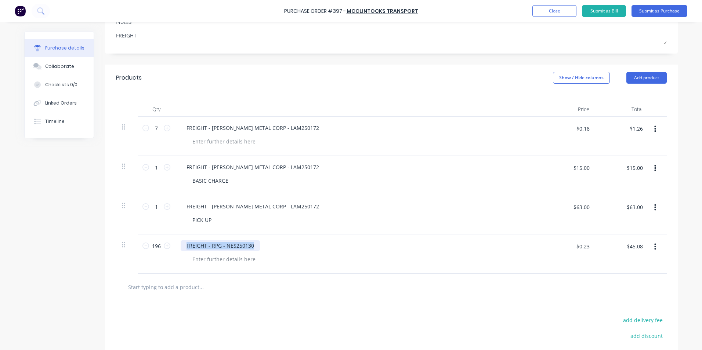
copy div "FREIGHT - RPG - NES250130"
click at [206, 283] on input "text" at bounding box center [201, 287] width 147 height 15
paste input "FREIGHT - RPG - NES250130"
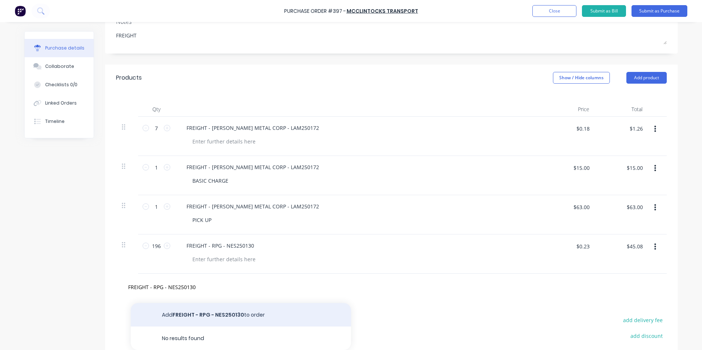
click at [194, 315] on button "Add FREIGHT - RPG - NES250130 to order" at bounding box center [241, 314] width 220 height 23
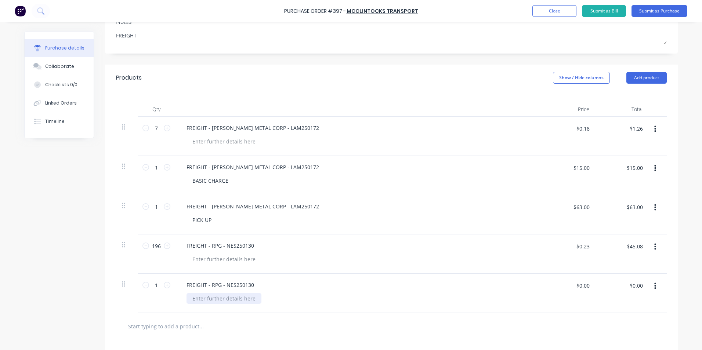
click at [201, 297] on div at bounding box center [223, 298] width 75 height 11
click at [566, 283] on div "$0.00 $0.00" at bounding box center [570, 288] width 46 height 17
click at [582, 282] on input "$0.00" at bounding box center [582, 286] width 22 height 12
click at [522, 315] on div at bounding box center [391, 326] width 550 height 27
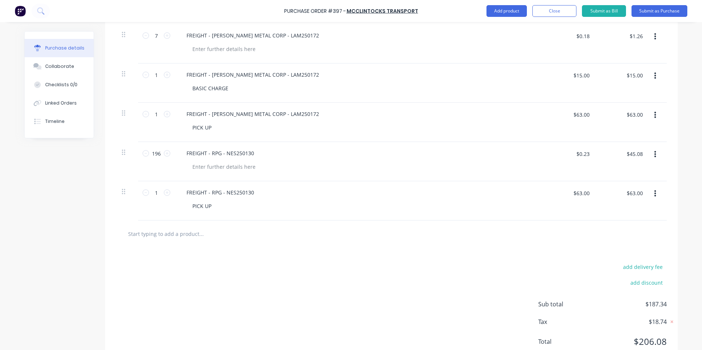
scroll to position [236, 0]
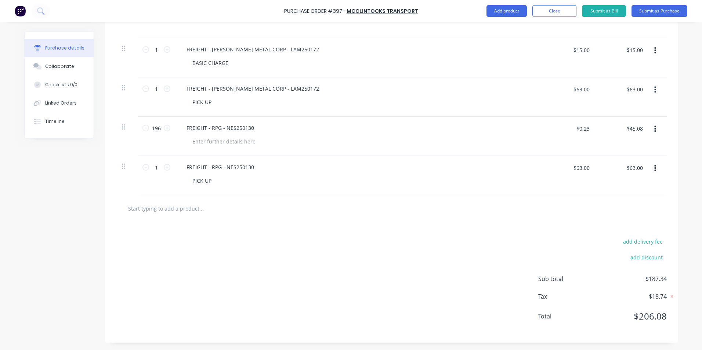
drag, startPoint x: 603, startPoint y: 8, endPoint x: 455, endPoint y: 81, distance: 164.6
click at [471, 91] on div "Purchase Order #397 - McClintocks Transport Add product Close Submit as Bill Su…" at bounding box center [351, 175] width 702 height 350
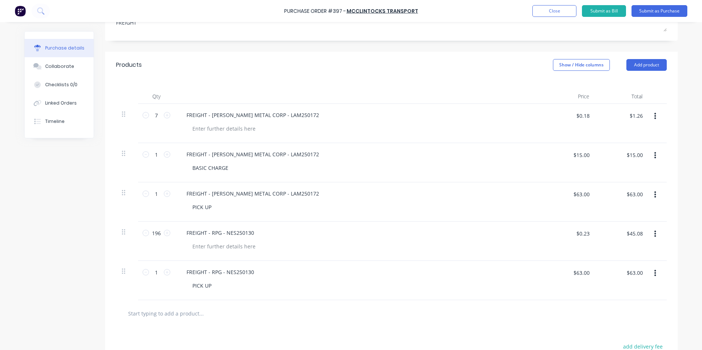
scroll to position [0, 0]
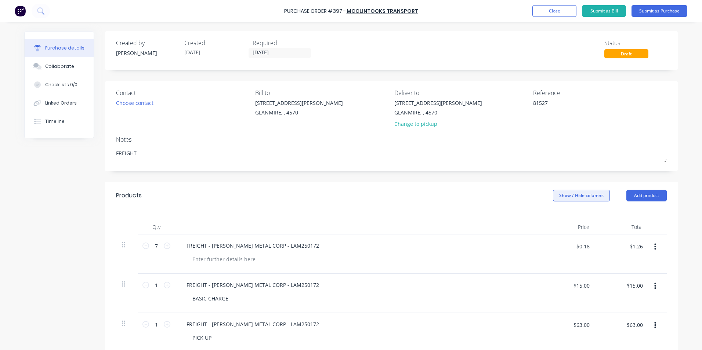
click at [575, 196] on button "Show / Hide columns" at bounding box center [581, 196] width 57 height 12
click at [554, 222] on span at bounding box center [555, 219] width 6 height 6
click at [552, 216] on input "Account" at bounding box center [552, 216] width 0 height 0
click at [515, 246] on span "Select..." at bounding box center [526, 246] width 22 height 8
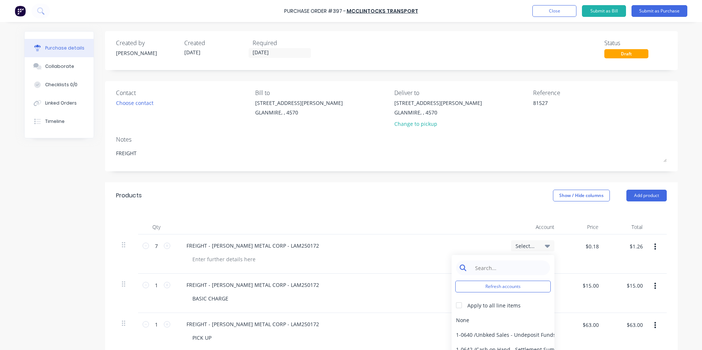
click at [486, 273] on input at bounding box center [508, 267] width 75 height 15
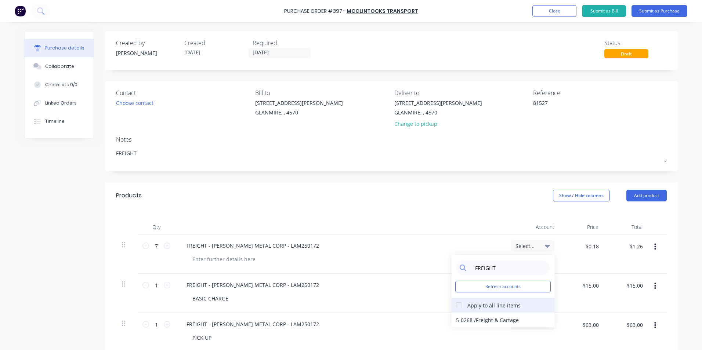
click at [458, 306] on div at bounding box center [458, 305] width 15 height 15
click at [461, 320] on div "5-0268 / Freight & Cartage" at bounding box center [502, 320] width 103 height 15
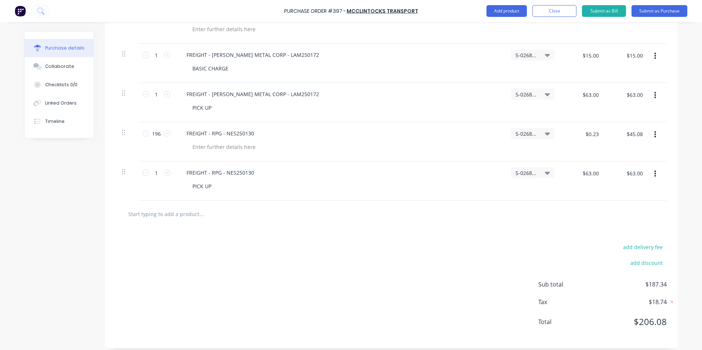
scroll to position [236, 0]
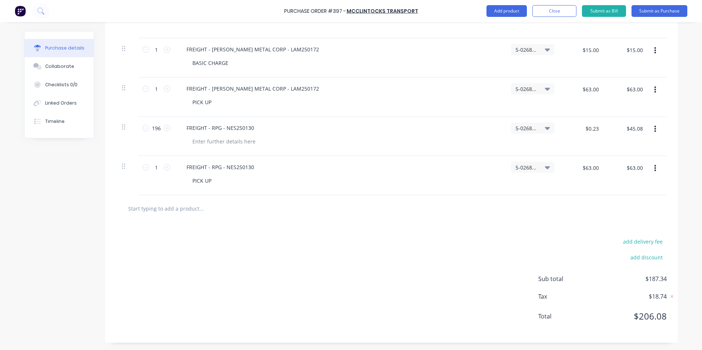
click at [452, 318] on div "add delivery fee add discount Sub total $187.34 Tax $18.74 Total $206.08" at bounding box center [391, 282] width 572 height 121
click at [606, 12] on button "Submit as Bill" at bounding box center [604, 11] width 44 height 12
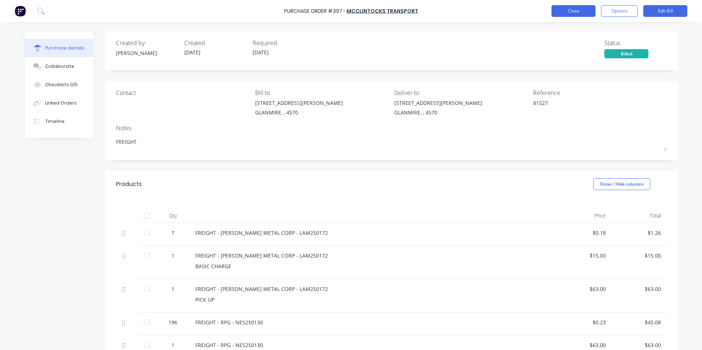
click at [575, 5] on button "Close" at bounding box center [573, 11] width 44 height 12
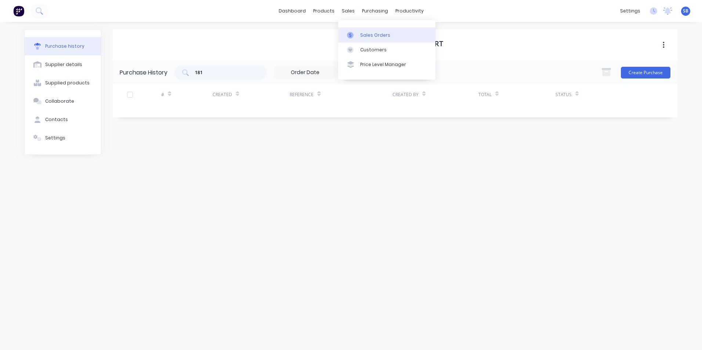
click at [380, 34] on div "Sales Orders" at bounding box center [375, 35] width 30 height 7
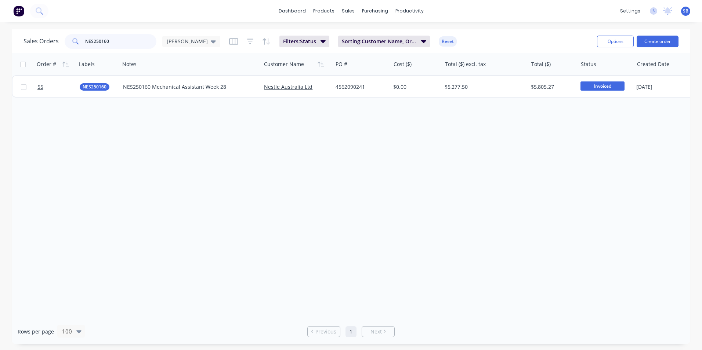
drag, startPoint x: 121, startPoint y: 40, endPoint x: 38, endPoint y: 29, distance: 84.1
click at [38, 29] on div "dashboard products sales purchasing productivity dashboard products Product Cat…" at bounding box center [351, 175] width 702 height 350
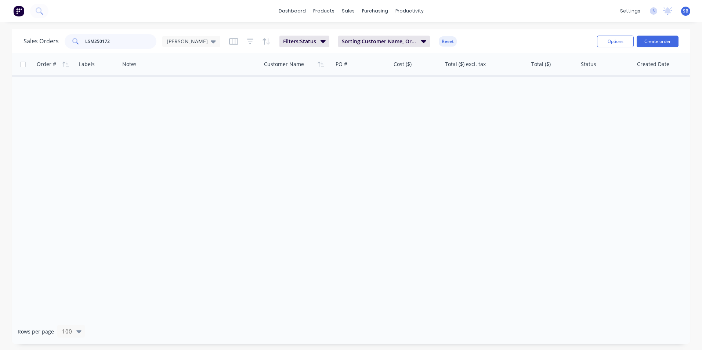
click at [90, 41] on input "LSM250172" at bounding box center [121, 41] width 72 height 15
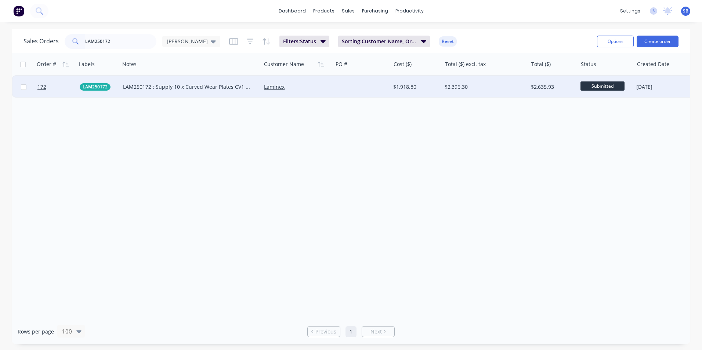
click at [404, 85] on div "$1,918.80" at bounding box center [414, 86] width 43 height 7
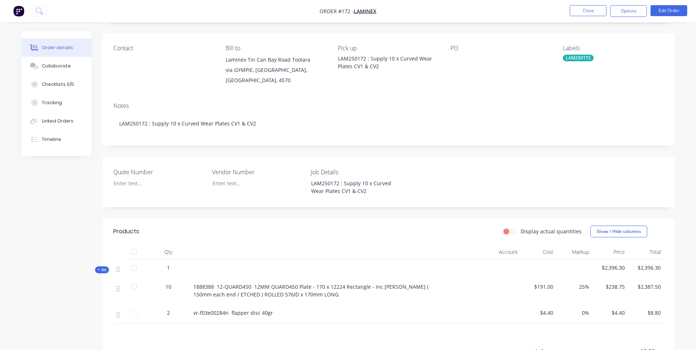
scroll to position [110, 0]
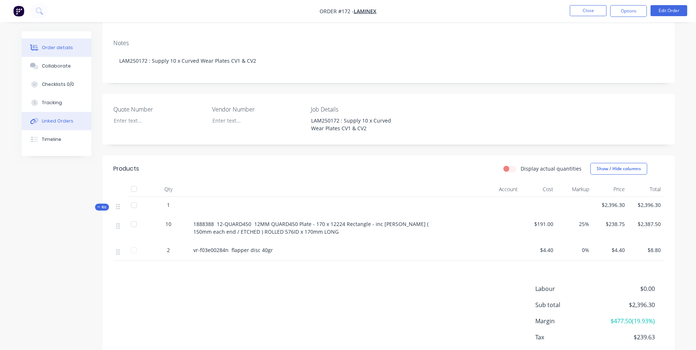
click at [45, 122] on div "Linked Orders" at bounding box center [58, 121] width 32 height 7
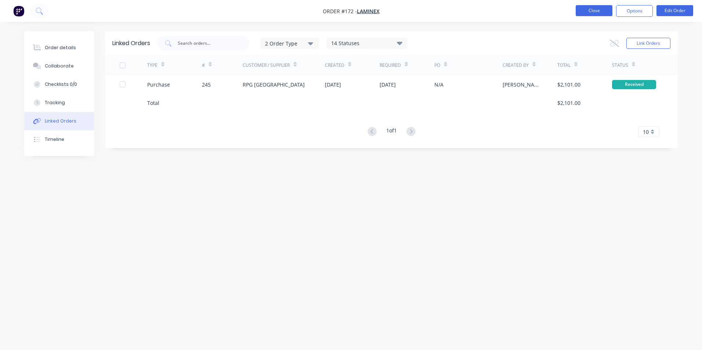
click at [592, 11] on button "Close" at bounding box center [593, 10] width 37 height 11
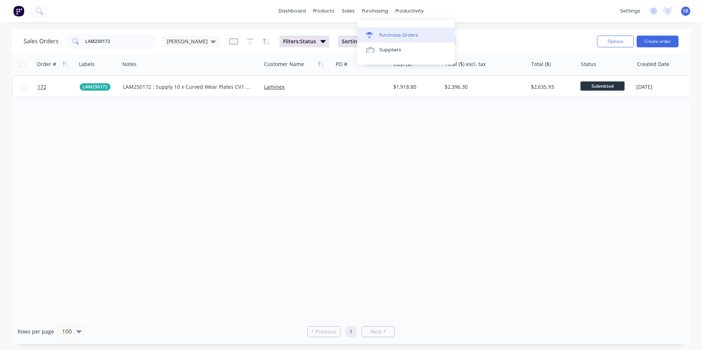
click at [383, 31] on link "Purchase Orders" at bounding box center [405, 35] width 97 height 15
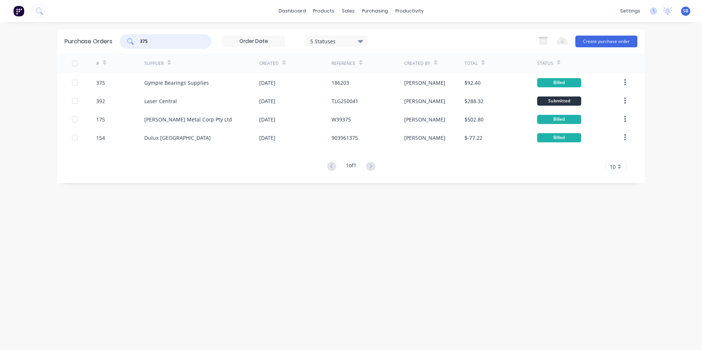
drag, startPoint x: 197, startPoint y: 44, endPoint x: 121, endPoint y: 34, distance: 77.1
click at [121, 34] on div "375 5 Statuses 5 Statuses" at bounding box center [244, 41] width 248 height 15
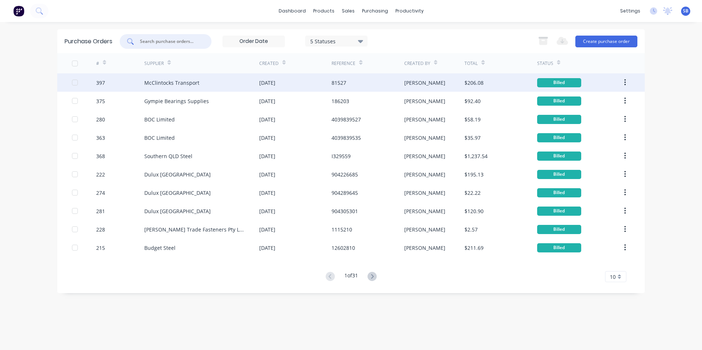
click at [332, 83] on div "81527" at bounding box center [338, 83] width 15 height 8
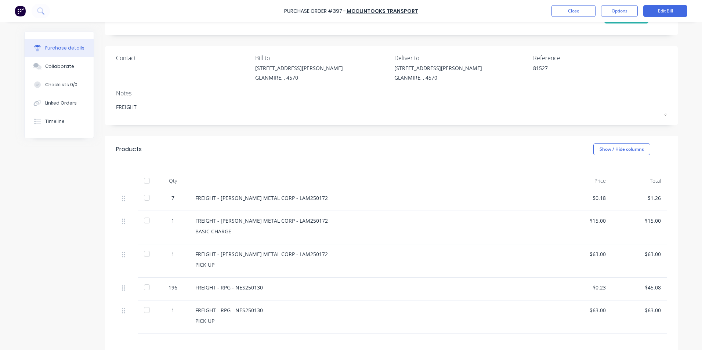
scroll to position [110, 0]
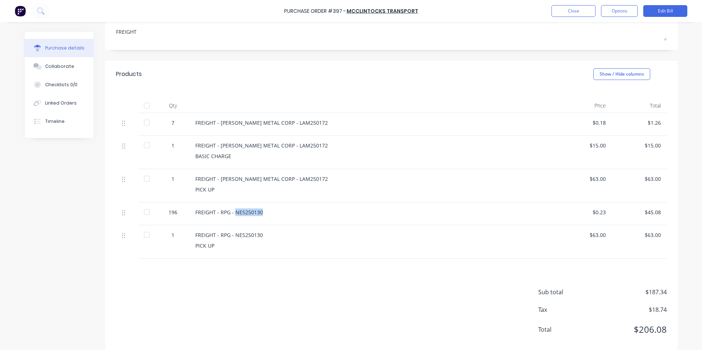
drag, startPoint x: 260, startPoint y: 212, endPoint x: 232, endPoint y: 212, distance: 28.3
click at [232, 212] on div "FREIGHT - RPG - NES250130" at bounding box center [372, 212] width 355 height 8
copy div "NES250130"
click at [307, 126] on div "FREIGHT - [PERSON_NAME] METAL CORP - LAM250172" at bounding box center [372, 123] width 355 height 8
drag, startPoint x: 306, startPoint y: 121, endPoint x: 277, endPoint y: 123, distance: 29.0
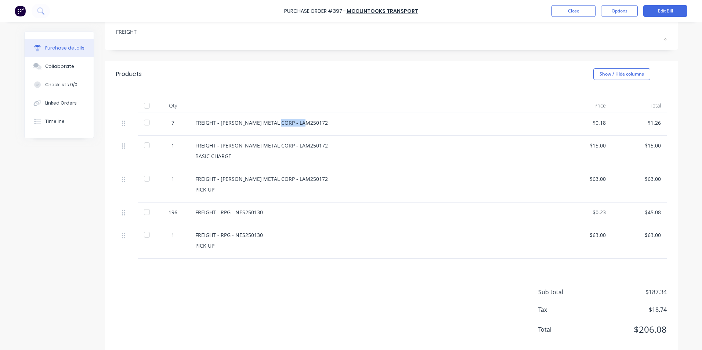
click at [277, 123] on div "FREIGHT - [PERSON_NAME] METAL CORP - LAM250172" at bounding box center [372, 123] width 355 height 8
click at [655, 13] on button "Edit Bill" at bounding box center [665, 11] width 44 height 12
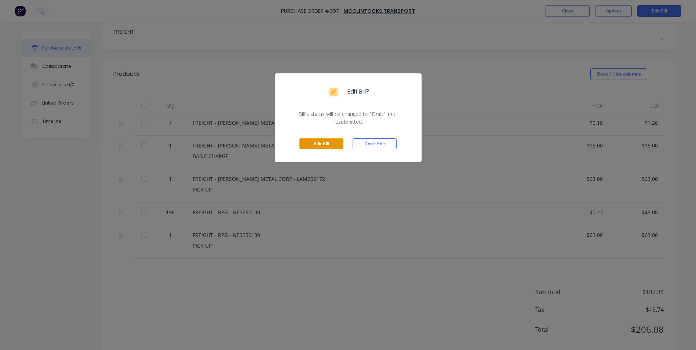
click at [318, 143] on button "Edit Bill" at bounding box center [321, 143] width 44 height 11
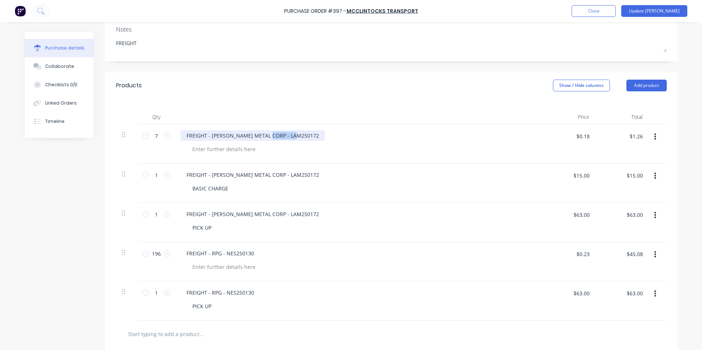
drag, startPoint x: 295, startPoint y: 137, endPoint x: 268, endPoint y: 138, distance: 26.8
click at [268, 138] on div "FREIGHT - [PERSON_NAME] METAL CORP - LAM250172" at bounding box center [253, 135] width 144 height 11
paste div
drag, startPoint x: 296, startPoint y: 210, endPoint x: 268, endPoint y: 205, distance: 27.9
click at [268, 205] on div "FREIGHT - [PERSON_NAME] METAL CORP - LAM250172 PICK UP" at bounding box center [358, 222] width 367 height 39
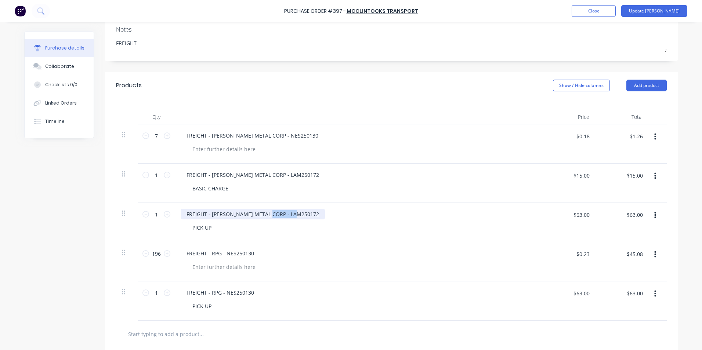
copy div "LAM250172"
drag, startPoint x: 250, startPoint y: 252, endPoint x: 223, endPoint y: 252, distance: 26.4
click at [223, 252] on div "FREIGHT - RPG - NES250130" at bounding box center [220, 253] width 79 height 11
paste div
drag, startPoint x: 250, startPoint y: 292, endPoint x: 224, endPoint y: 287, distance: 26.4
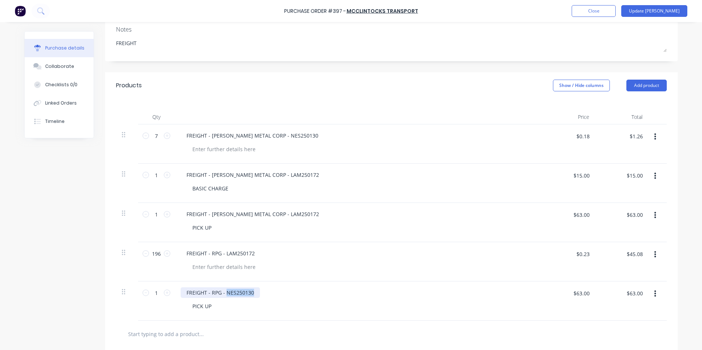
click at [224, 287] on div "FREIGHT - RPG - NES250130" at bounding box center [220, 292] width 79 height 11
paste div
drag, startPoint x: 297, startPoint y: 132, endPoint x: 267, endPoint y: 138, distance: 30.3
click at [267, 138] on div "FREIGHT - [PERSON_NAME] METAL CORP - NES250130" at bounding box center [252, 135] width 143 height 11
copy div "NES250130"
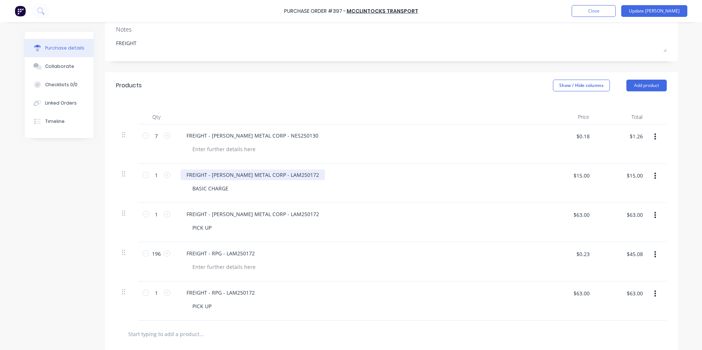
click at [292, 174] on div "FREIGHT - [PERSON_NAME] METAL CORP - LAM250172" at bounding box center [253, 175] width 144 height 11
drag, startPoint x: 295, startPoint y: 174, endPoint x: 268, endPoint y: 176, distance: 27.2
click at [268, 176] on div "FREIGHT - [PERSON_NAME] METAL CORP - LAM250172" at bounding box center [253, 175] width 144 height 11
paste div
drag, startPoint x: 298, startPoint y: 213, endPoint x: 268, endPoint y: 213, distance: 29.7
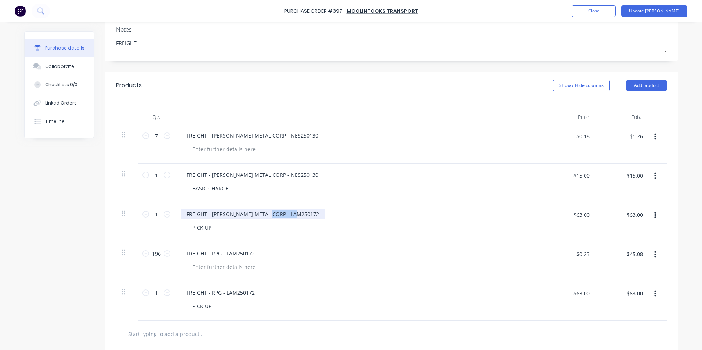
click at [268, 213] on div "FREIGHT - [PERSON_NAME] METAL CORP - LAM250172" at bounding box center [253, 214] width 144 height 11
paste div
click at [309, 263] on div at bounding box center [360, 267] width 349 height 11
click at [673, 11] on button "Update [PERSON_NAME]" at bounding box center [654, 11] width 66 height 12
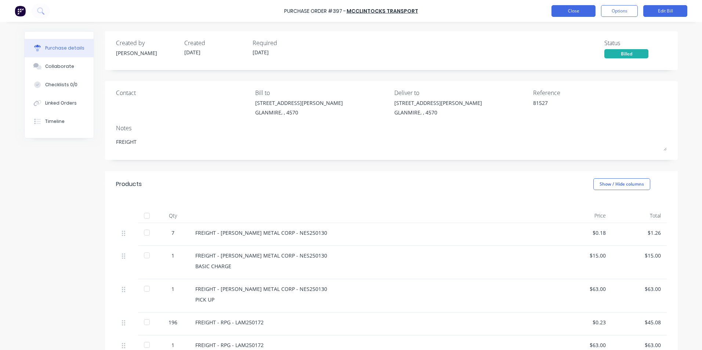
click at [561, 12] on button "Close" at bounding box center [573, 11] width 44 height 12
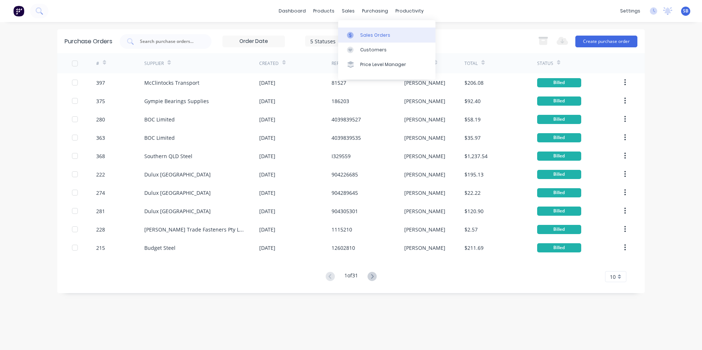
click at [364, 37] on div "Sales Orders" at bounding box center [375, 35] width 30 height 7
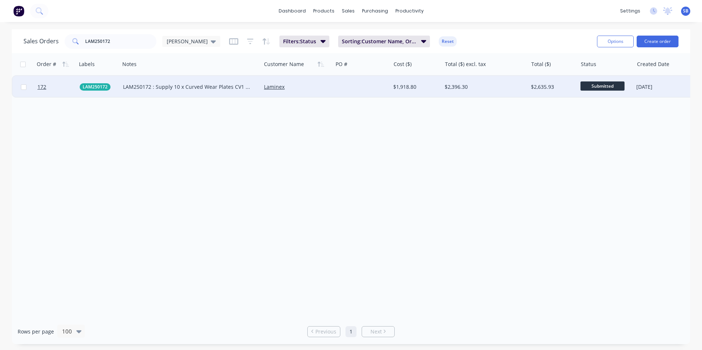
click at [415, 89] on div "$1,918.80" at bounding box center [414, 86] width 43 height 7
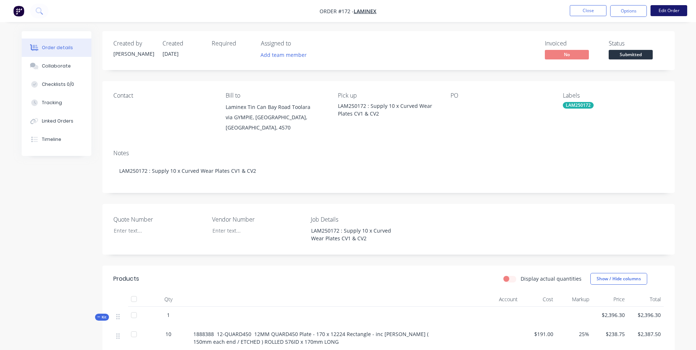
click at [665, 14] on button "Edit Order" at bounding box center [669, 10] width 37 height 11
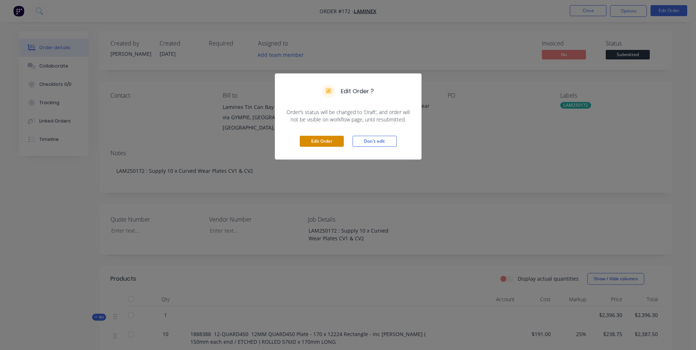
click at [328, 144] on button "Edit Order" at bounding box center [322, 141] width 44 height 11
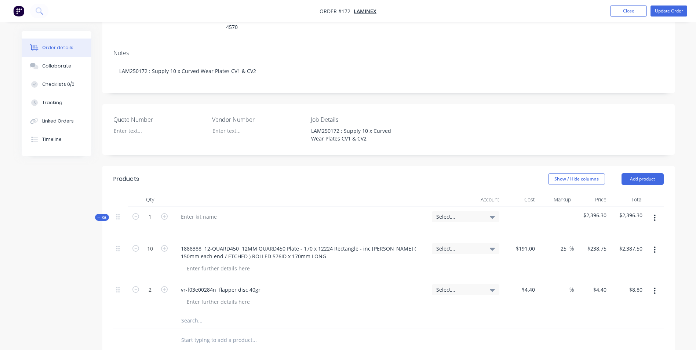
scroll to position [183, 0]
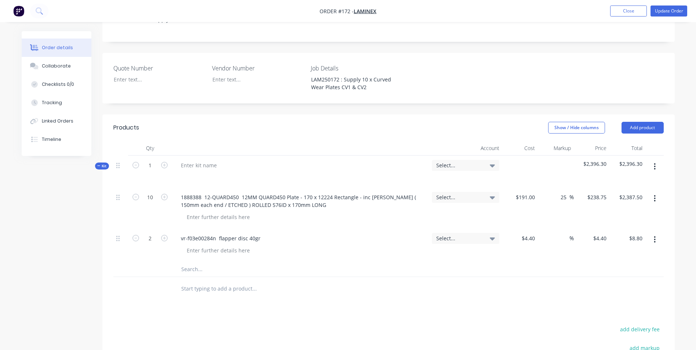
click at [213, 262] on input "text" at bounding box center [254, 269] width 147 height 15
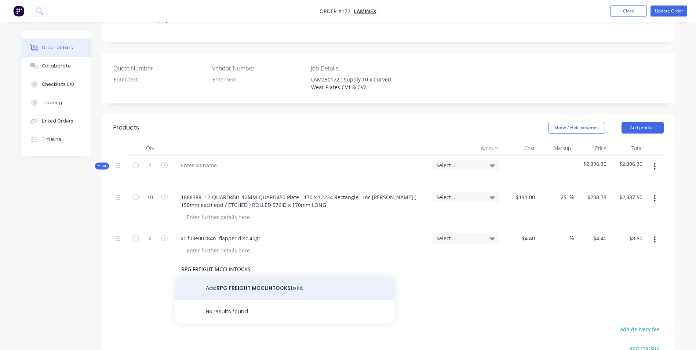
click at [243, 277] on button "Add RPG FREIGHT MCCLINTOCKS to kit" at bounding box center [285, 288] width 220 height 23
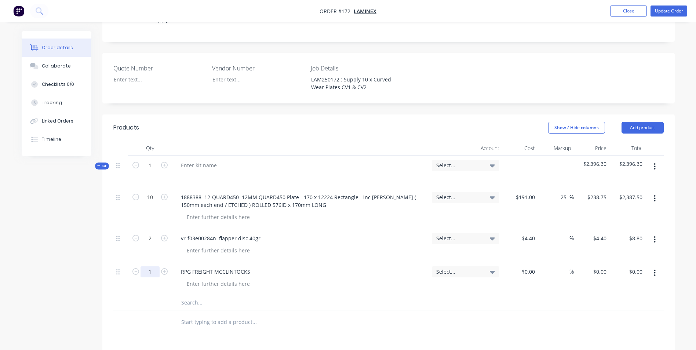
click at [151, 203] on input "1" at bounding box center [150, 197] width 19 height 11
click at [534, 266] on input at bounding box center [529, 271] width 17 height 11
drag, startPoint x: 568, startPoint y: 224, endPoint x: 563, endPoint y: 223, distance: 5.6
click at [568, 229] on div "%" at bounding box center [556, 245] width 36 height 33
click at [562, 233] on input at bounding box center [565, 238] width 8 height 11
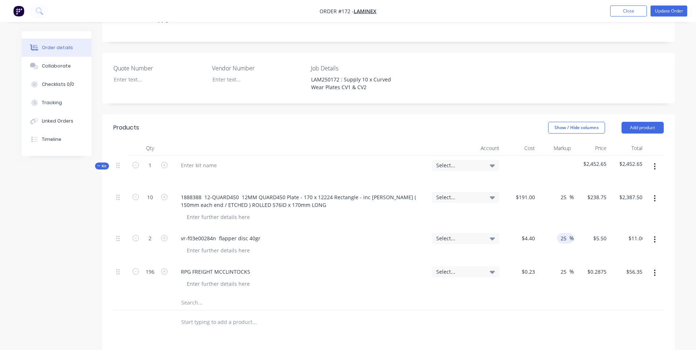
click at [211, 295] on input "text" at bounding box center [254, 302] width 147 height 15
drag, startPoint x: 254, startPoint y: 252, endPoint x: 178, endPoint y: 255, distance: 76.4
click at [178, 266] on div "RPG FREIGHT MCCLINTOCKS" at bounding box center [215, 271] width 81 height 11
copy div "RPG FREIGHT MCCLINTOCKS"
click at [194, 295] on input "text" at bounding box center [254, 302] width 147 height 15
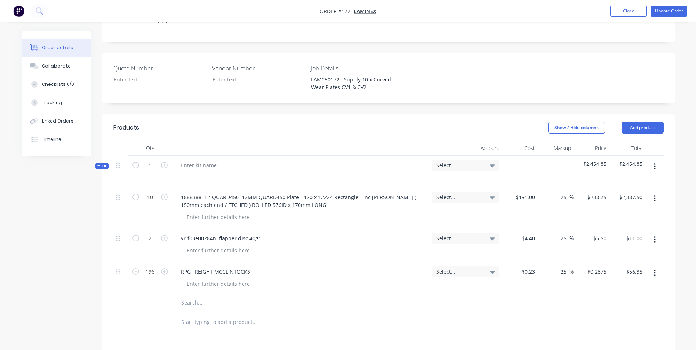
paste input "RPG FREIGHT MCCLINTOCKS"
click at [236, 310] on div at bounding box center [304, 322] width 264 height 24
click at [224, 295] on input "RPG FREIGHT MCCLINTOCKS" at bounding box center [254, 302] width 147 height 15
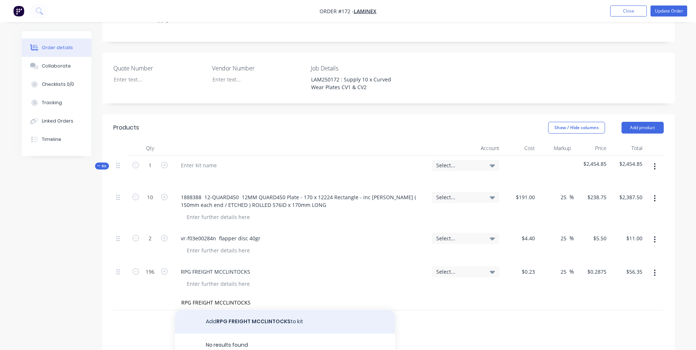
click at [227, 310] on button "Add RPG FREIGHT MCCLINTOCKS to kit" at bounding box center [285, 321] width 220 height 23
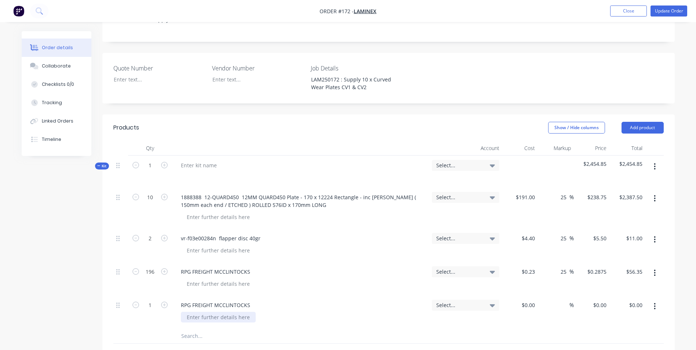
click at [212, 312] on div at bounding box center [218, 317] width 75 height 11
click at [526, 295] on div at bounding box center [520, 311] width 36 height 33
click at [564, 300] on input at bounding box center [565, 305] width 8 height 11
click at [566, 329] on div at bounding box center [388, 336] width 550 height 15
click at [667, 12] on button "Update Order" at bounding box center [669, 11] width 37 height 11
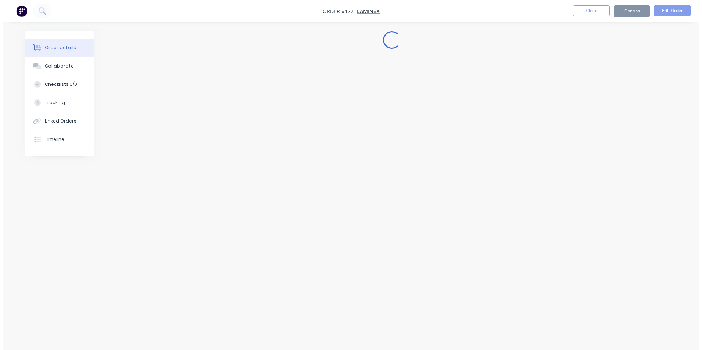
scroll to position [0, 0]
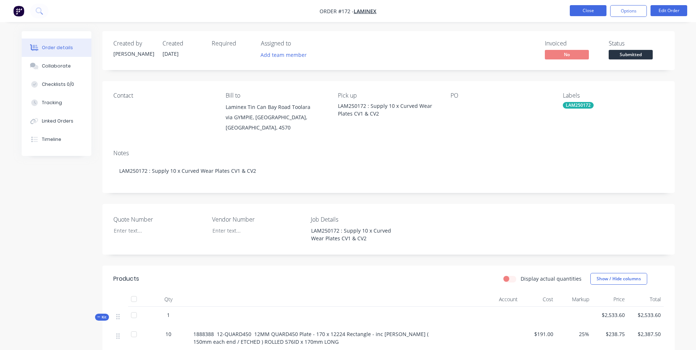
click at [589, 9] on button "Close" at bounding box center [588, 10] width 37 height 11
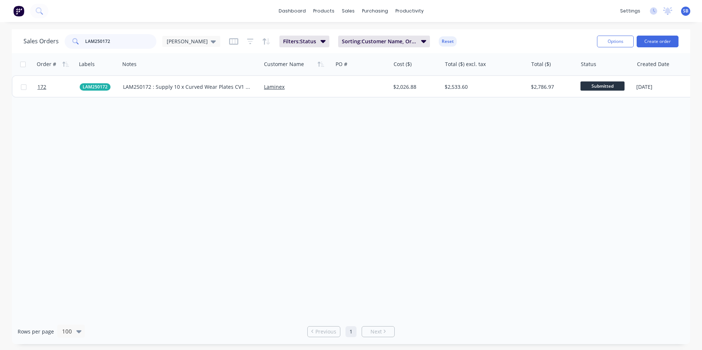
click at [114, 42] on input "LAM250172" at bounding box center [121, 41] width 72 height 15
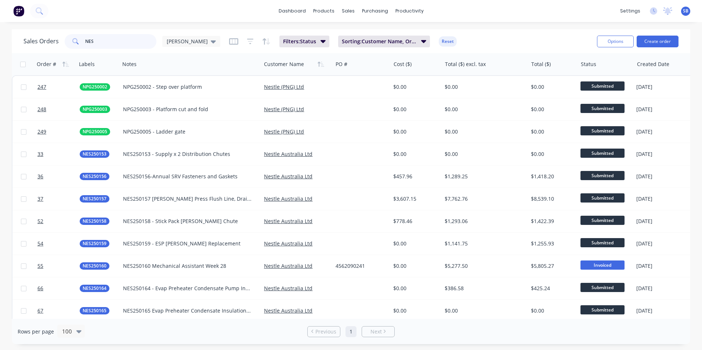
click at [104, 38] on input "NES" at bounding box center [121, 41] width 72 height 15
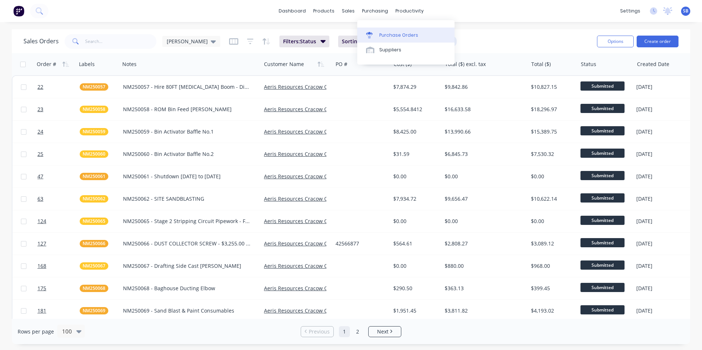
click at [383, 35] on div "Purchase Orders" at bounding box center [398, 35] width 39 height 7
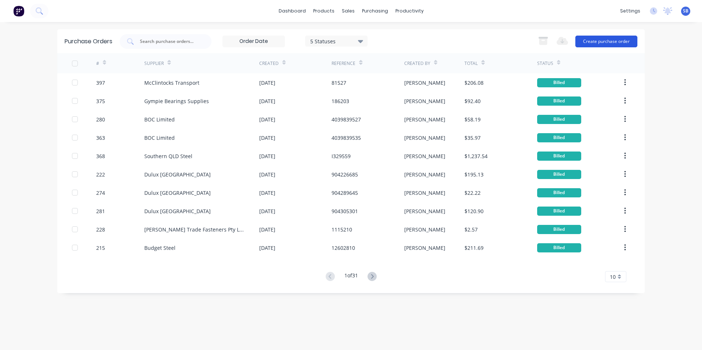
click at [598, 40] on button "Create purchase order" at bounding box center [606, 42] width 62 height 12
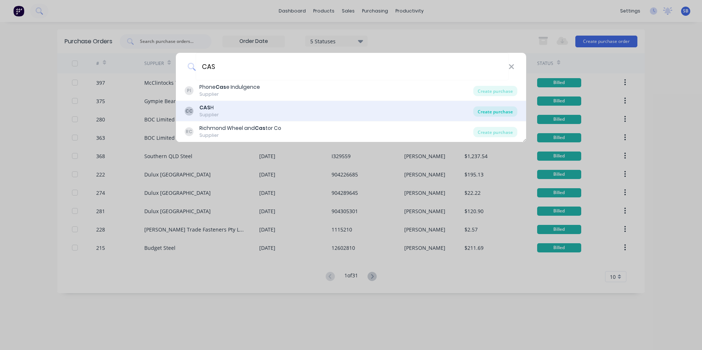
click at [497, 107] on div "Create purchase" at bounding box center [495, 111] width 44 height 10
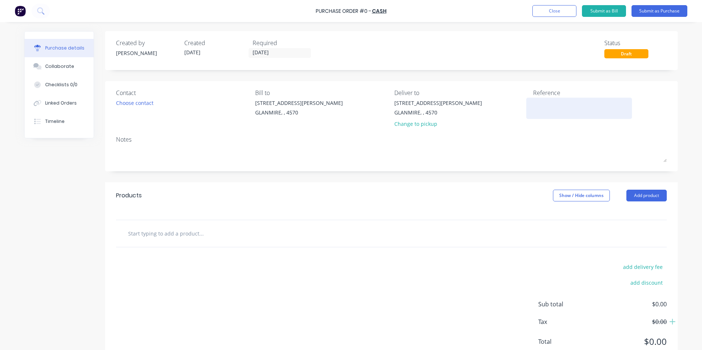
click at [564, 102] on textarea at bounding box center [579, 107] width 92 height 17
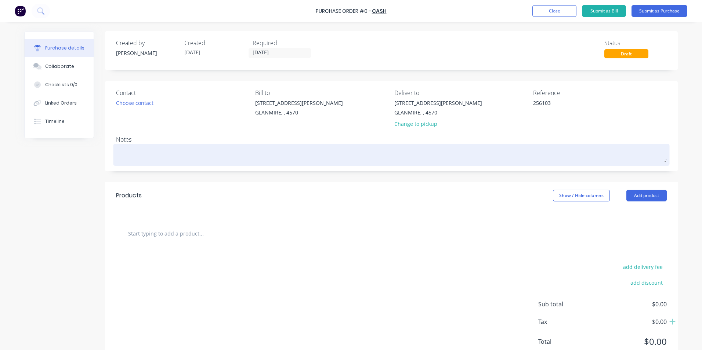
click at [323, 149] on textarea at bounding box center [391, 154] width 550 height 17
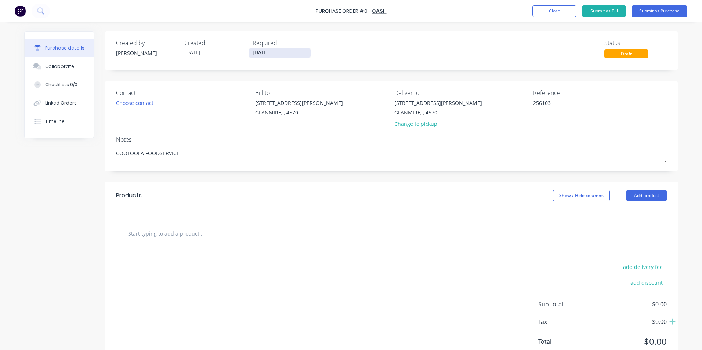
click at [276, 49] on input "[DATE]" at bounding box center [280, 52] width 62 height 9
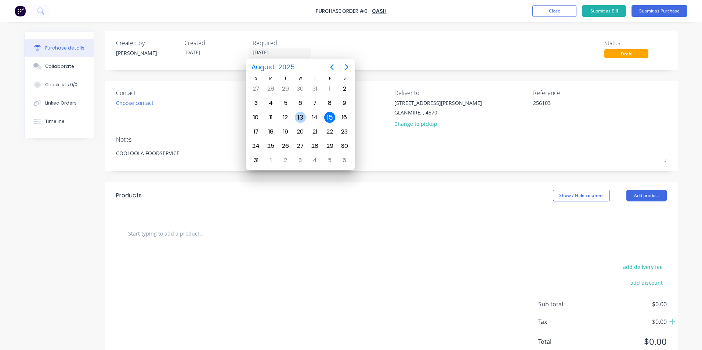
click at [305, 117] on div "13" at bounding box center [300, 117] width 11 height 11
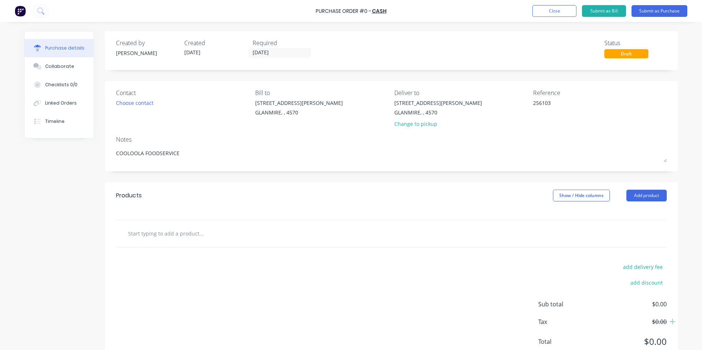
click at [404, 222] on div at bounding box center [391, 233] width 550 height 27
drag, startPoint x: 335, startPoint y: 233, endPoint x: 327, endPoint y: 229, distance: 8.9
click at [328, 229] on div at bounding box center [232, 233] width 220 height 15
click at [180, 241] on div at bounding box center [391, 233] width 550 height 27
click at [171, 234] on input "text" at bounding box center [201, 233] width 147 height 15
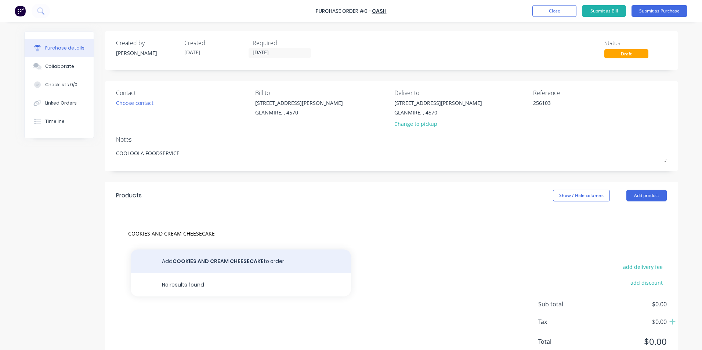
click at [241, 263] on button "Add COOKIES AND CREAM CHEESECAKE to order" at bounding box center [241, 260] width 220 height 23
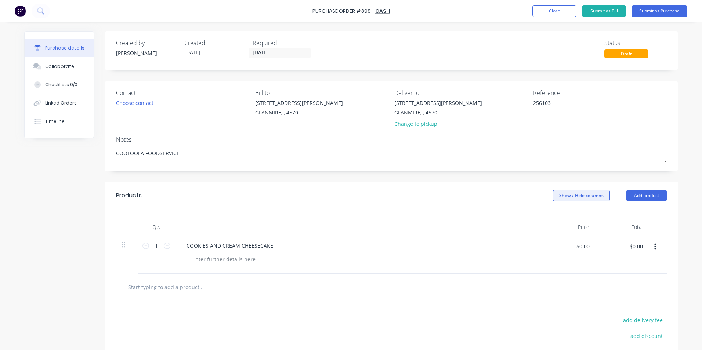
click at [573, 200] on button "Show / Hide columns" at bounding box center [581, 196] width 57 height 12
click at [560, 220] on label "Account" at bounding box center [558, 219] width 13 height 6
click at [552, 216] on input "Account" at bounding box center [552, 216] width 0 height 0
click at [525, 248] on span "Select..." at bounding box center [526, 246] width 22 height 8
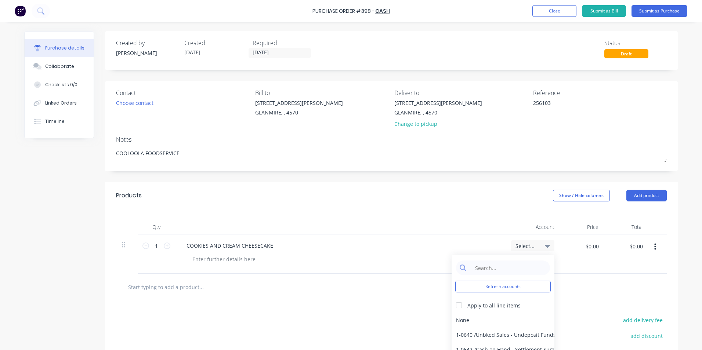
click at [512, 260] on div "Refresh accounts Apply to all line items None 1-0640 / Unbked Sales - Undeposit…" at bounding box center [502, 313] width 103 height 117
click at [509, 267] on input at bounding box center [508, 267] width 75 height 15
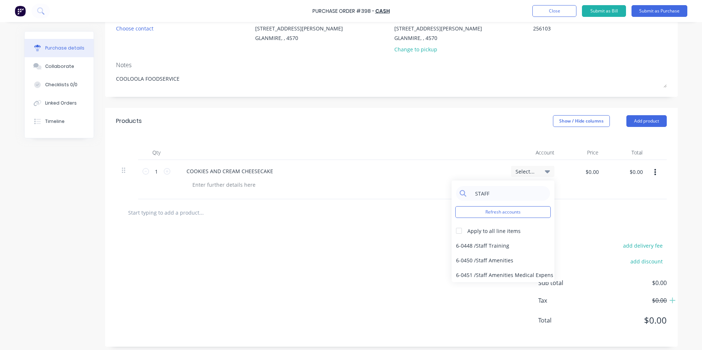
scroll to position [79, 0]
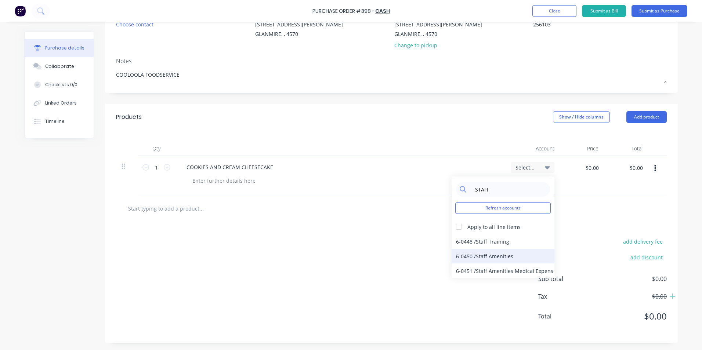
click at [504, 255] on div "6-0450 / Staff Amenities" at bounding box center [502, 256] width 103 height 15
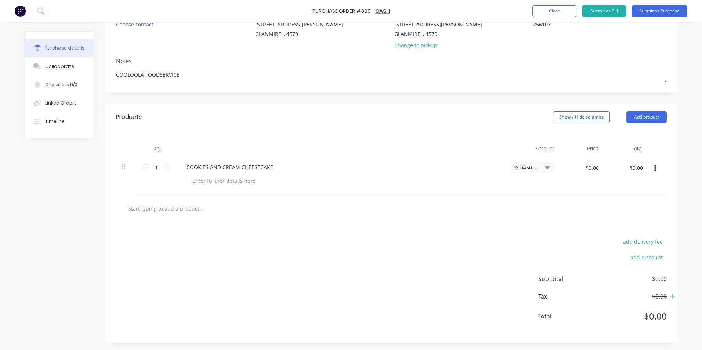
click at [590, 174] on div "$0.00 $0.00" at bounding box center [591, 170] width 22 height 17
click at [600, 10] on button "Submit as Bill" at bounding box center [604, 11] width 44 height 12
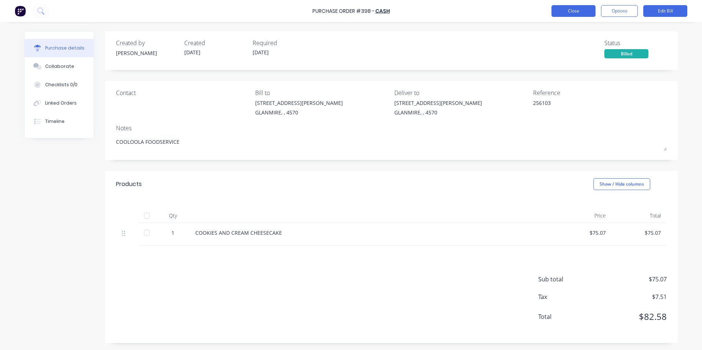
click at [568, 13] on button "Close" at bounding box center [573, 11] width 44 height 12
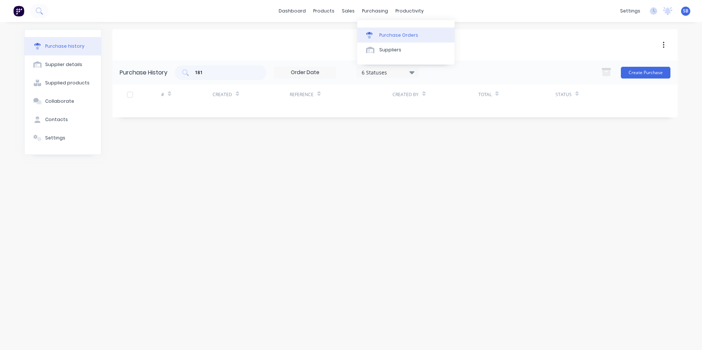
click at [382, 33] on div "Purchase Orders" at bounding box center [398, 35] width 39 height 7
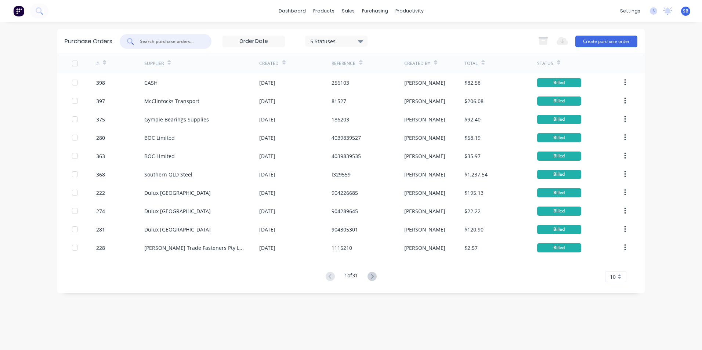
click at [188, 44] on input "text" at bounding box center [169, 41] width 61 height 7
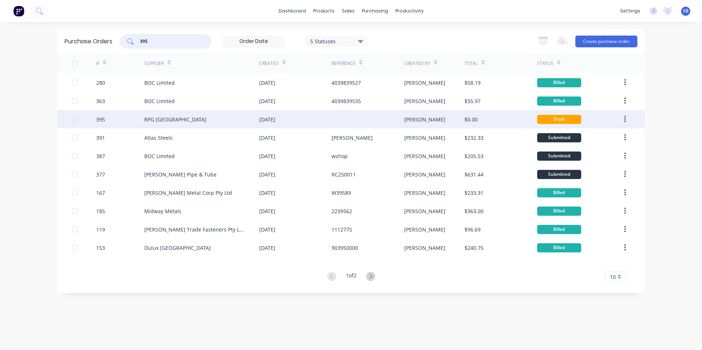
click at [73, 116] on div at bounding box center [84, 119] width 24 height 18
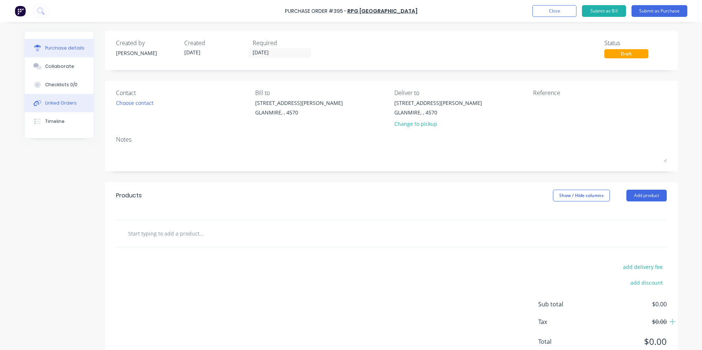
click at [48, 103] on div "Linked Orders" at bounding box center [61, 103] width 32 height 7
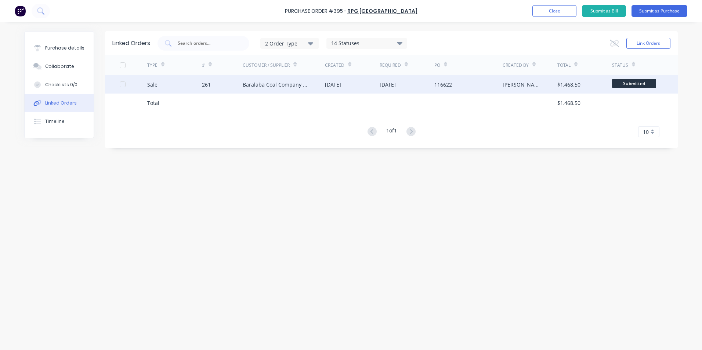
click at [121, 84] on div at bounding box center [122, 84] width 15 height 15
click at [615, 43] on icon at bounding box center [614, 43] width 9 height 7
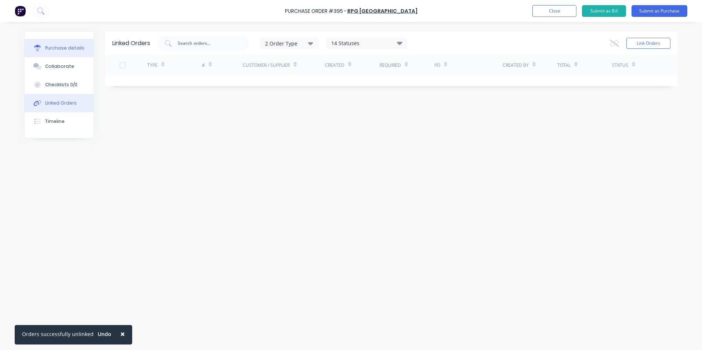
click at [76, 45] on div "Purchase details" at bounding box center [64, 48] width 39 height 7
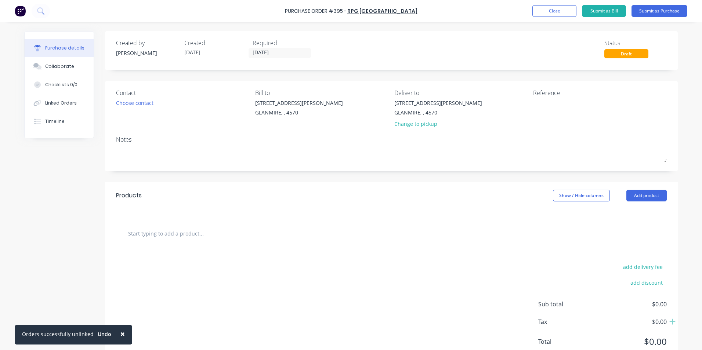
click at [540, 3] on div "Purchase Order #395 - RPG [GEOGRAPHIC_DATA] Add product Close Submit as Bill Su…" at bounding box center [351, 11] width 702 height 22
click at [540, 11] on button "Close" at bounding box center [554, 11] width 44 height 12
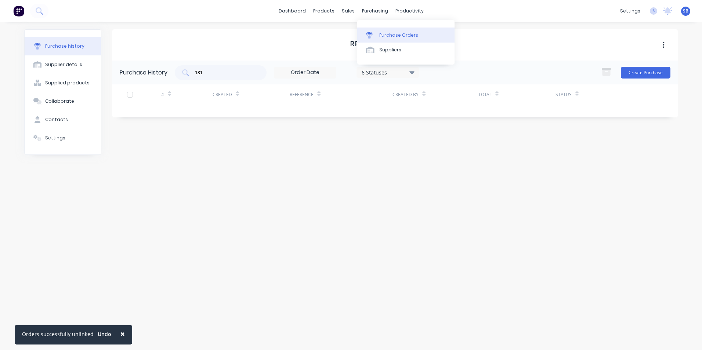
click at [394, 36] on div "Purchase Orders" at bounding box center [398, 35] width 39 height 7
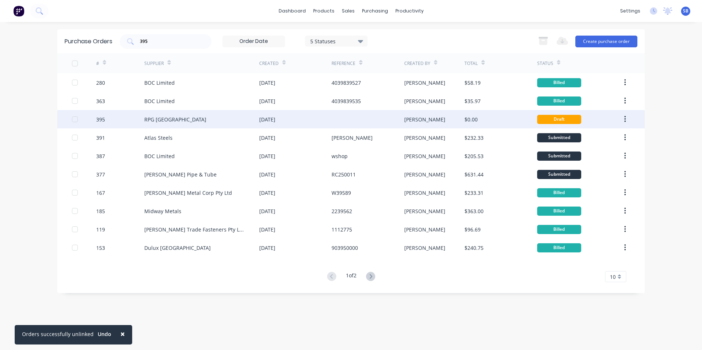
click at [76, 122] on div at bounding box center [75, 119] width 15 height 15
click at [536, 39] on button "button" at bounding box center [543, 41] width 18 height 14
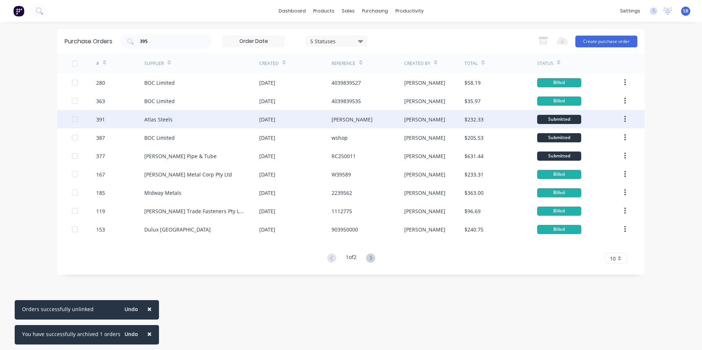
click at [147, 310] on button "×" at bounding box center [149, 309] width 19 height 18
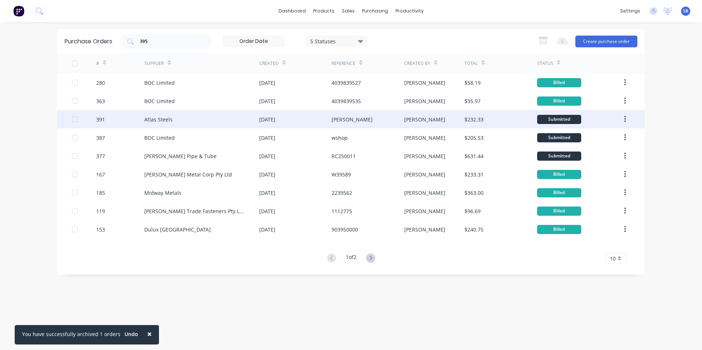
click at [147, 335] on span "×" at bounding box center [149, 334] width 4 height 10
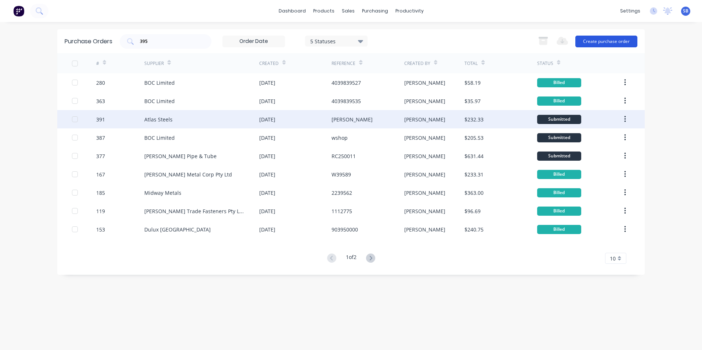
click at [611, 40] on button "Create purchase order" at bounding box center [606, 42] width 62 height 12
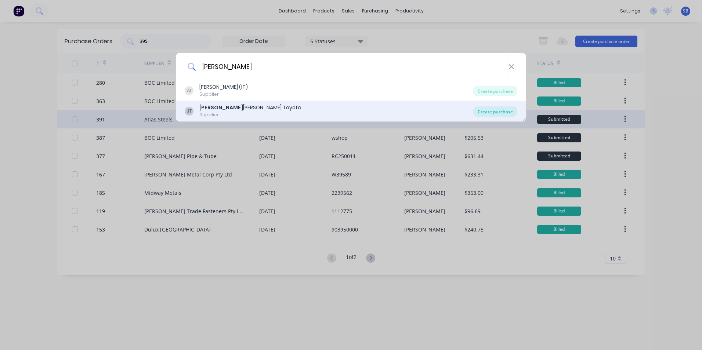
click at [486, 109] on div "Create purchase" at bounding box center [495, 111] width 44 height 10
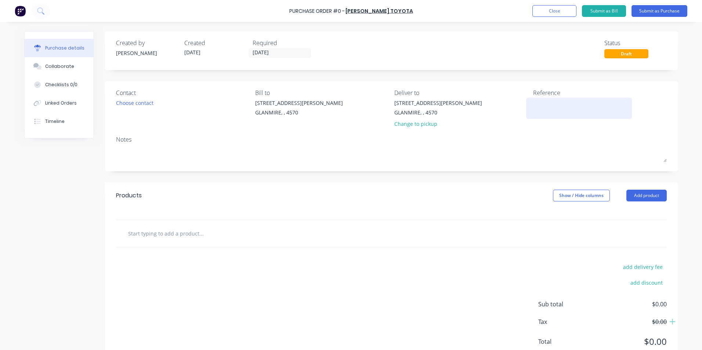
click at [547, 108] on textarea at bounding box center [579, 107] width 92 height 17
click at [274, 52] on input "[DATE]" at bounding box center [280, 52] width 62 height 9
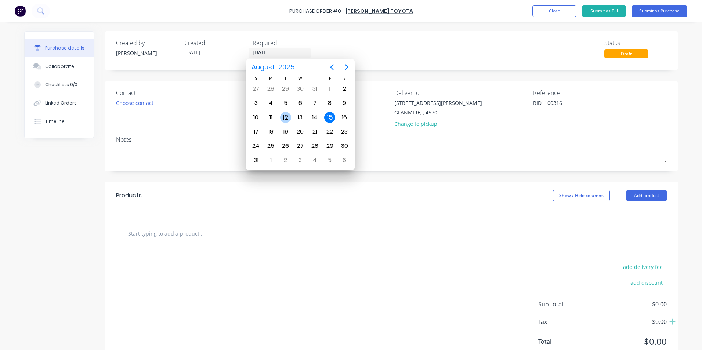
click at [291, 112] on div "12" at bounding box center [285, 117] width 15 height 14
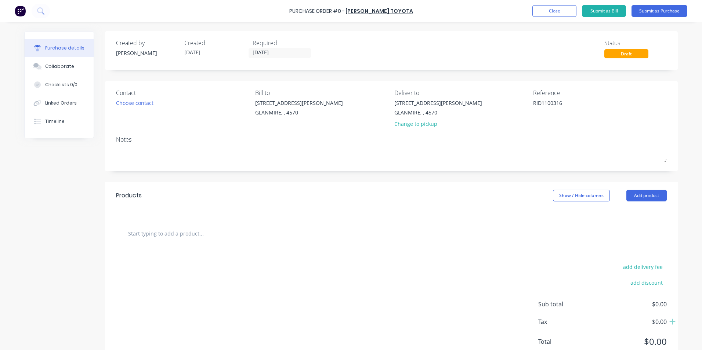
click at [214, 234] on input "text" at bounding box center [201, 233] width 147 height 15
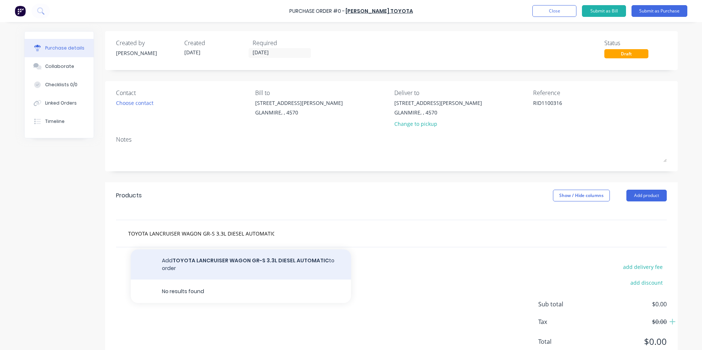
click at [209, 263] on button "Add TOYOTA LANCRUISER WAGON GR-S 3.3L DIESEL AUTOMATIC to order" at bounding box center [241, 264] width 220 height 30
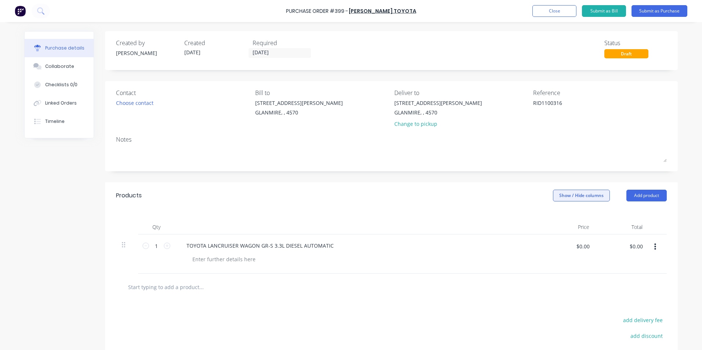
click at [558, 198] on button "Show / Hide columns" at bounding box center [581, 196] width 57 height 12
click at [560, 224] on div "Account Job Discount" at bounding box center [573, 232] width 55 height 42
click at [559, 222] on label "Account" at bounding box center [558, 219] width 13 height 6
click at [552, 216] on input "Account" at bounding box center [552, 216] width 0 height 0
click at [524, 246] on span "Select..." at bounding box center [526, 246] width 22 height 8
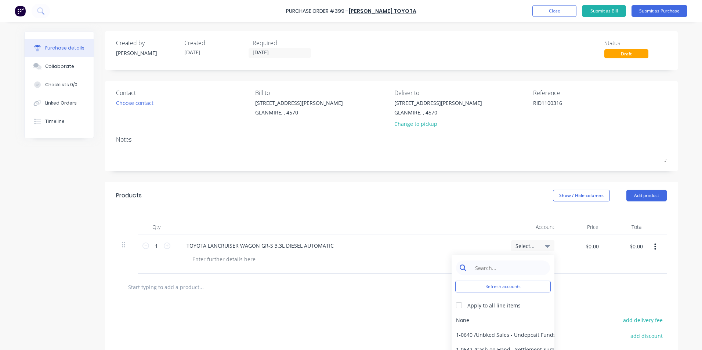
click at [491, 270] on input at bounding box center [508, 267] width 75 height 15
click at [333, 266] on div "TOYOTA LANCRUISER WAGON GR-S 3.3L DIESEL AUTOMATIC" at bounding box center [340, 253] width 330 height 39
click at [654, 246] on button "button" at bounding box center [654, 246] width 17 height 13
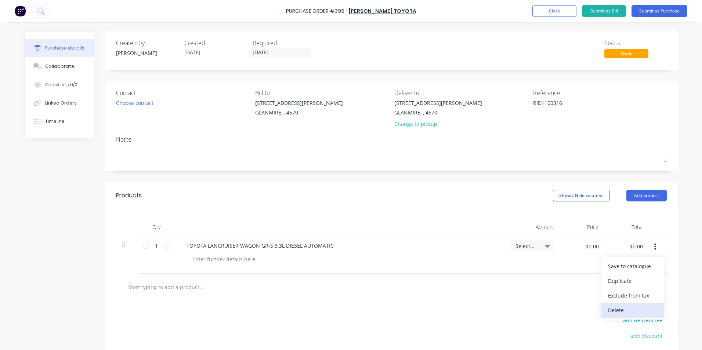
click at [627, 310] on button "Delete" at bounding box center [632, 310] width 62 height 15
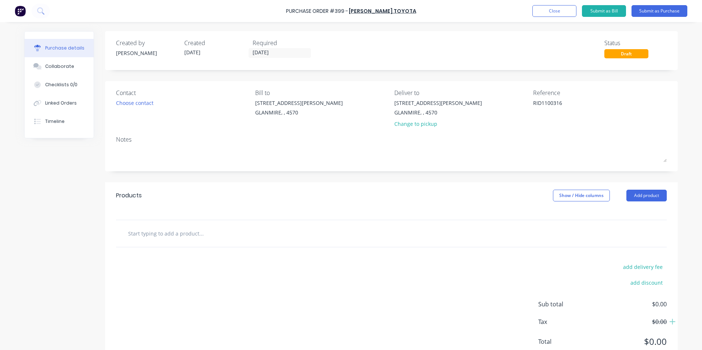
drag, startPoint x: 565, startPoint y: 104, endPoint x: 429, endPoint y: 91, distance: 137.1
click at [429, 91] on div "Contact Choose contact [PERSON_NAME] to [STREET_ADDRESS][PERSON_NAME] Deliver t…" at bounding box center [391, 109] width 550 height 43
click at [475, 125] on div "[STREET_ADDRESS][PERSON_NAME] Change to pickup" at bounding box center [461, 115] width 134 height 32
click at [555, 9] on button "Close" at bounding box center [554, 11] width 44 height 12
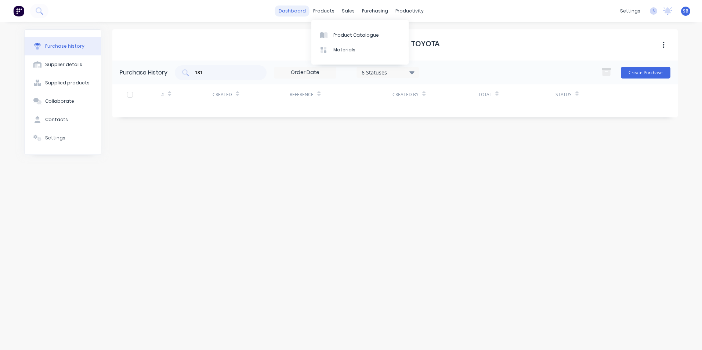
click at [288, 11] on link "dashboard" at bounding box center [292, 11] width 34 height 11
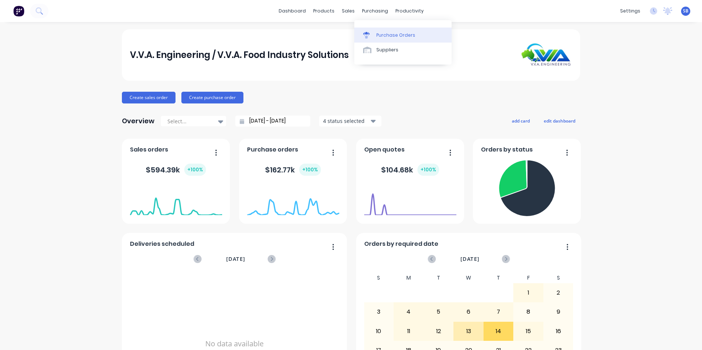
click at [371, 36] on div at bounding box center [368, 35] width 11 height 7
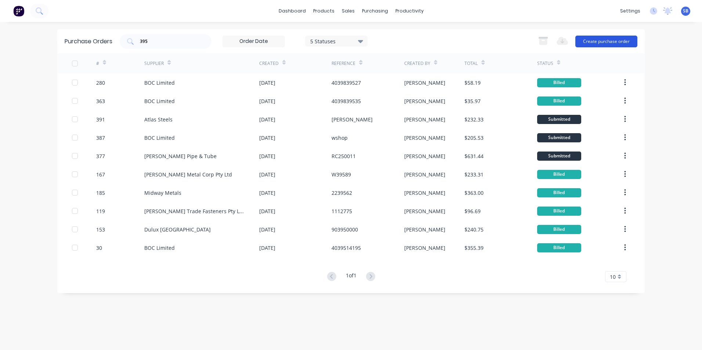
click at [597, 43] on button "Create purchase order" at bounding box center [606, 42] width 62 height 12
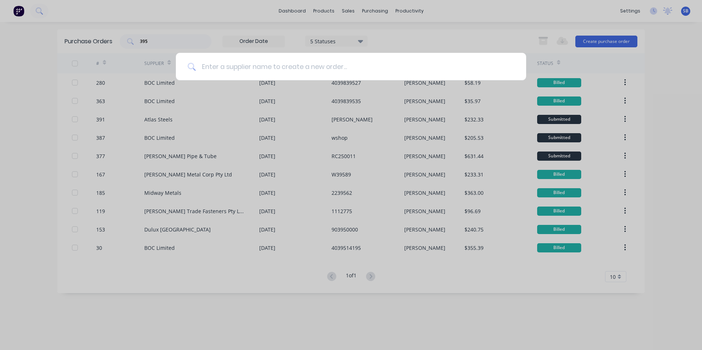
click at [261, 75] on input at bounding box center [355, 67] width 318 height 28
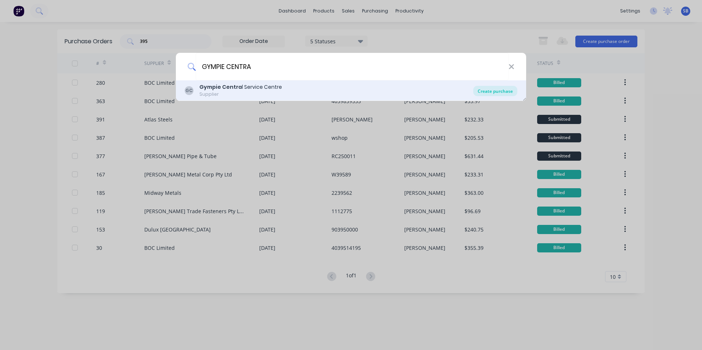
click at [490, 92] on div "Create purchase" at bounding box center [495, 91] width 44 height 10
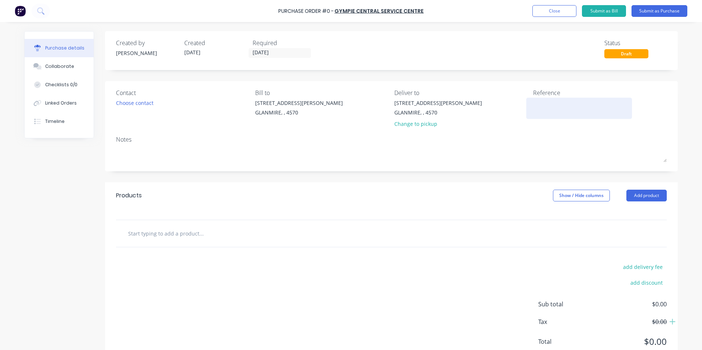
click at [542, 111] on textarea at bounding box center [579, 107] width 92 height 17
click at [252, 54] on input "[DATE]" at bounding box center [280, 52] width 62 height 9
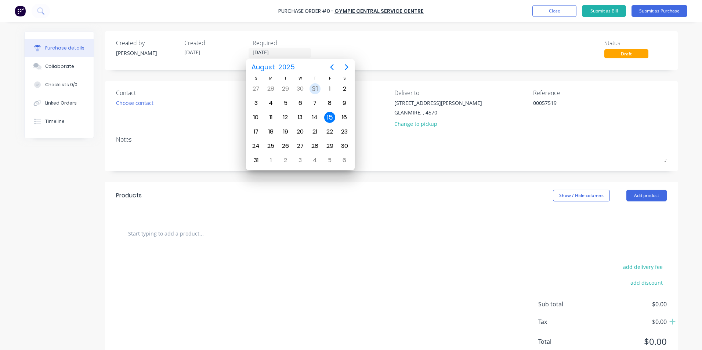
click at [313, 88] on div "31" at bounding box center [314, 88] width 11 height 11
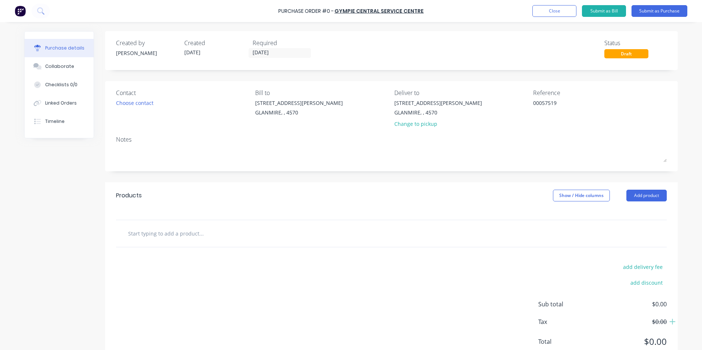
click at [190, 143] on div "Notes" at bounding box center [391, 139] width 550 height 9
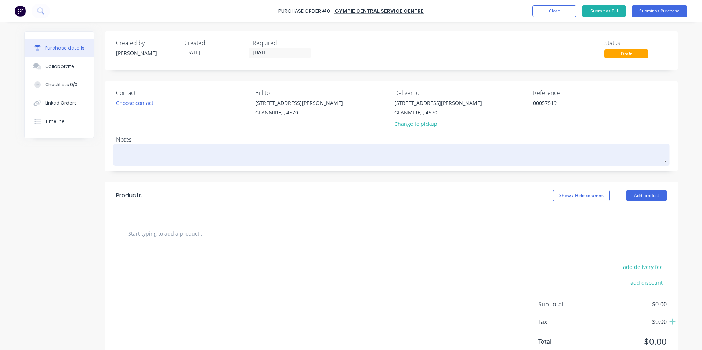
click at [180, 156] on textarea at bounding box center [391, 154] width 550 height 17
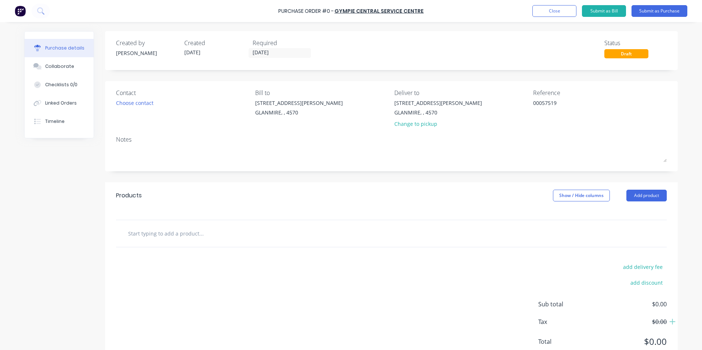
click at [183, 232] on input "text" at bounding box center [201, 233] width 147 height 15
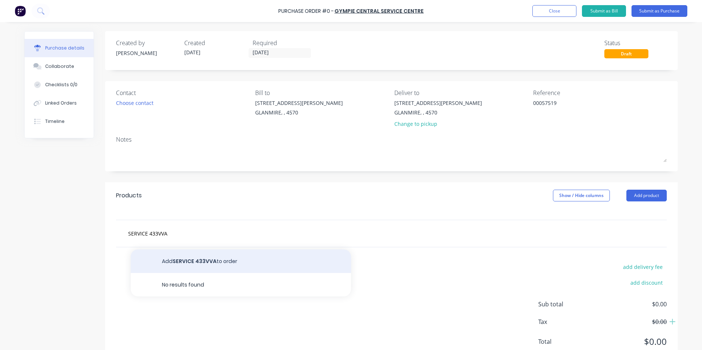
click at [158, 266] on button "Add SERVICE 433VVA to order" at bounding box center [241, 260] width 220 height 23
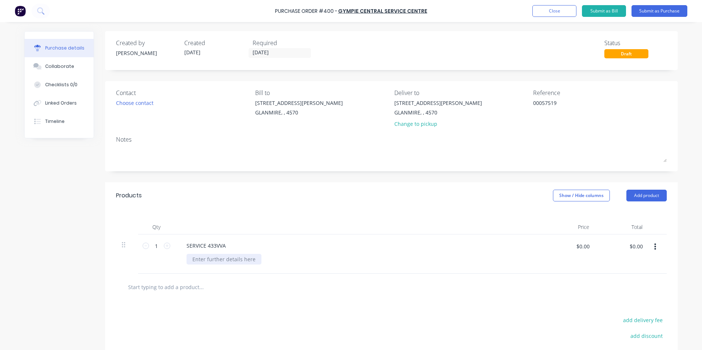
click at [229, 260] on div at bounding box center [223, 259] width 75 height 11
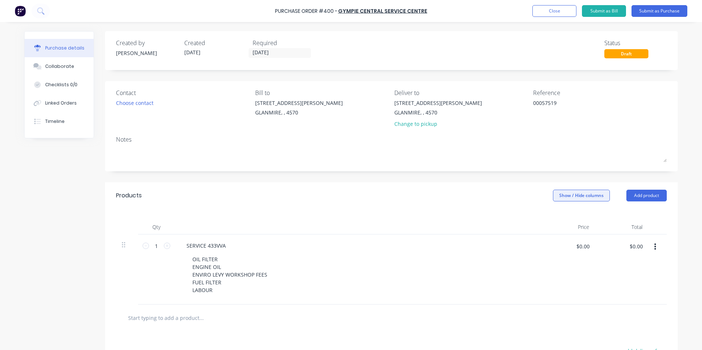
click at [565, 196] on button "Show / Hide columns" at bounding box center [581, 196] width 57 height 12
click at [557, 218] on span at bounding box center [555, 219] width 6 height 6
click at [552, 216] on input "Account" at bounding box center [552, 216] width 0 height 0
click at [518, 241] on div "Select..." at bounding box center [532, 245] width 43 height 11
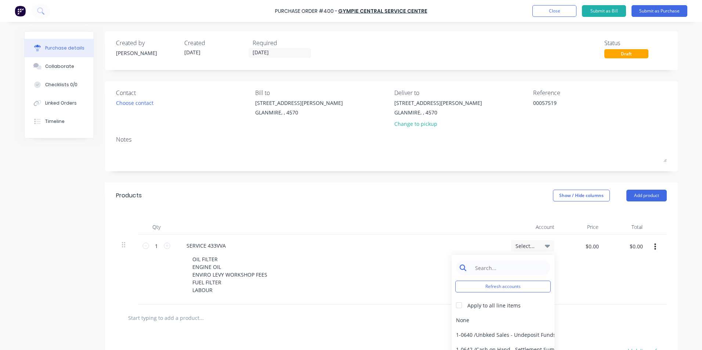
click at [493, 267] on input at bounding box center [508, 267] width 75 height 15
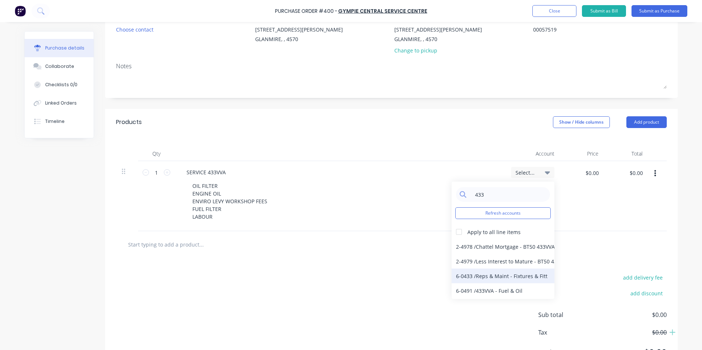
scroll to position [28, 0]
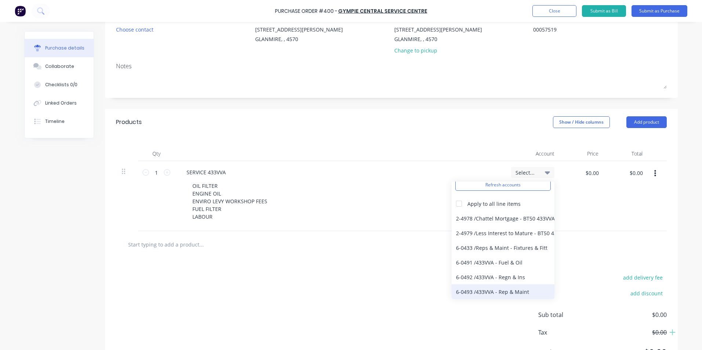
click at [510, 292] on div "6-0493 / 433VVA - Rep & Maint" at bounding box center [502, 291] width 103 height 15
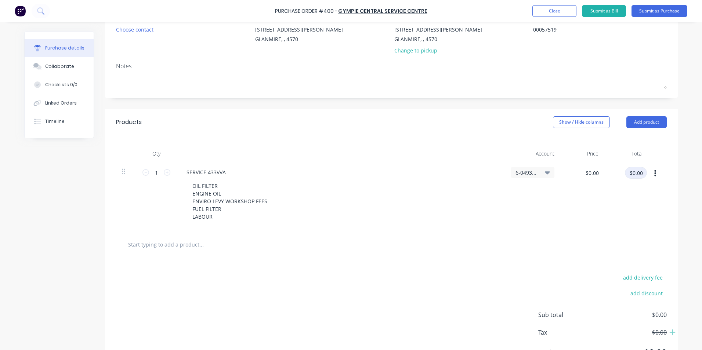
click at [628, 178] on input "$0.00" at bounding box center [635, 173] width 22 height 12
click at [630, 203] on div "$401.32 $401.32" at bounding box center [626, 196] width 44 height 70
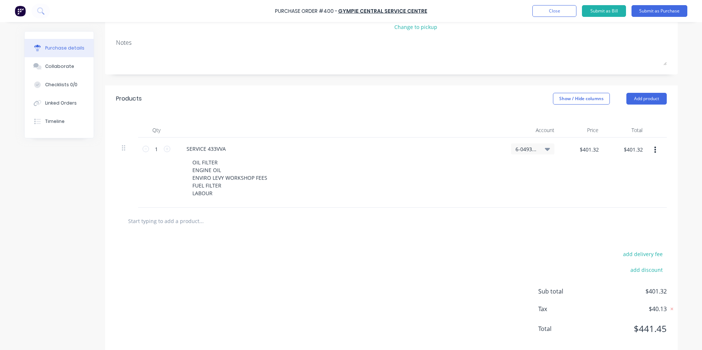
scroll to position [109, 0]
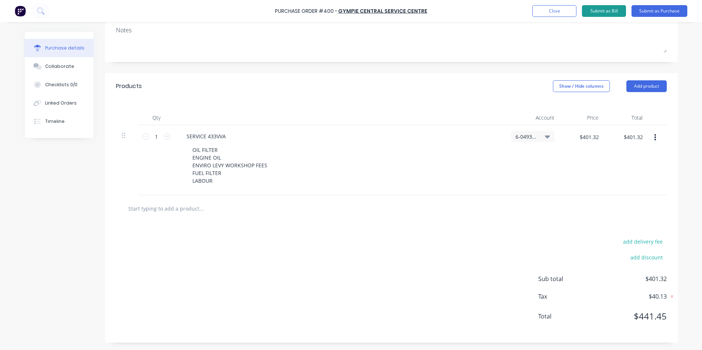
click at [612, 10] on button "Submit as Bill" at bounding box center [604, 11] width 44 height 12
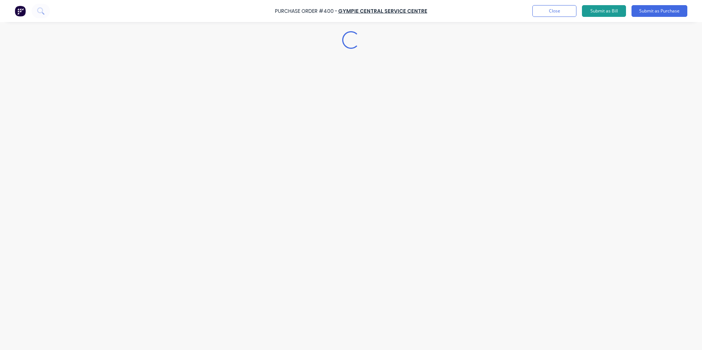
scroll to position [0, 0]
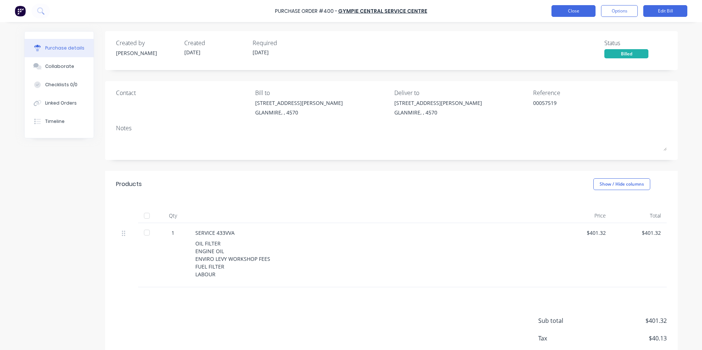
click at [566, 10] on button "Close" at bounding box center [573, 11] width 44 height 12
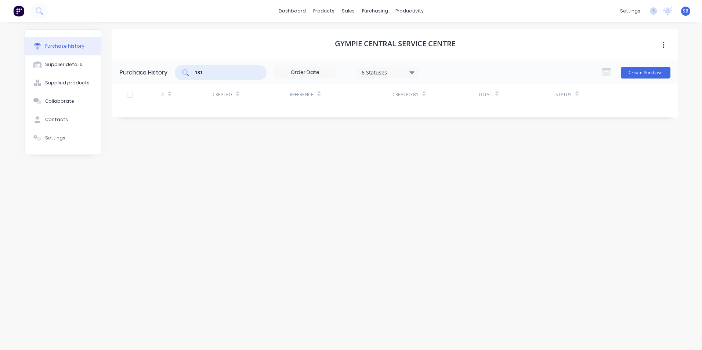
drag, startPoint x: 225, startPoint y: 72, endPoint x: 191, endPoint y: 69, distance: 33.6
click at [191, 70] on div "181" at bounding box center [221, 72] width 92 height 15
click at [368, 170] on div "Gympie Central Service Centre Purchase History 6 Statuses 6 Statuses Create Pur…" at bounding box center [394, 182] width 565 height 306
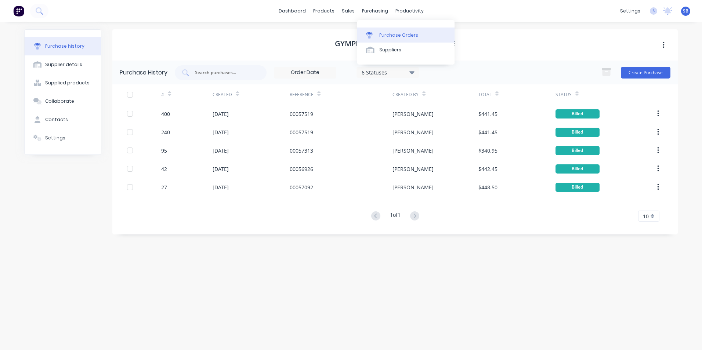
click at [393, 33] on div "Purchase Orders" at bounding box center [398, 35] width 39 height 7
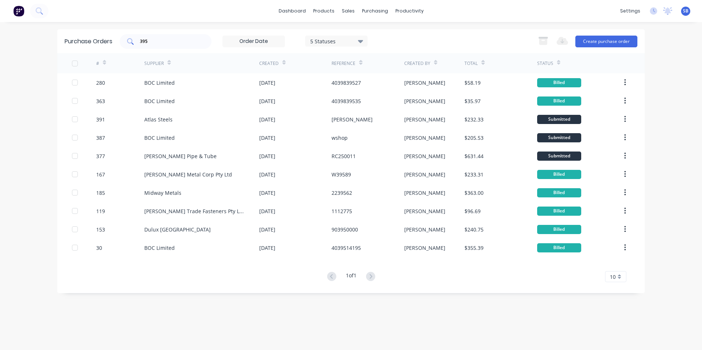
click at [154, 41] on input "395" at bounding box center [169, 41] width 61 height 7
click at [129, 34] on div "395" at bounding box center [166, 41] width 92 height 15
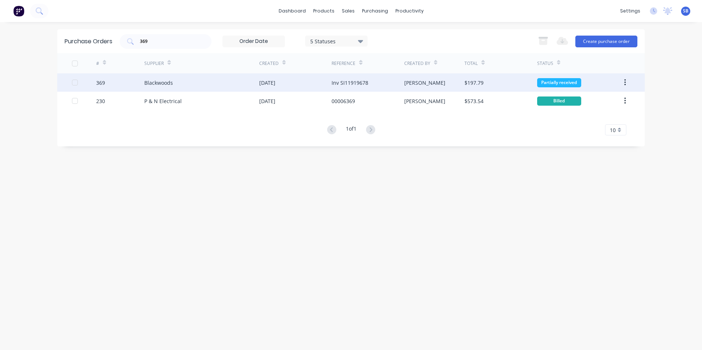
click at [413, 84] on div "[PERSON_NAME]" at bounding box center [434, 82] width 61 height 18
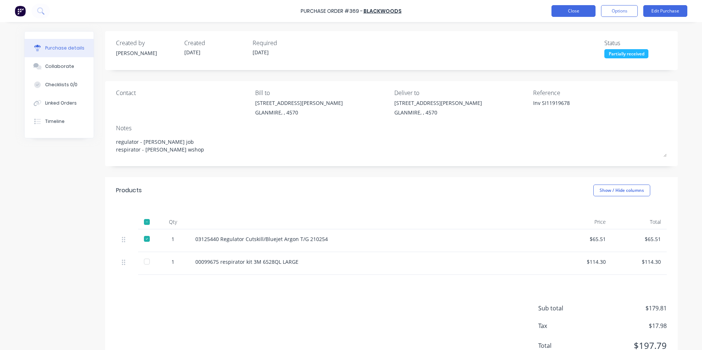
click at [586, 14] on button "Close" at bounding box center [573, 11] width 44 height 12
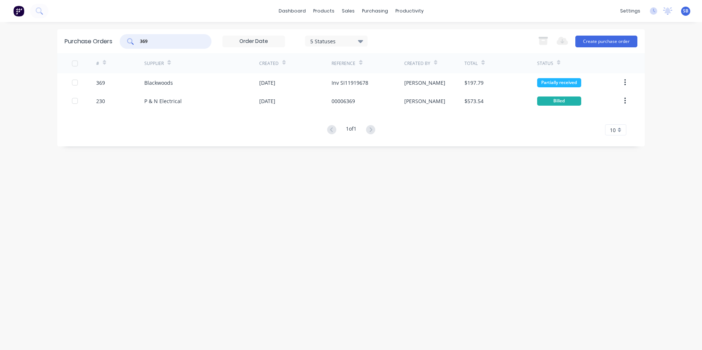
drag, startPoint x: 152, startPoint y: 39, endPoint x: 134, endPoint y: 41, distance: 18.5
click at [134, 41] on div "369" at bounding box center [166, 41] width 92 height 15
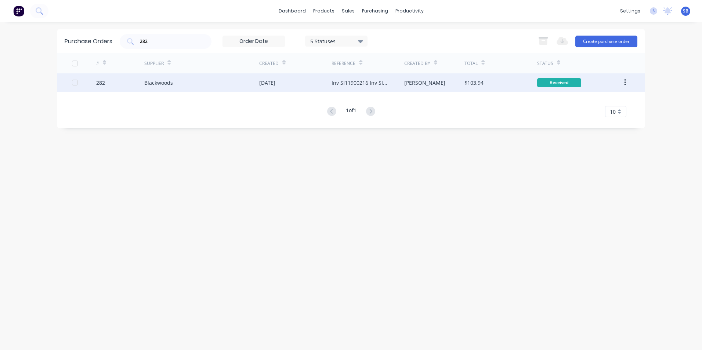
click at [408, 85] on div "[PERSON_NAME]" at bounding box center [424, 83] width 41 height 8
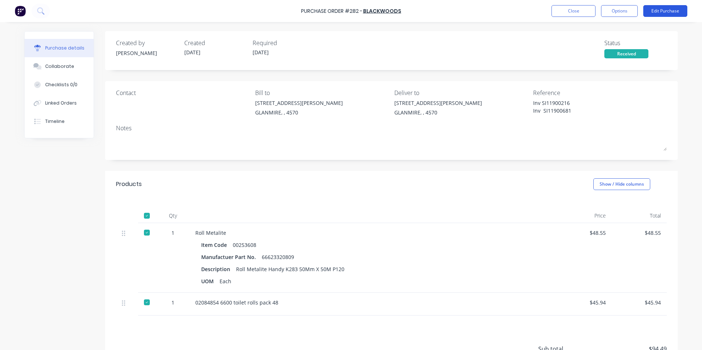
click at [659, 8] on button "Edit Purchase" at bounding box center [665, 11] width 44 height 12
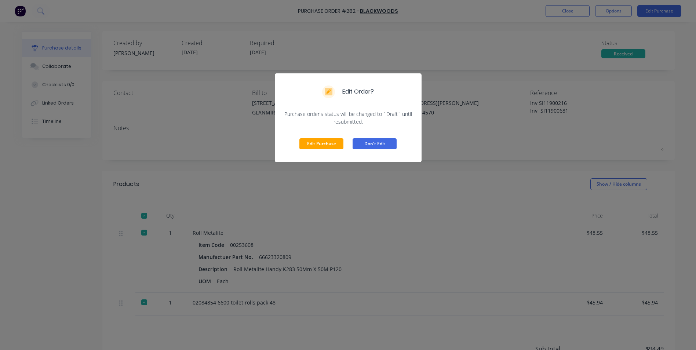
click at [365, 140] on button "Don't Edit" at bounding box center [375, 143] width 44 height 11
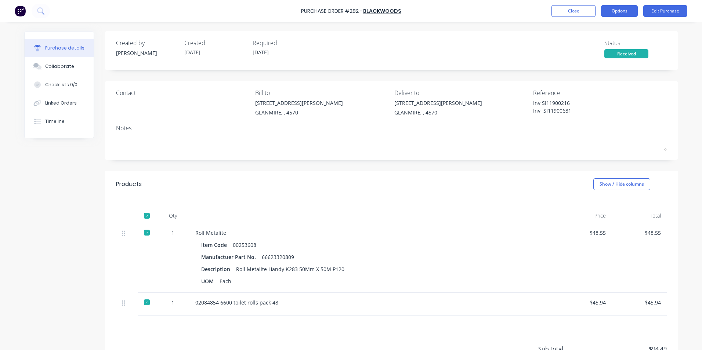
click at [621, 9] on button "Options" at bounding box center [619, 11] width 37 height 12
click at [611, 65] on button "Split order" at bounding box center [603, 59] width 70 height 15
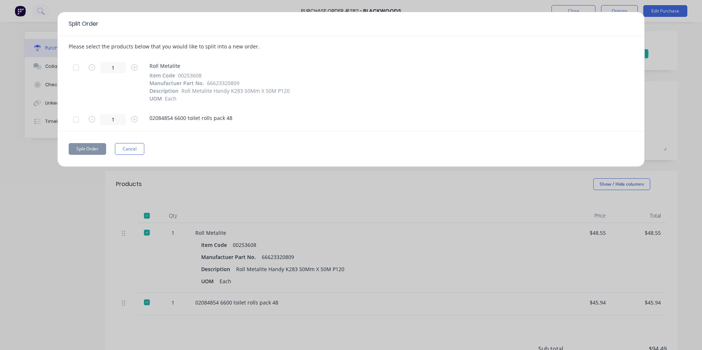
click at [76, 70] on div at bounding box center [76, 67] width 15 height 15
click at [90, 148] on button "Split Order" at bounding box center [87, 149] width 37 height 12
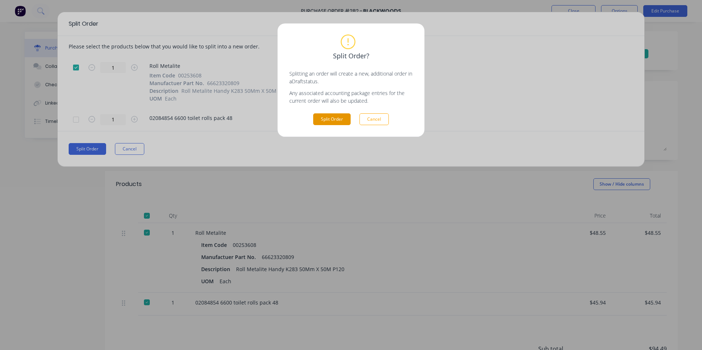
click at [340, 119] on button "Split Order" at bounding box center [331, 119] width 37 height 12
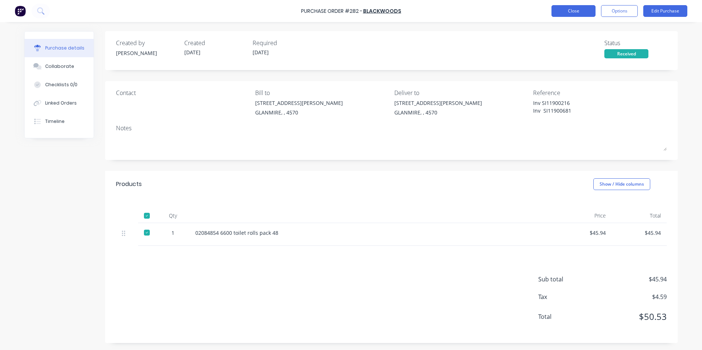
click at [579, 11] on button "Close" at bounding box center [573, 11] width 44 height 12
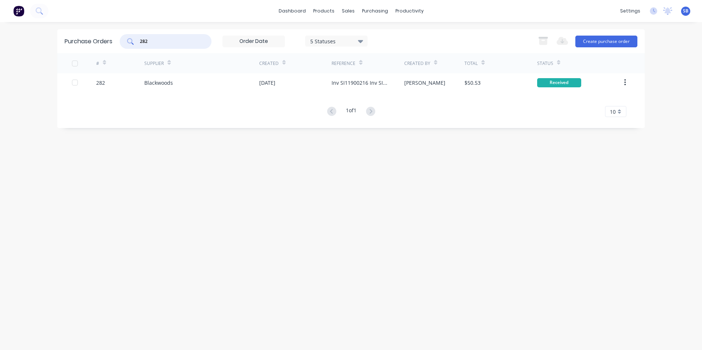
click at [156, 39] on input "282" at bounding box center [169, 41] width 61 height 7
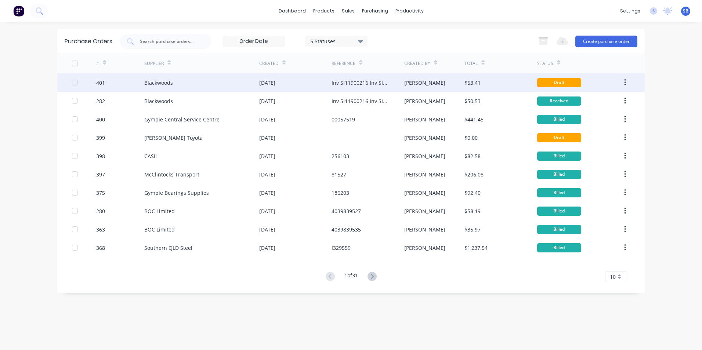
click at [388, 80] on div "Inv SI11900216 Inv SI11900681" at bounding box center [360, 83] width 58 height 8
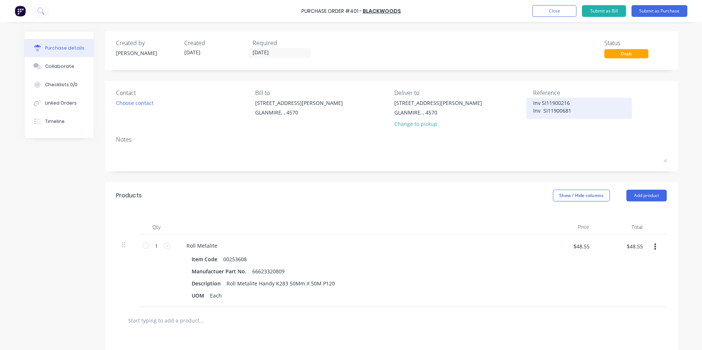
click at [580, 111] on textarea "Inv SI11900216 Inv SI11900681" at bounding box center [579, 107] width 92 height 17
click at [539, 102] on textarea "Inv SI11900216" at bounding box center [579, 107] width 92 height 17
click at [277, 55] on input "[DATE]" at bounding box center [280, 52] width 62 height 9
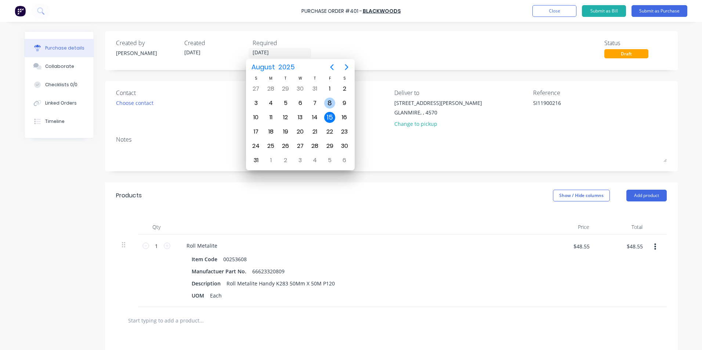
click at [330, 102] on div "8" at bounding box center [329, 103] width 11 height 11
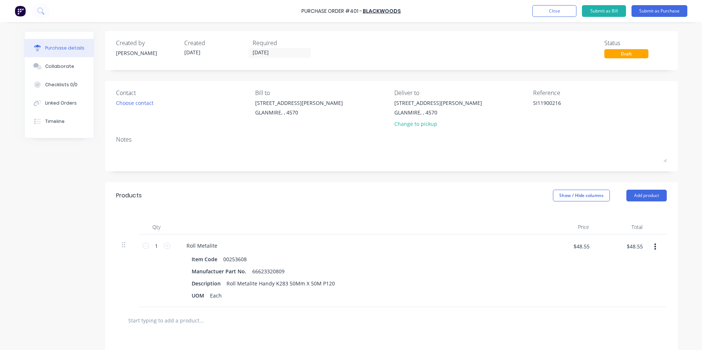
click at [583, 187] on div "Products Show / Hide columns Add product" at bounding box center [391, 195] width 572 height 26
click at [579, 191] on button "Show / Hide columns" at bounding box center [581, 196] width 57 height 12
click at [554, 219] on span at bounding box center [555, 219] width 6 height 6
click at [552, 216] on input "Account" at bounding box center [552, 216] width 0 height 0
click at [531, 247] on span "Select..." at bounding box center [526, 246] width 22 height 8
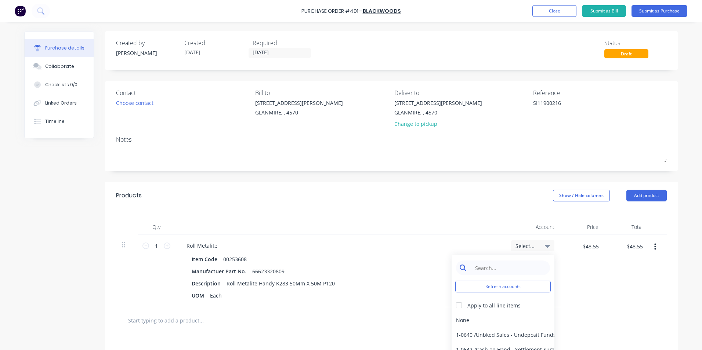
click at [519, 265] on input at bounding box center [508, 267] width 75 height 15
click at [512, 322] on div "6-0462 / Tools & Hware-W/S Consum" at bounding box center [502, 320] width 103 height 15
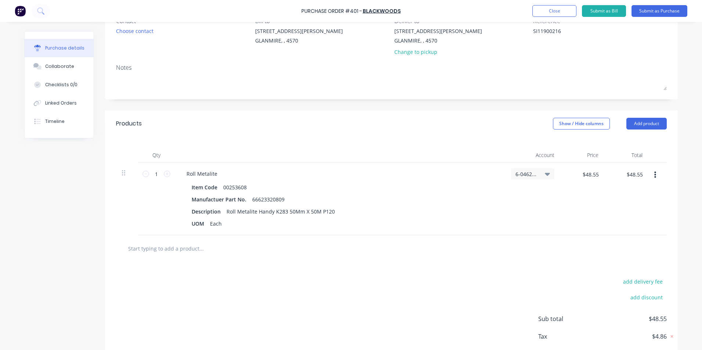
scroll to position [112, 0]
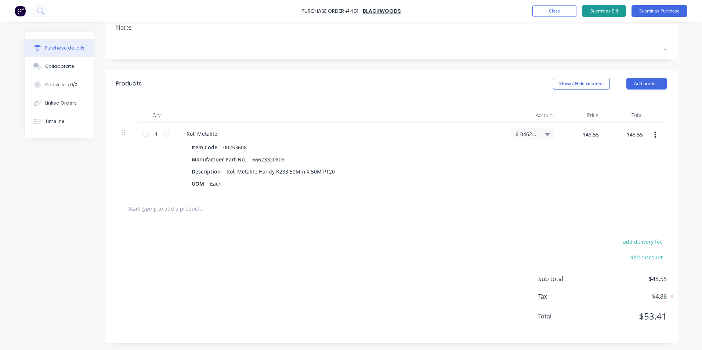
click at [605, 14] on button "Submit as Bill" at bounding box center [604, 11] width 44 height 12
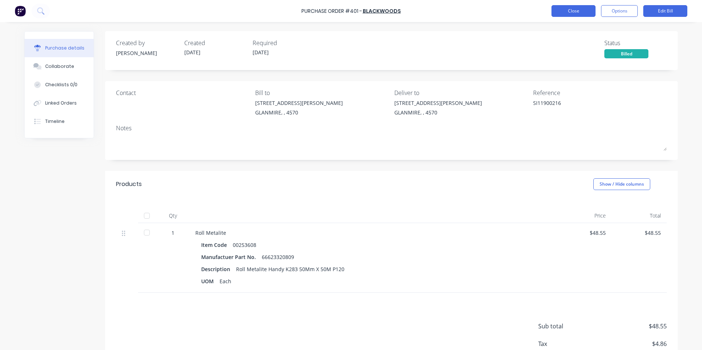
click at [580, 8] on button "Close" at bounding box center [573, 11] width 44 height 12
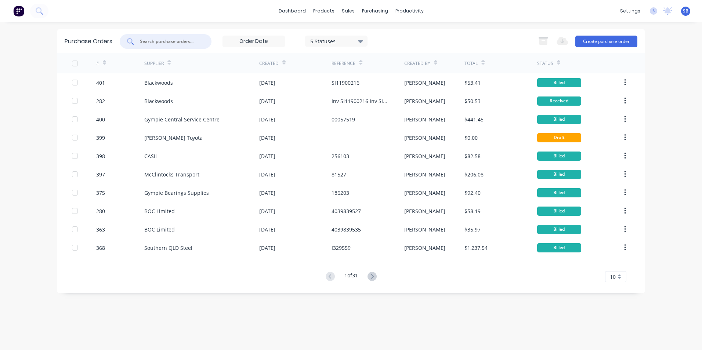
click at [176, 44] on input "text" at bounding box center [169, 41] width 61 height 7
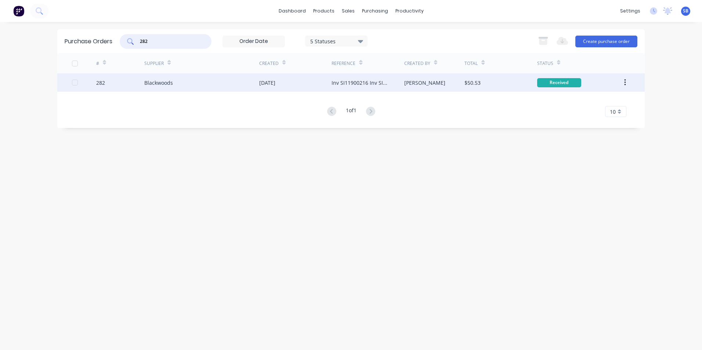
click at [396, 85] on div "Inv SI11900216 Inv SI11900681" at bounding box center [367, 82] width 72 height 18
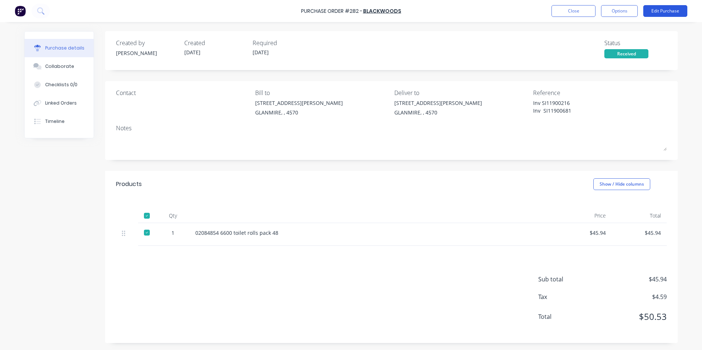
click at [664, 13] on button "Edit Purchase" at bounding box center [665, 11] width 44 height 12
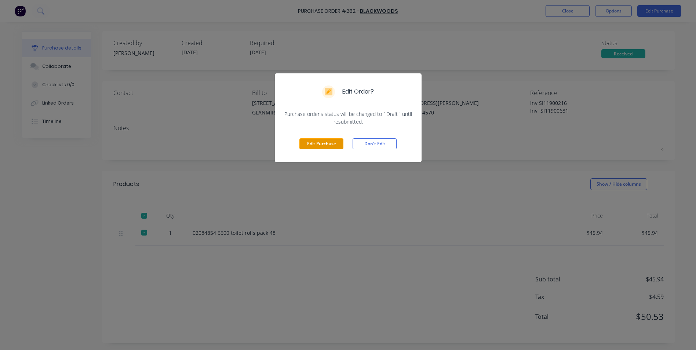
click at [329, 145] on button "Edit Purchase" at bounding box center [321, 143] width 44 height 11
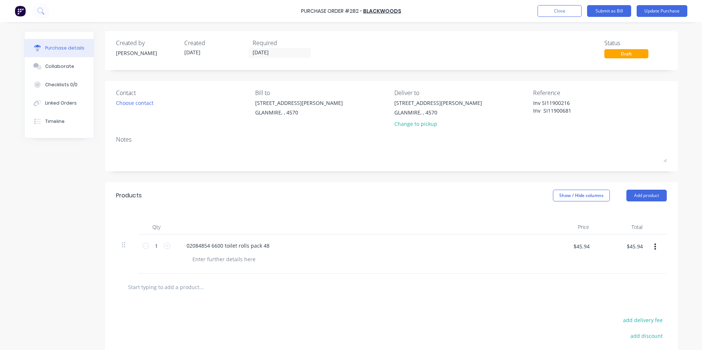
drag, startPoint x: 569, startPoint y: 101, endPoint x: 515, endPoint y: 101, distance: 53.6
click at [515, 101] on div "Contact Choose contact [PERSON_NAME] to [STREET_ADDRESS][PERSON_NAME] Deliver t…" at bounding box center [391, 109] width 550 height 43
click at [584, 194] on button "Show / Hide columns" at bounding box center [581, 196] width 57 height 12
click at [558, 219] on label "Account" at bounding box center [558, 219] width 13 height 6
click at [552, 216] on input "Account" at bounding box center [552, 216] width 0 height 0
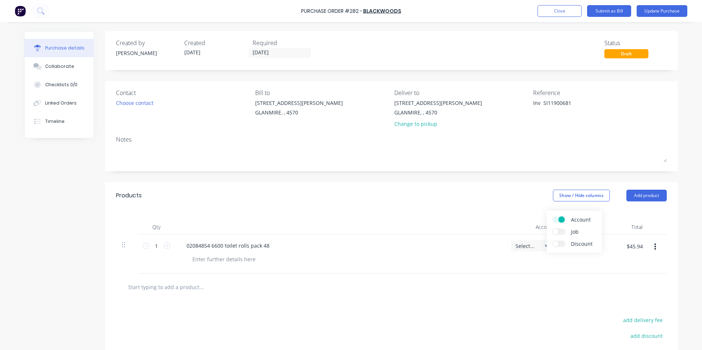
click at [526, 247] on span "Select..." at bounding box center [526, 246] width 22 height 8
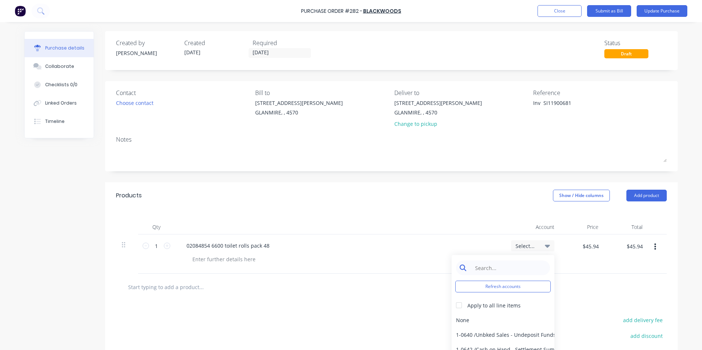
click at [515, 270] on input at bounding box center [508, 267] width 75 height 15
click at [517, 324] on div "6-0462 / Tools & Hware-W/S Consum" at bounding box center [502, 320] width 103 height 15
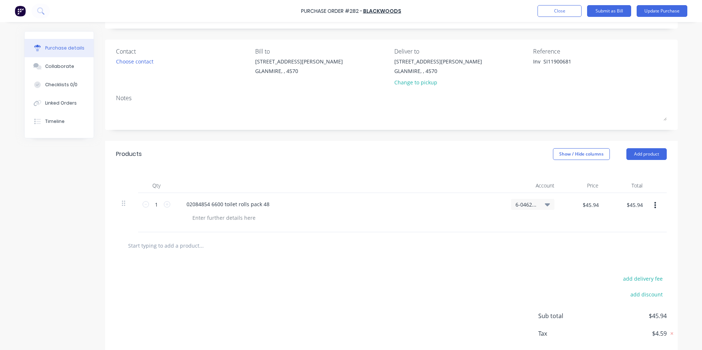
scroll to position [79, 0]
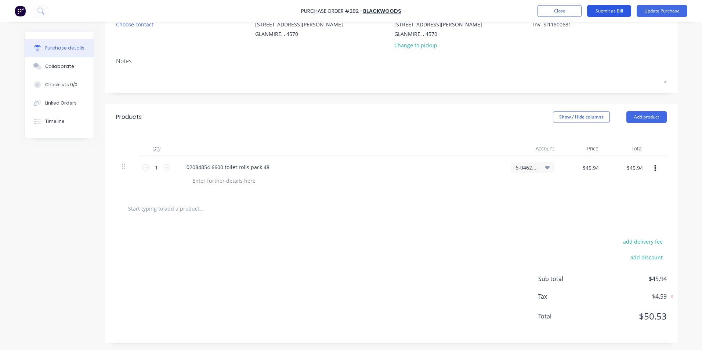
click at [607, 10] on button "Submit as Bill" at bounding box center [609, 11] width 44 height 12
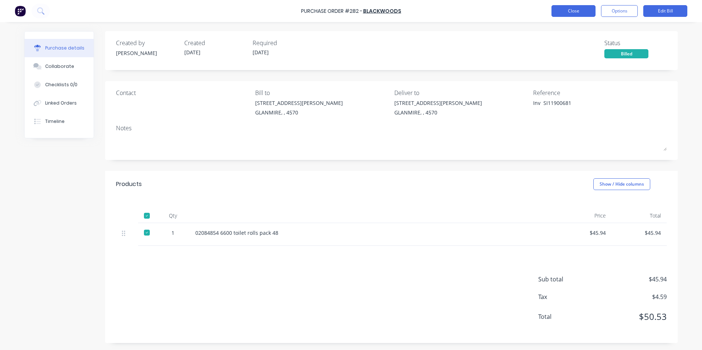
click at [565, 10] on button "Close" at bounding box center [573, 11] width 44 height 12
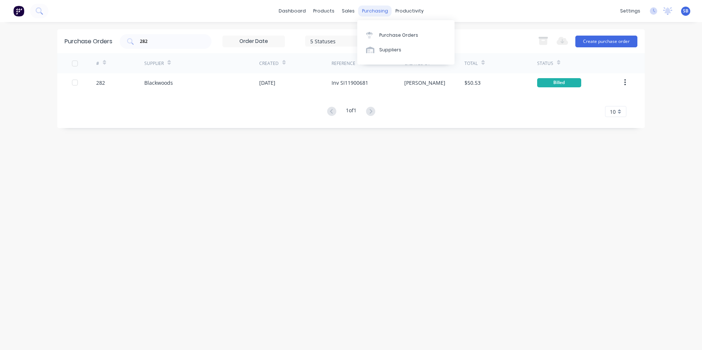
click at [370, 11] on div "purchasing" at bounding box center [374, 11] width 33 height 11
click at [391, 30] on link "Purchase Orders" at bounding box center [405, 35] width 97 height 15
drag, startPoint x: 163, startPoint y: 42, endPoint x: 106, endPoint y: 42, distance: 56.9
click at [106, 42] on div "Purchase Orders 282 5 Statuses 5 Statuses Export to Excel (XLSX) Create purchas…" at bounding box center [350, 41] width 587 height 24
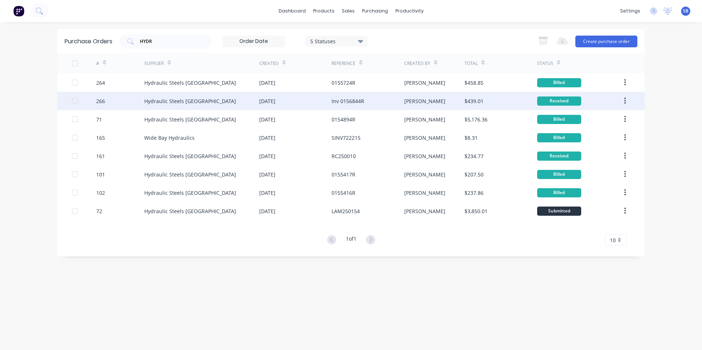
click at [383, 105] on div "Inv 0156844R" at bounding box center [367, 101] width 72 height 18
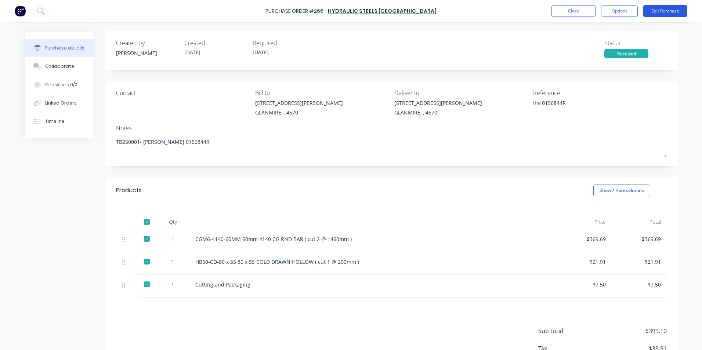
click at [650, 11] on button "Edit Purchase" at bounding box center [665, 11] width 44 height 12
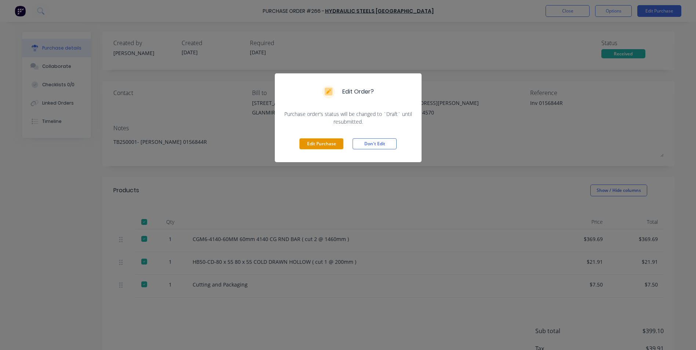
click at [327, 142] on button "Edit Purchase" at bounding box center [321, 143] width 44 height 11
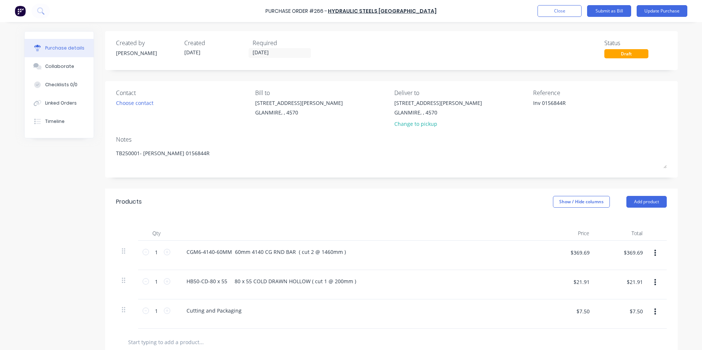
drag, startPoint x: 538, startPoint y: 104, endPoint x: 498, endPoint y: 98, distance: 40.4
click at [498, 98] on div "Contact Choose contact [PERSON_NAME] to [STREET_ADDRESS][PERSON_NAME] Deliver t…" at bounding box center [391, 109] width 550 height 43
click at [572, 194] on div "Products Show / Hide columns Add product" at bounding box center [391, 202] width 572 height 26
click at [576, 197] on button "Show / Hide columns" at bounding box center [581, 202] width 57 height 12
click at [558, 226] on span at bounding box center [555, 226] width 6 height 6
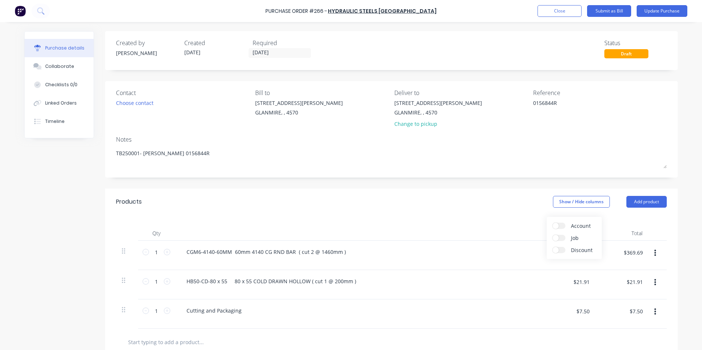
click at [552, 223] on input "Account" at bounding box center [552, 223] width 0 height 0
click at [524, 254] on span "Select..." at bounding box center [526, 252] width 22 height 8
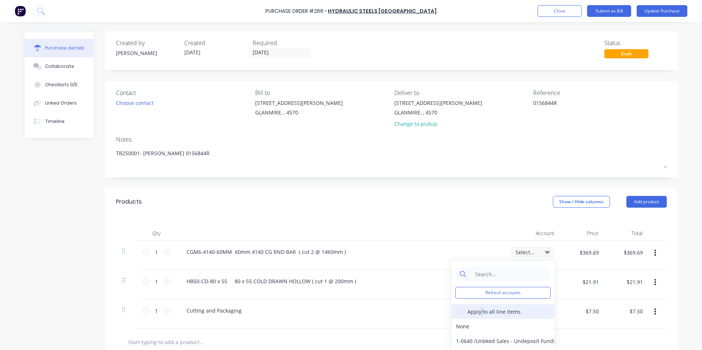
click at [478, 312] on div "Apply to all line items" at bounding box center [493, 312] width 53 height 8
click at [451, 312] on div at bounding box center [458, 311] width 15 height 15
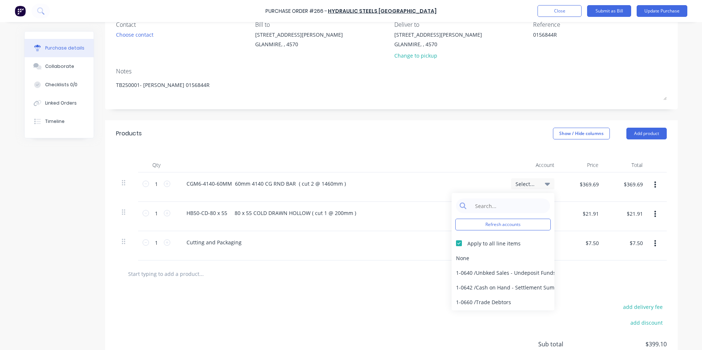
scroll to position [134, 0]
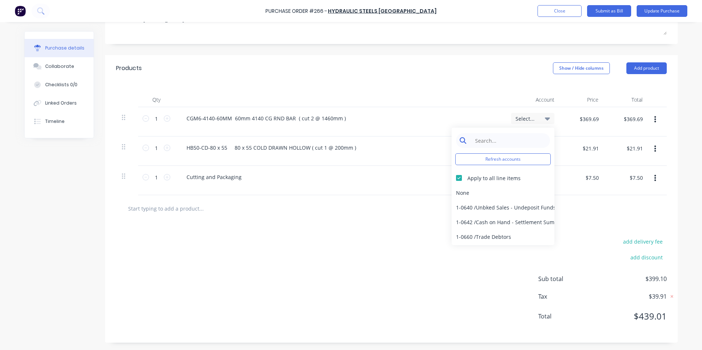
click at [506, 138] on input at bounding box center [508, 140] width 75 height 15
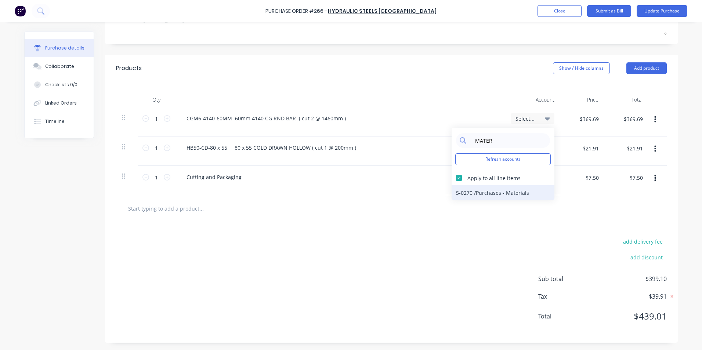
click at [495, 198] on div "5-0270 / Purchases - Materials" at bounding box center [502, 192] width 103 height 15
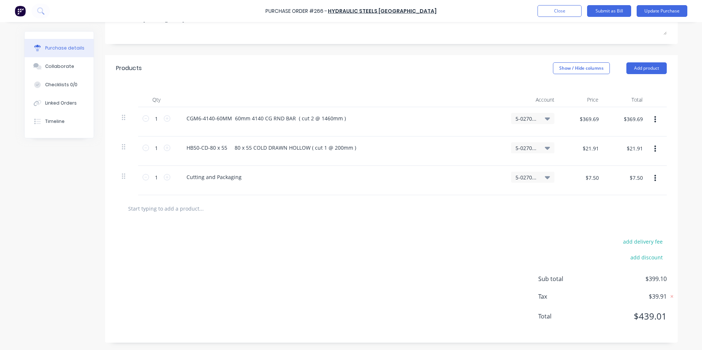
click at [488, 252] on div "add delivery fee add discount Sub total $399.10 Tax $39.91 Total $439.01" at bounding box center [391, 282] width 572 height 121
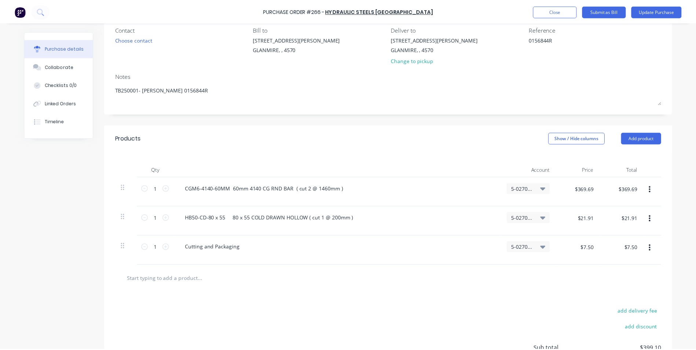
scroll to position [0, 0]
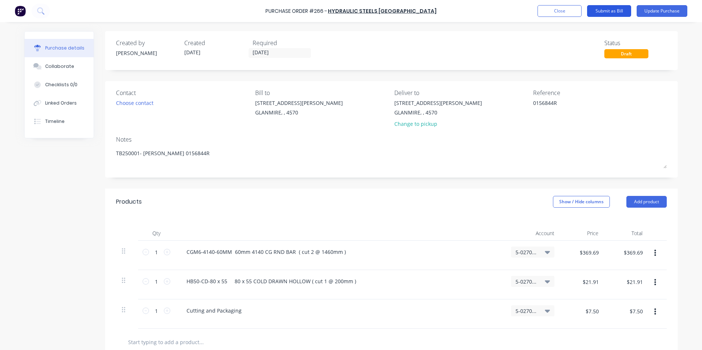
click at [616, 10] on button "Submit as Bill" at bounding box center [609, 11] width 44 height 12
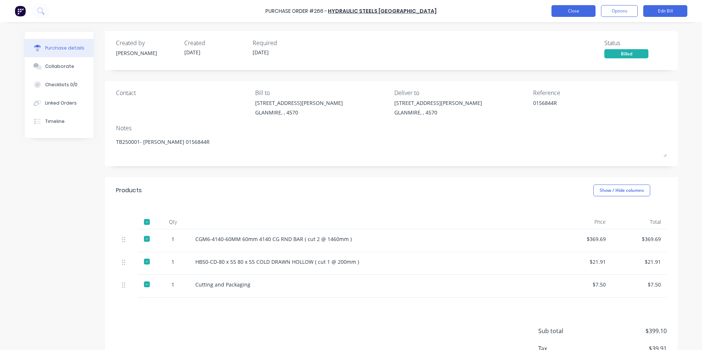
click at [563, 14] on button "Close" at bounding box center [573, 11] width 44 height 12
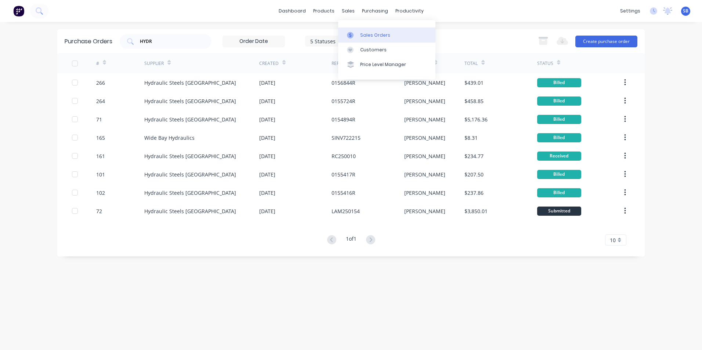
click at [356, 32] on div at bounding box center [352, 35] width 11 height 7
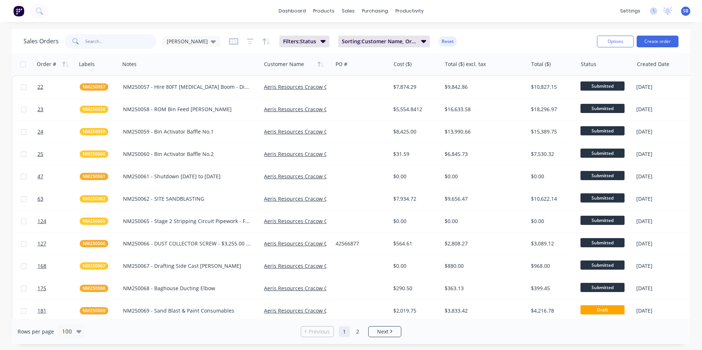
click at [118, 37] on input "text" at bounding box center [121, 41] width 72 height 15
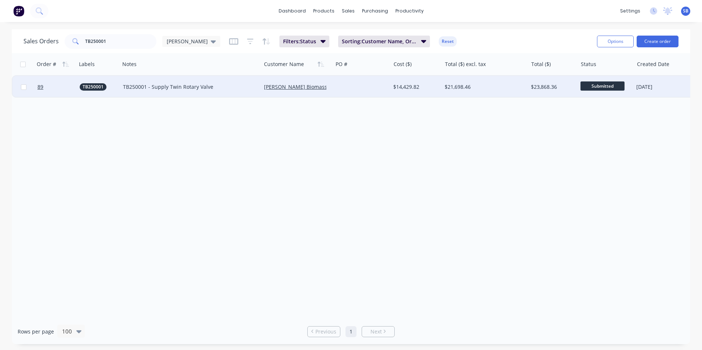
click at [339, 91] on div at bounding box center [361, 87] width 58 height 22
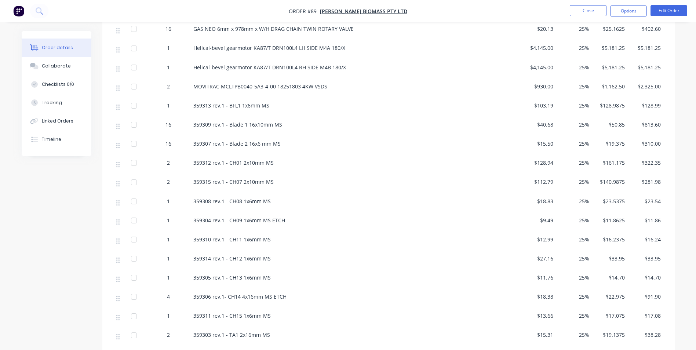
scroll to position [770, 0]
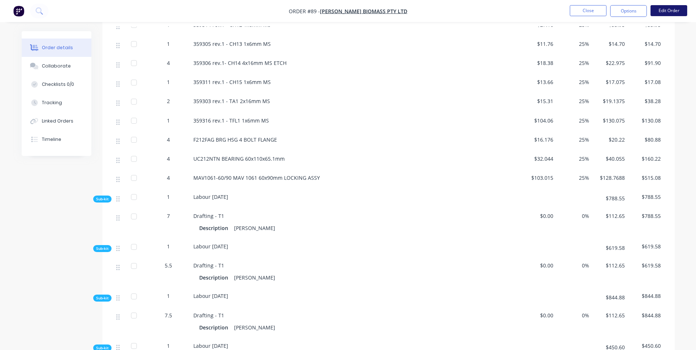
click at [666, 10] on button "Edit Order" at bounding box center [669, 10] width 37 height 11
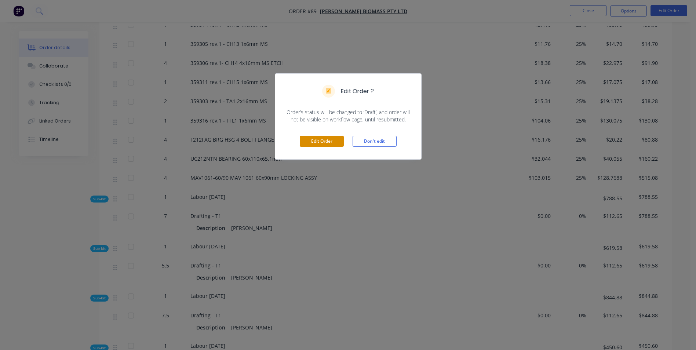
click at [313, 142] on button "Edit Order" at bounding box center [322, 141] width 44 height 11
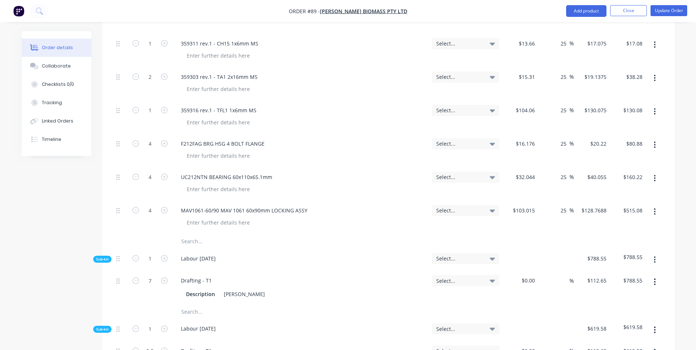
scroll to position [1211, 0]
click at [186, 234] on input "text" at bounding box center [254, 241] width 147 height 15
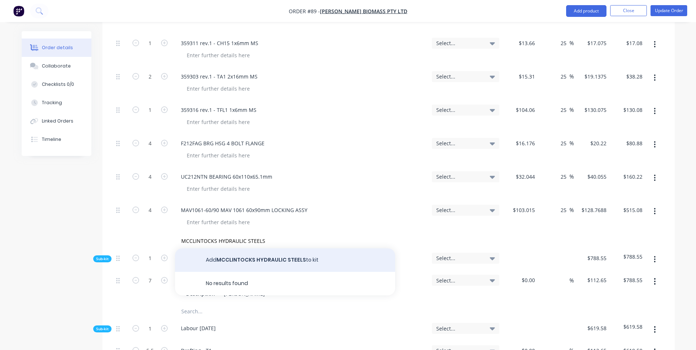
click at [251, 248] on button "Add MCCLINTOCKS HYDRAULIC STEELS to kit" at bounding box center [285, 259] width 220 height 23
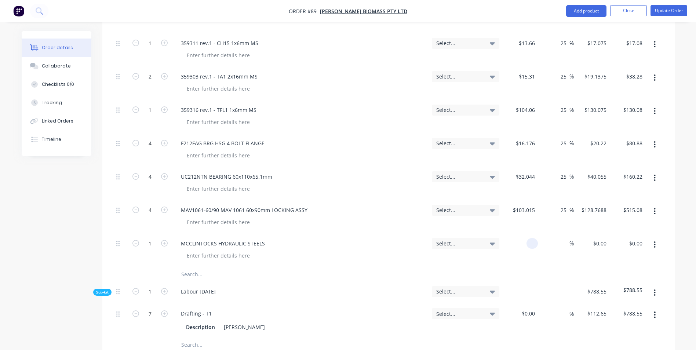
click at [527, 238] on div at bounding box center [531, 243] width 11 height 11
click at [524, 234] on div "0 0" at bounding box center [520, 250] width 36 height 33
click at [515, 234] on div "$0.23 $0.23" at bounding box center [520, 250] width 36 height 33
click at [562, 238] on input at bounding box center [565, 243] width 8 height 11
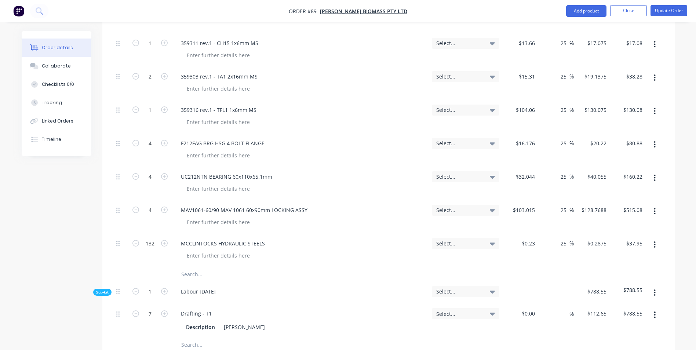
click at [556, 234] on div "25 25 %" at bounding box center [556, 250] width 36 height 33
click at [679, 7] on button "Update Order" at bounding box center [669, 10] width 37 height 11
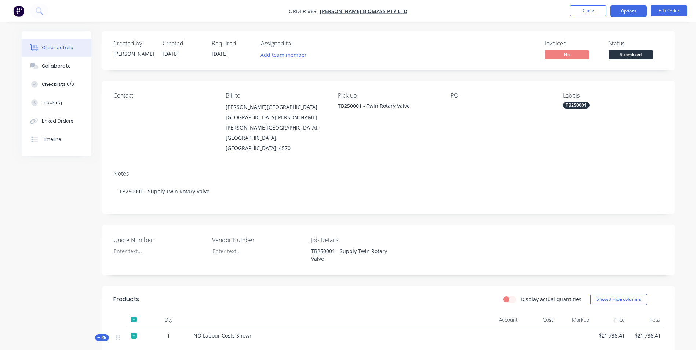
click at [637, 9] on button "Options" at bounding box center [628, 11] width 37 height 12
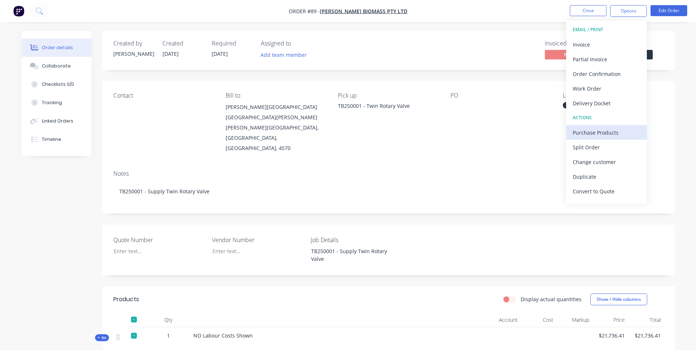
click at [598, 134] on div "Purchase Products" at bounding box center [607, 132] width 68 height 11
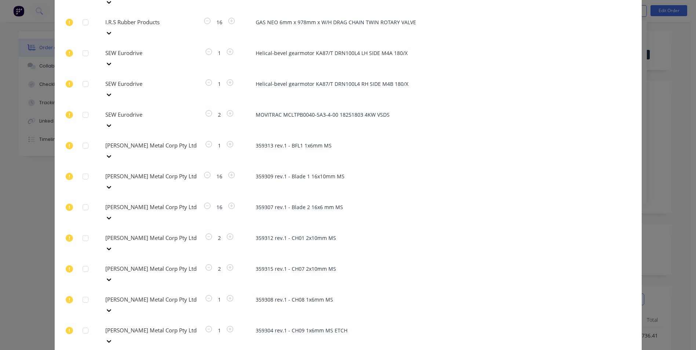
scroll to position [596, 0]
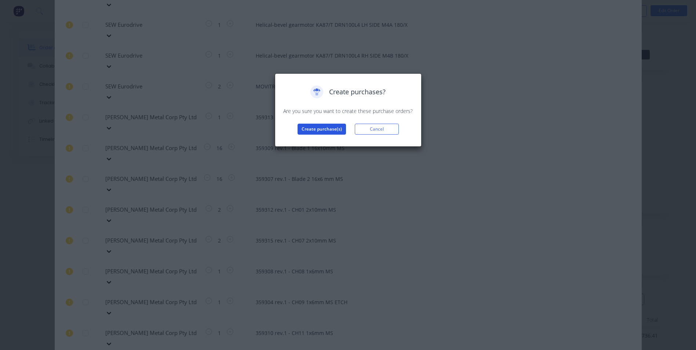
click at [336, 131] on button "Create purchase(s)" at bounding box center [322, 129] width 48 height 11
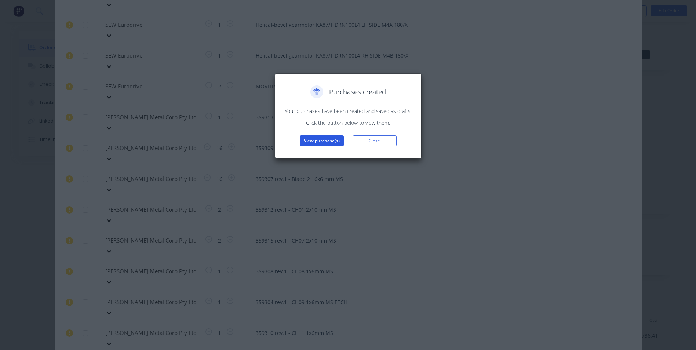
click at [329, 142] on button "View purchase(s)" at bounding box center [322, 140] width 44 height 11
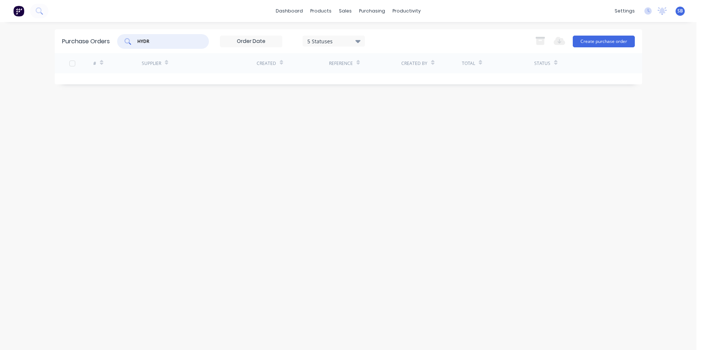
drag, startPoint x: 164, startPoint y: 45, endPoint x: 110, endPoint y: 37, distance: 54.8
click at [110, 37] on div "Purchase Orders HYDR 5 Statuses 5 Statuses Export to Excel (XLSX) Create purcha…" at bounding box center [348, 41] width 587 height 24
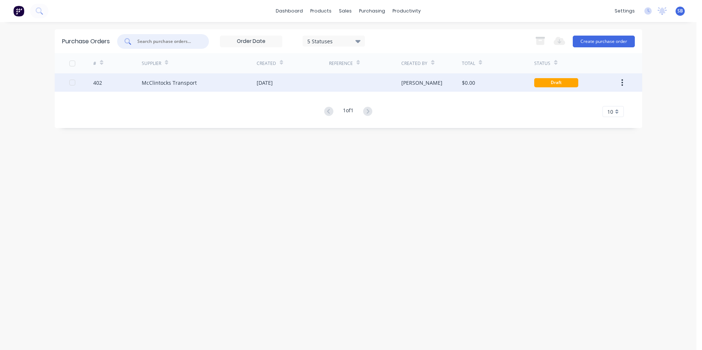
click at [304, 84] on div "[DATE]" at bounding box center [292, 82] width 72 height 18
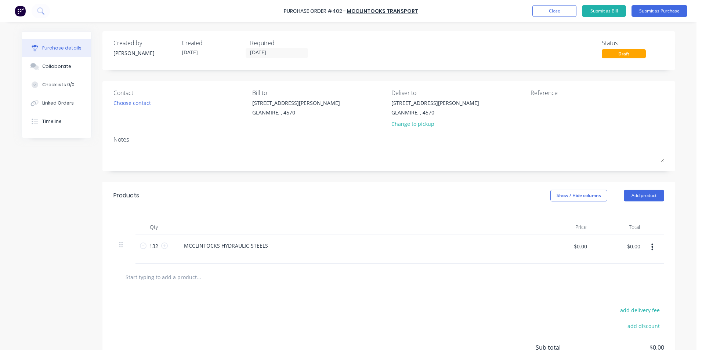
click at [538, 119] on div "Reference" at bounding box center [597, 109] width 134 height 43
click at [530, 106] on div at bounding box center [576, 108] width 92 height 18
click at [532, 105] on textarea at bounding box center [576, 107] width 92 height 17
click at [263, 54] on input "[DATE]" at bounding box center [277, 52] width 62 height 9
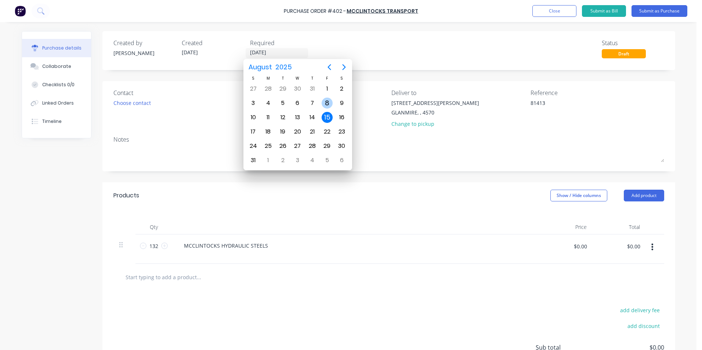
click at [327, 105] on div "8" at bounding box center [326, 103] width 11 height 11
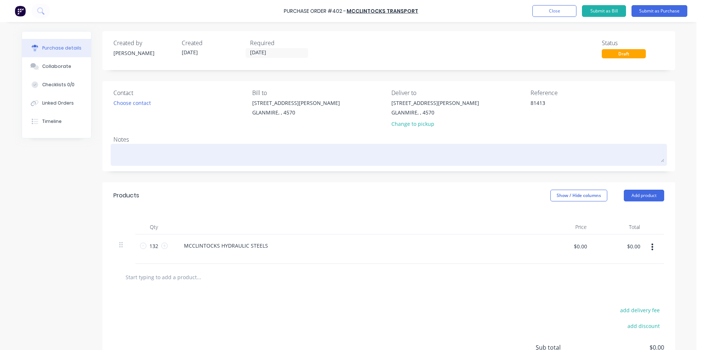
click at [147, 154] on textarea at bounding box center [388, 154] width 550 height 17
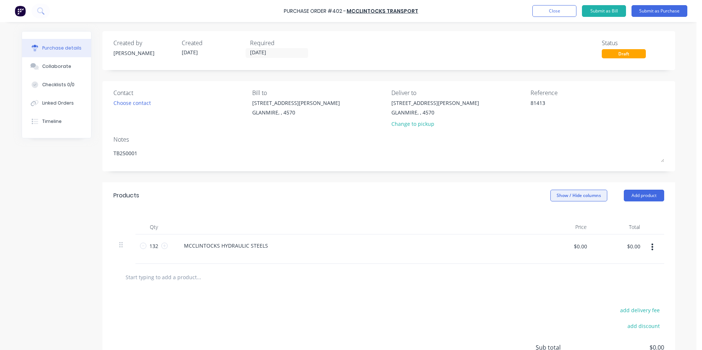
click at [590, 198] on button "Show / Hide columns" at bounding box center [578, 196] width 57 height 12
click at [558, 218] on label "Account" at bounding box center [556, 219] width 13 height 6
click at [550, 216] on input "Account" at bounding box center [550, 216] width 0 height 0
click at [522, 242] on div "Select..." at bounding box center [529, 245] width 43 height 11
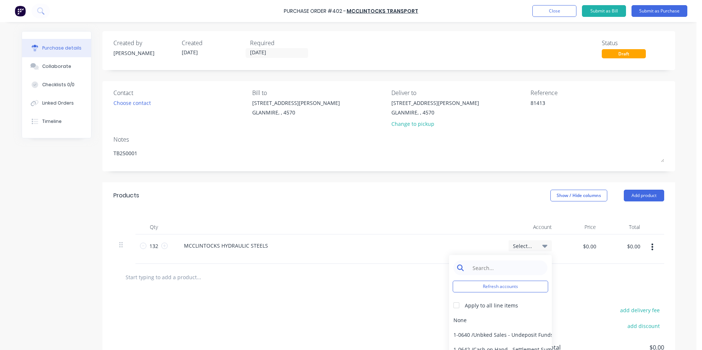
click at [487, 265] on input at bounding box center [505, 267] width 75 height 15
click at [491, 322] on div "5-0268 / Freight & Cartage" at bounding box center [500, 320] width 103 height 15
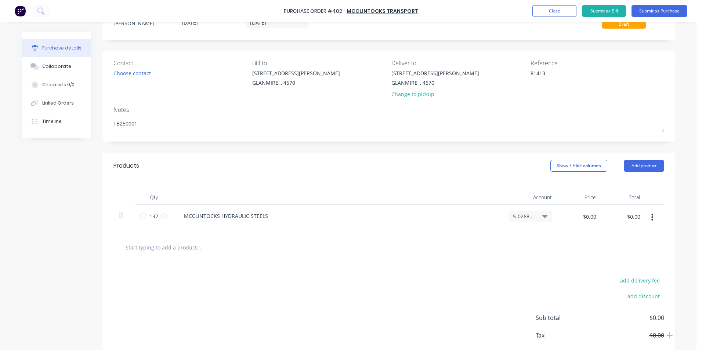
scroll to position [69, 0]
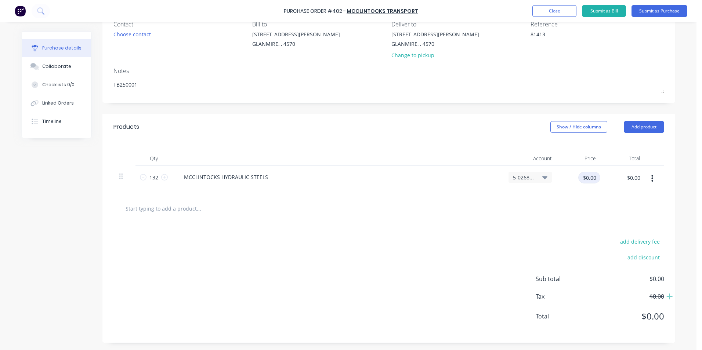
click at [578, 178] on input "$0.00" at bounding box center [589, 178] width 22 height 12
click at [529, 209] on div at bounding box center [388, 208] width 539 height 15
click at [607, 9] on button "Submit as Bill" at bounding box center [604, 11] width 44 height 12
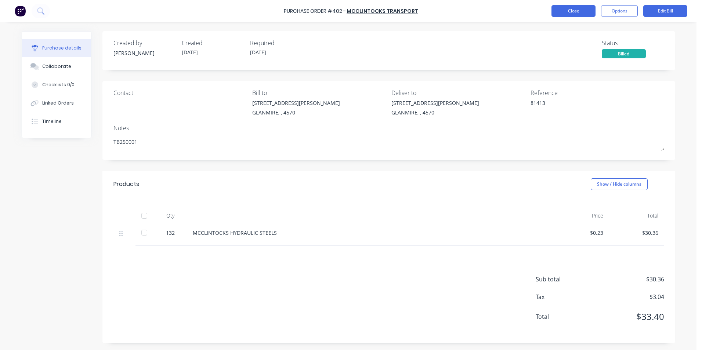
click at [571, 11] on button "Close" at bounding box center [573, 11] width 44 height 12
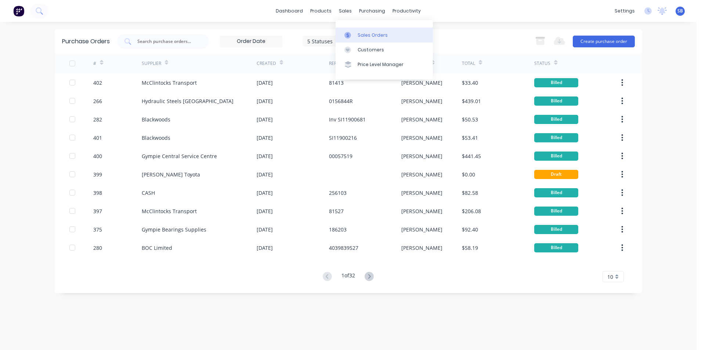
click at [350, 32] on icon at bounding box center [347, 35] width 7 height 7
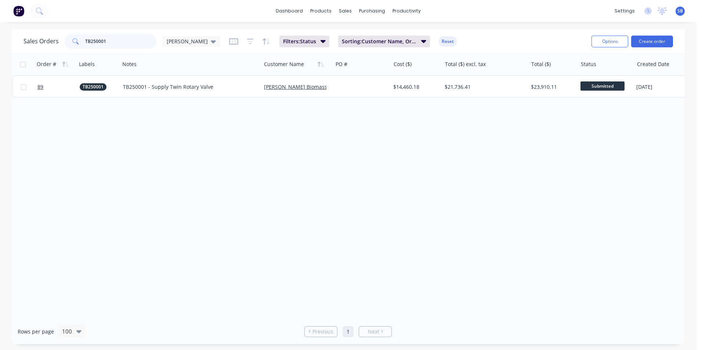
click at [81, 40] on div "TB250001" at bounding box center [111, 41] width 92 height 15
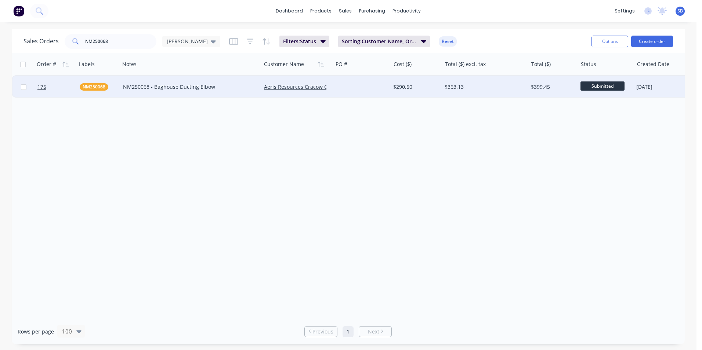
click at [418, 87] on div "$290.50" at bounding box center [414, 86] width 43 height 7
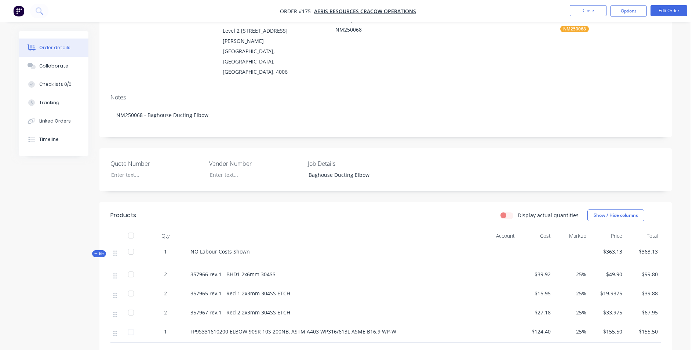
scroll to position [179, 0]
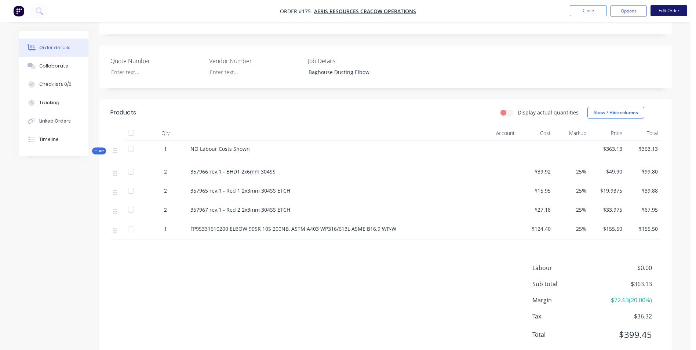
click at [662, 10] on button "Edit Order" at bounding box center [669, 10] width 37 height 11
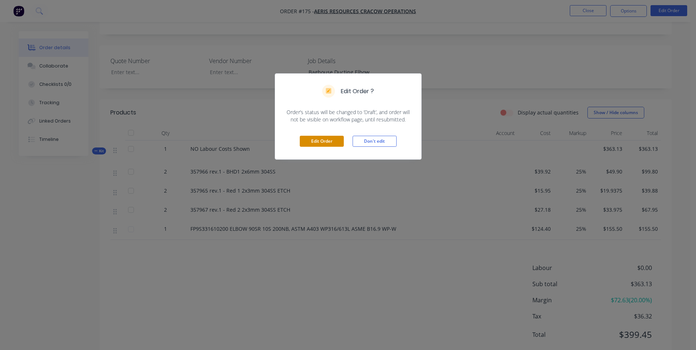
click at [334, 141] on button "Edit Order" at bounding box center [322, 141] width 44 height 11
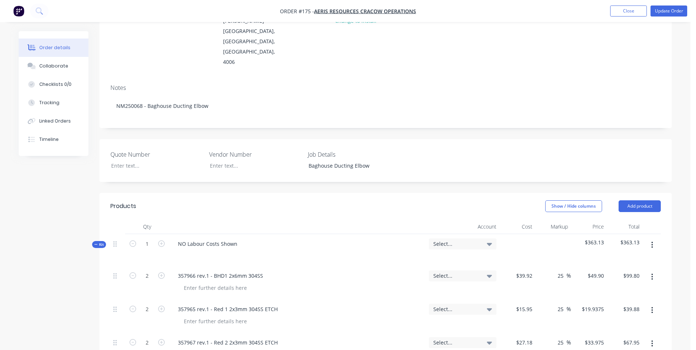
scroll to position [294, 0]
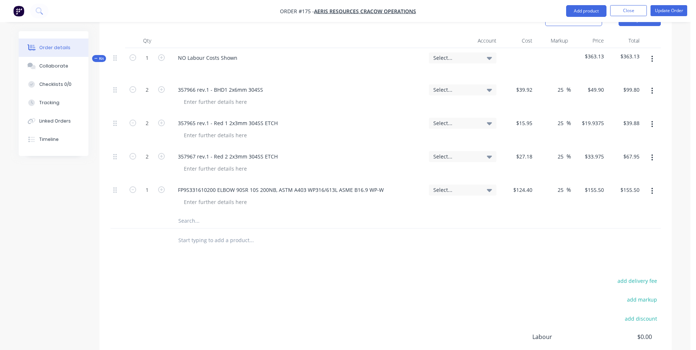
click at [190, 214] on input "text" at bounding box center [251, 221] width 147 height 15
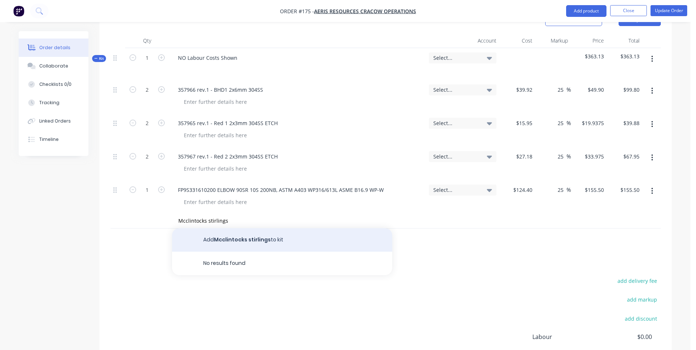
click at [241, 228] on button "Add Mcclintocks stirlings to kit" at bounding box center [282, 239] width 220 height 23
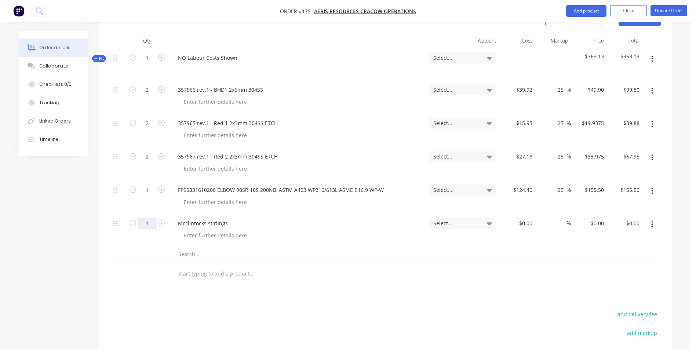
click at [142, 95] on input "1" at bounding box center [147, 89] width 19 height 11
click at [523, 214] on div "$0.00" at bounding box center [517, 230] width 36 height 33
click at [556, 218] on div "%" at bounding box center [563, 223] width 16 height 11
click at [563, 218] on input at bounding box center [562, 223] width 8 height 11
click at [231, 218] on div "Mcclintocks stirlings" at bounding box center [203, 223] width 62 height 11
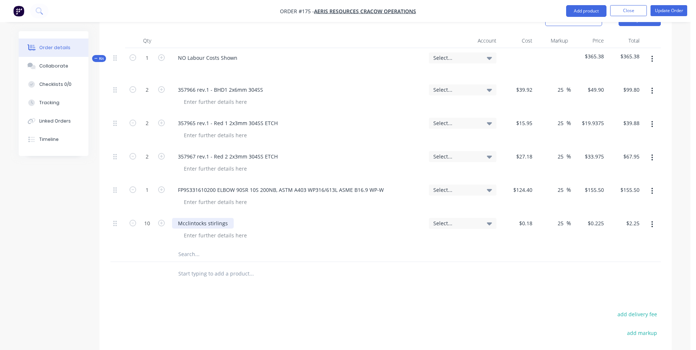
drag, startPoint x: 231, startPoint y: 201, endPoint x: 142, endPoint y: 192, distance: 89.7
click at [142, 192] on div "2 357966 rev.1 - BHD1 2x6mm 304SS Select... $39.92 $39.92 25 25 % $49.90 $49.90…" at bounding box center [385, 163] width 550 height 167
copy div "Mcclintocks stirlings"
click at [198, 247] on input "text" at bounding box center [251, 254] width 147 height 15
paste input "Mcclintocks stirlings"
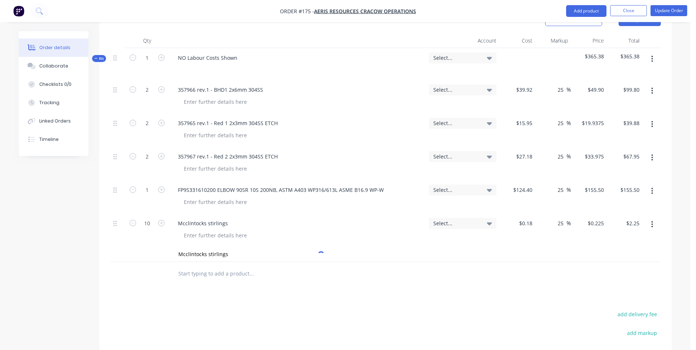
click at [244, 266] on input "text" at bounding box center [251, 273] width 147 height 15
click at [200, 247] on input "Mcclintocks stirlings" at bounding box center [251, 254] width 147 height 15
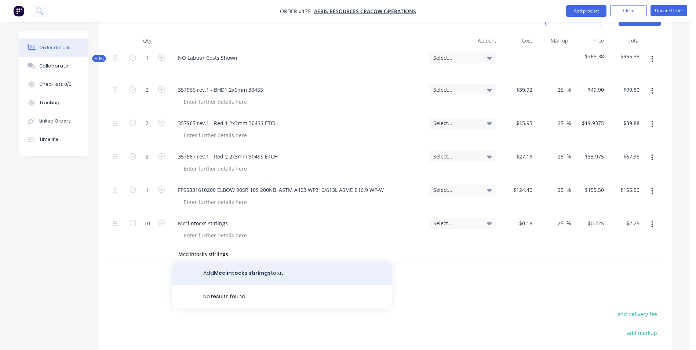
click at [231, 262] on button "Add Mcclintocks stirlings to kit" at bounding box center [282, 273] width 220 height 23
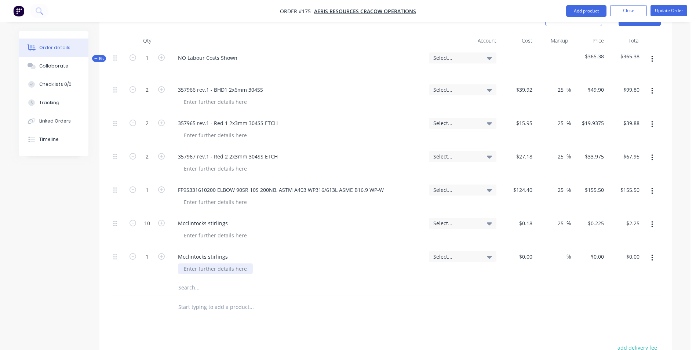
click at [198, 263] on div at bounding box center [215, 268] width 75 height 11
click at [517, 247] on div "$0.00" at bounding box center [517, 263] width 36 height 33
click at [537, 295] on div at bounding box center [385, 307] width 550 height 24
click at [562, 251] on input at bounding box center [562, 256] width 8 height 11
click at [526, 280] on div at bounding box center [385, 287] width 550 height 15
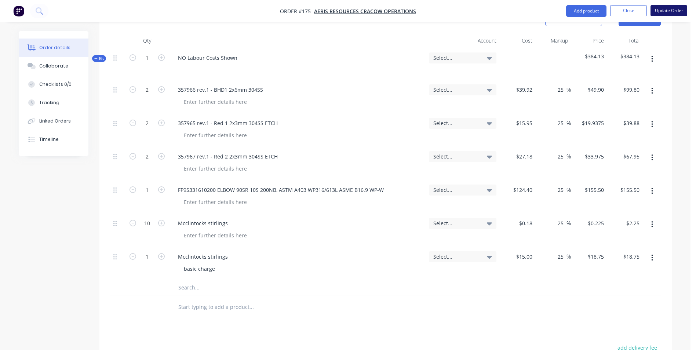
click at [669, 6] on button "Update Order" at bounding box center [669, 10] width 37 height 11
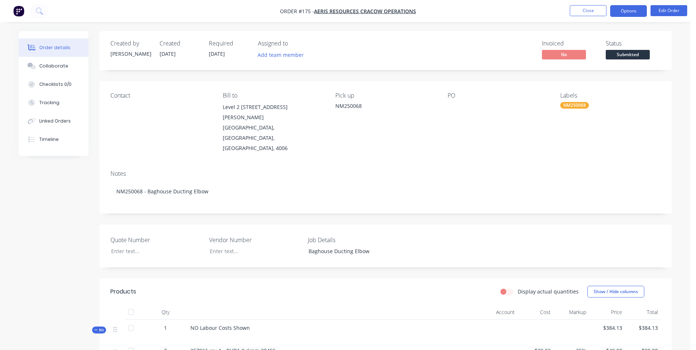
click at [615, 11] on button "Options" at bounding box center [628, 11] width 37 height 12
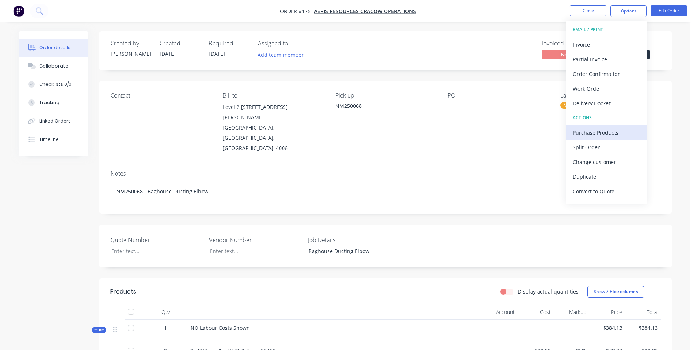
click at [606, 135] on div "Purchase Products" at bounding box center [607, 132] width 68 height 11
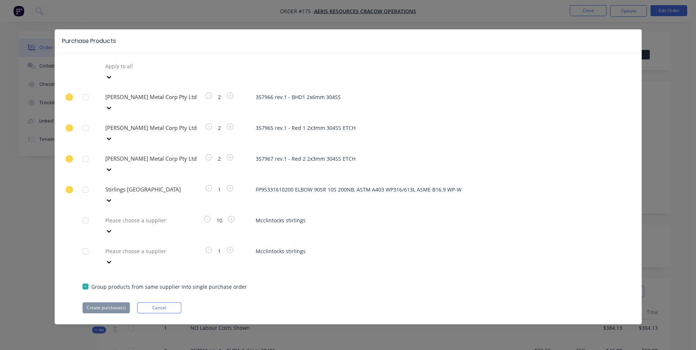
click at [86, 213] on div at bounding box center [85, 220] width 15 height 15
click at [89, 244] on div at bounding box center [85, 251] width 15 height 15
click at [149, 71] on div at bounding box center [158, 66] width 106 height 9
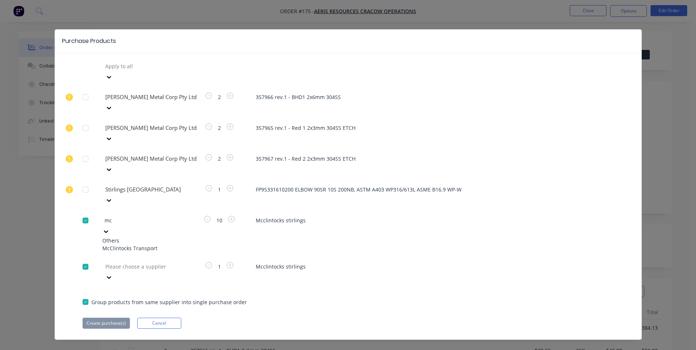
click at [139, 244] on div "McClintocks Transport" at bounding box center [142, 248] width 81 height 8
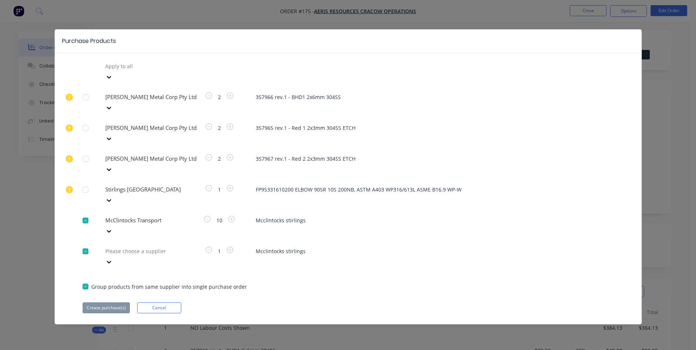
click at [134, 71] on div at bounding box center [158, 66] width 106 height 9
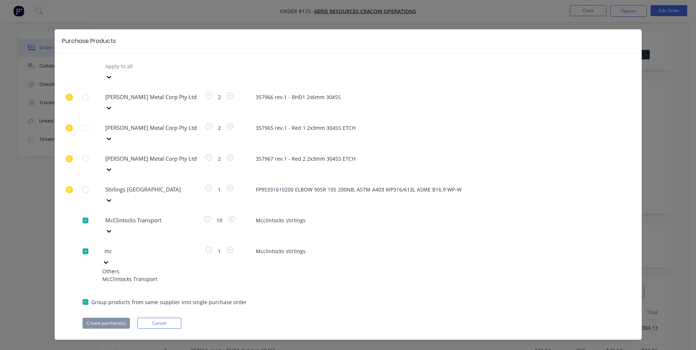
click at [130, 275] on div "McClintocks Transport" at bounding box center [142, 279] width 81 height 8
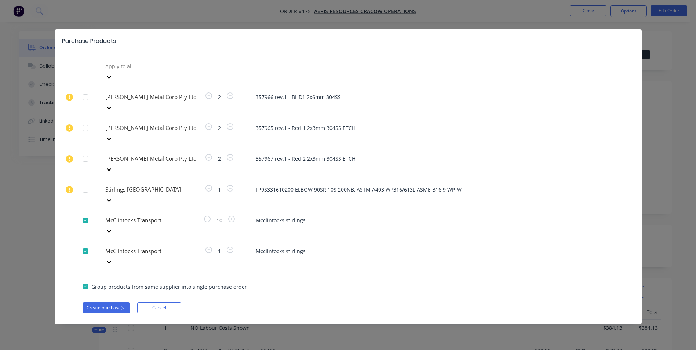
click at [103, 225] on div "Apply to all [PERSON_NAME] Metal Corp Pty Ltd 2 357966 rev.1 - BHD1 2x6mm 304SS…" at bounding box center [348, 187] width 587 height 253
click at [88, 302] on button "Create purchase(s)" at bounding box center [106, 307] width 47 height 11
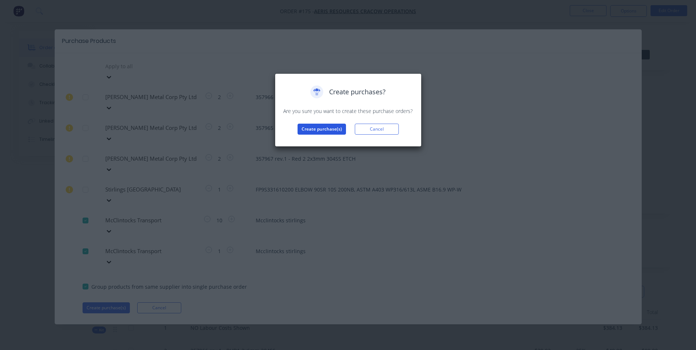
click at [325, 131] on button "Create purchase(s)" at bounding box center [322, 129] width 48 height 11
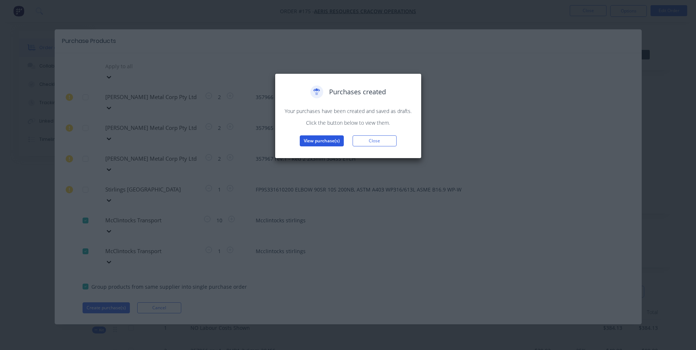
click at [323, 142] on button "View purchase(s)" at bounding box center [322, 140] width 44 height 11
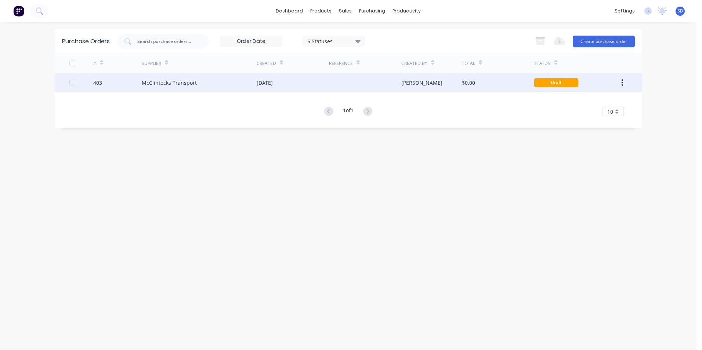
click at [371, 83] on div at bounding box center [365, 82] width 72 height 18
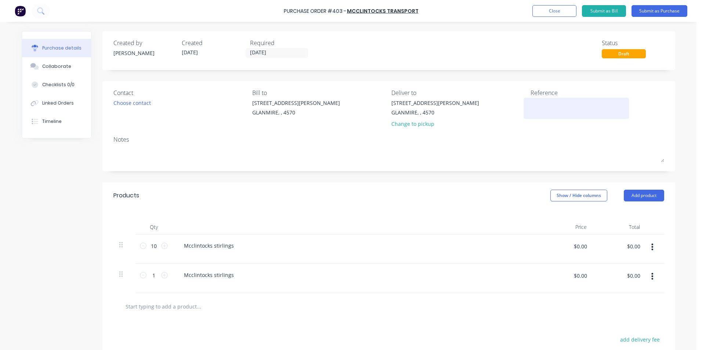
click at [538, 110] on textarea at bounding box center [576, 107] width 92 height 17
click at [523, 131] on div "Contact Choose contact [PERSON_NAME] to [STREET_ADDRESS][PERSON_NAME] Deliver t…" at bounding box center [388, 109] width 550 height 43
click at [252, 53] on input "[DATE]" at bounding box center [277, 52] width 62 height 9
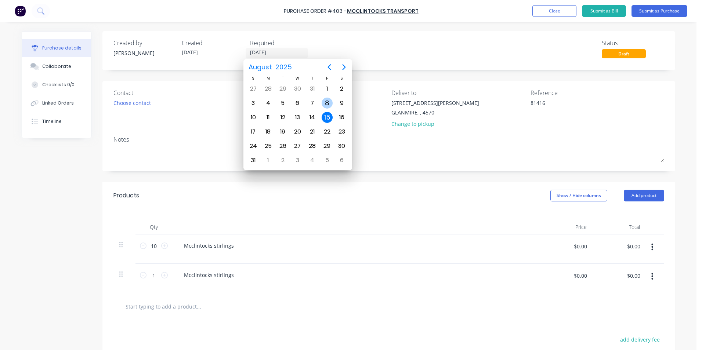
click at [332, 104] on div "8" at bounding box center [326, 103] width 11 height 11
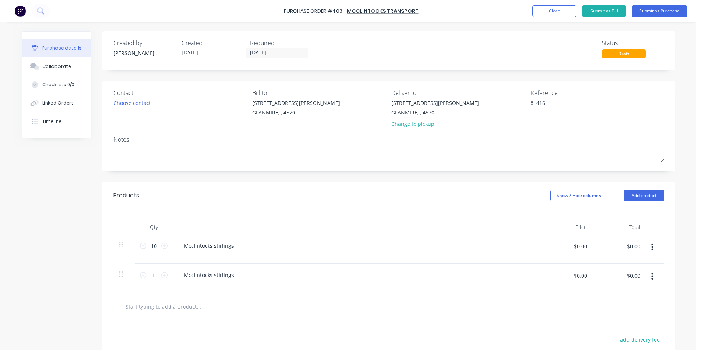
drag, startPoint x: 593, startPoint y: 179, endPoint x: 589, endPoint y: 189, distance: 11.3
click at [589, 189] on div "Created by [PERSON_NAME] Created [DATE] Required [DATE] Status Draft Contact Ch…" at bounding box center [388, 235] width 572 height 409
drag, startPoint x: 589, startPoint y: 189, endPoint x: 585, endPoint y: 194, distance: 5.7
click at [586, 194] on button "Show / Hide columns" at bounding box center [578, 196] width 57 height 12
click at [553, 222] on span at bounding box center [553, 219] width 6 height 6
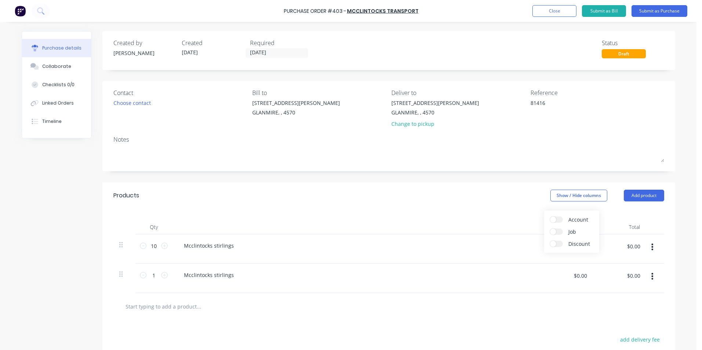
click at [550, 216] on input "Account" at bounding box center [550, 216] width 0 height 0
click at [526, 248] on span "Select..." at bounding box center [524, 246] width 22 height 8
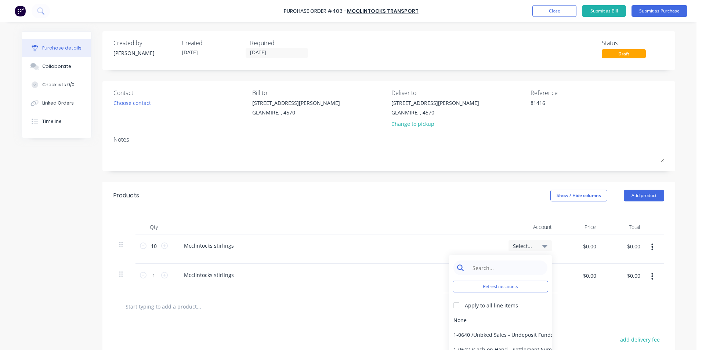
click at [516, 272] on input at bounding box center [505, 267] width 75 height 15
click at [201, 283] on div "Mcclintocks stirlings" at bounding box center [337, 278] width 330 height 29
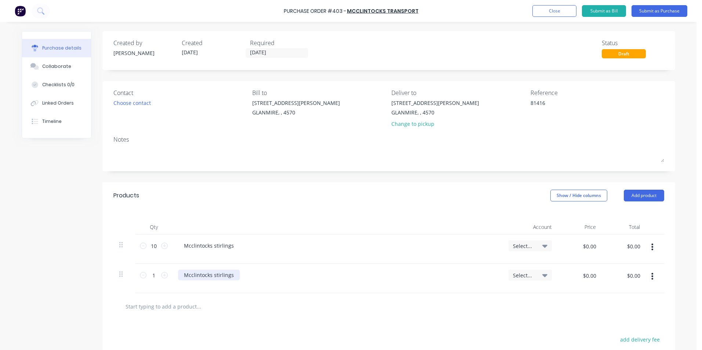
click at [198, 273] on div "Mcclintocks stirlings" at bounding box center [209, 275] width 62 height 11
click at [231, 291] on div "Mcclintocks stirlings" at bounding box center [337, 278] width 330 height 29
click at [224, 281] on div "Mcclintocks stirlings" at bounding box center [337, 278] width 330 height 29
click at [223, 282] on div "Mcclintocks stirlings" at bounding box center [337, 278] width 330 height 29
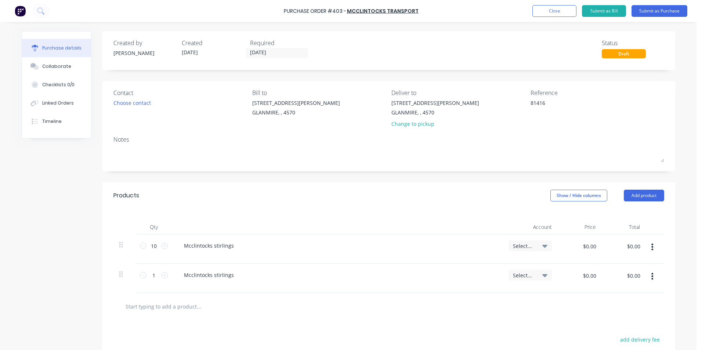
drag, startPoint x: 223, startPoint y: 282, endPoint x: 215, endPoint y: 284, distance: 7.7
click at [215, 284] on div "Mcclintocks stirlings" at bounding box center [337, 278] width 330 height 29
click at [448, 309] on div at bounding box center [388, 310] width 539 height 15
click at [538, 247] on div "Select..." at bounding box center [530, 246] width 34 height 7
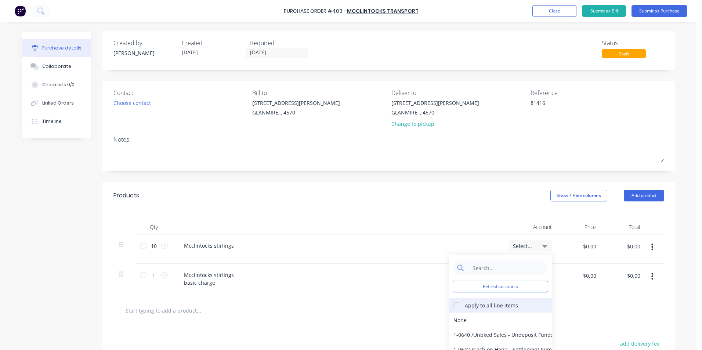
click at [450, 302] on div at bounding box center [456, 305] width 15 height 15
click at [475, 271] on input at bounding box center [505, 267] width 75 height 15
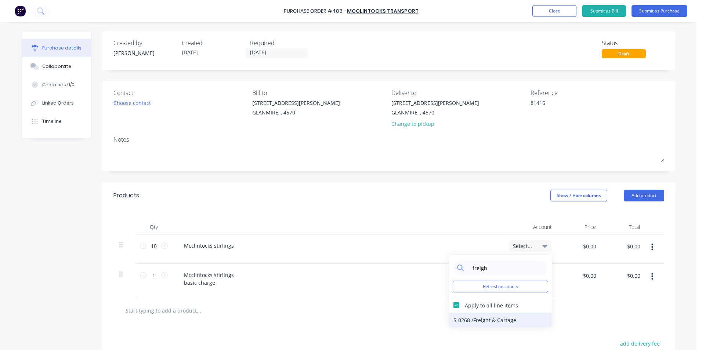
click at [488, 318] on div "5-0268 / Freight & Cartage" at bounding box center [500, 320] width 103 height 15
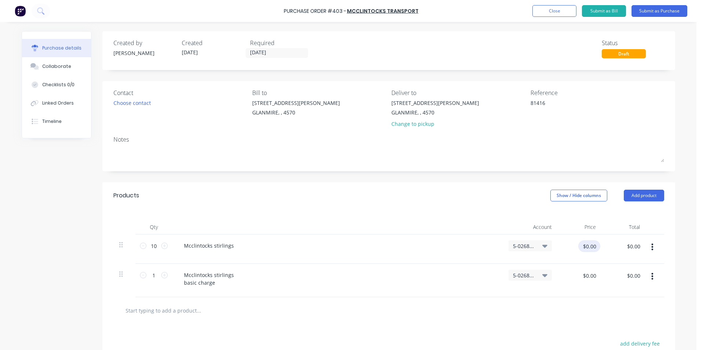
click at [585, 248] on input "$0.00" at bounding box center [589, 246] width 22 height 12
click at [582, 275] on input "$0.00" at bounding box center [589, 276] width 22 height 12
click at [567, 305] on div at bounding box center [388, 310] width 539 height 15
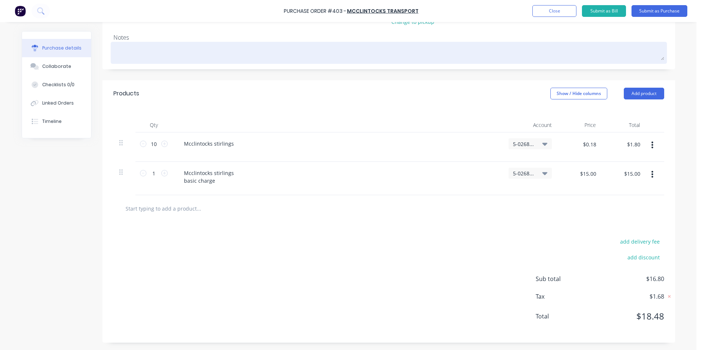
click at [173, 52] on textarea at bounding box center [388, 52] width 550 height 17
drag, startPoint x: 174, startPoint y: 55, endPoint x: 129, endPoint y: 54, distance: 45.2
click at [125, 58] on div "NM" at bounding box center [388, 53] width 550 height 18
click at [138, 48] on textarea "NM" at bounding box center [388, 52] width 550 height 17
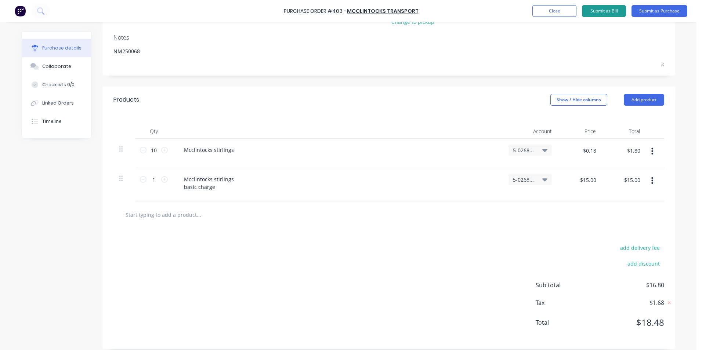
click at [601, 14] on button "Submit as Bill" at bounding box center [604, 11] width 44 height 12
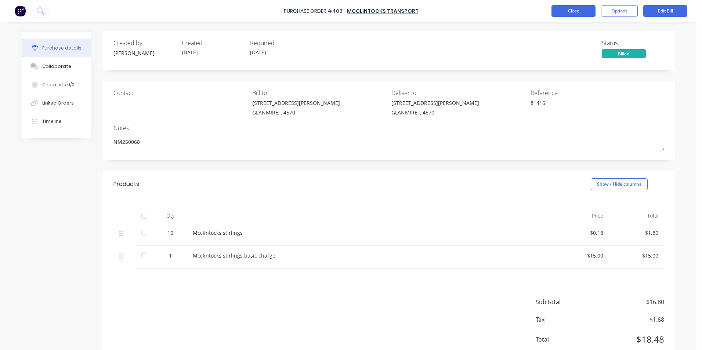
click at [578, 16] on button "Close" at bounding box center [573, 11] width 44 height 12
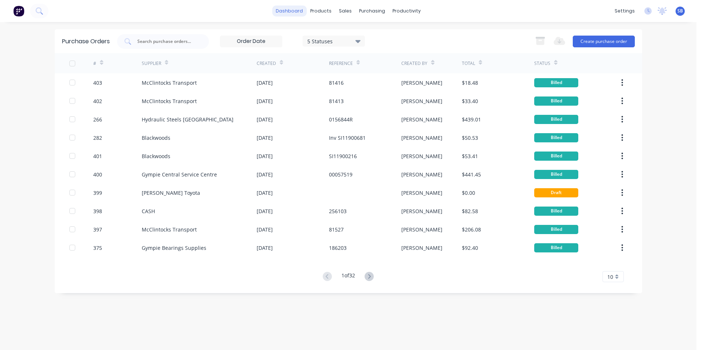
click at [292, 7] on link "dashboard" at bounding box center [289, 11] width 34 height 11
